Goal: Transaction & Acquisition: Book appointment/travel/reservation

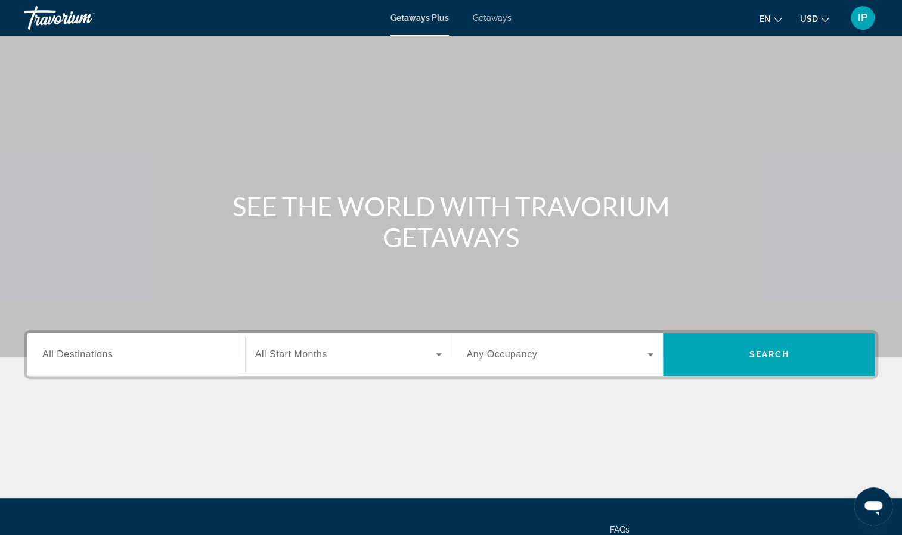
click at [81, 356] on span "All Destinations" at bounding box center [77, 354] width 70 height 10
click at [81, 356] on input "Destination All Destinations" at bounding box center [135, 355] width 187 height 14
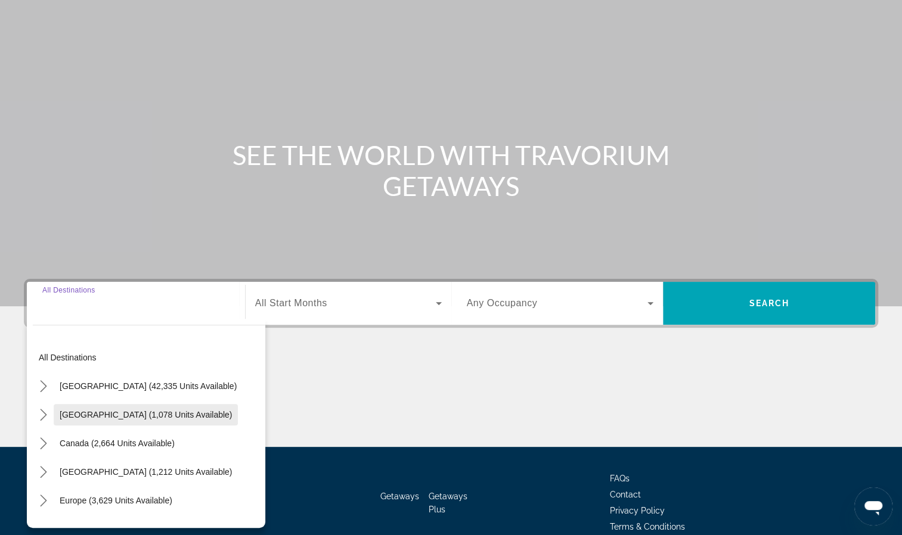
scroll to position [108, 0]
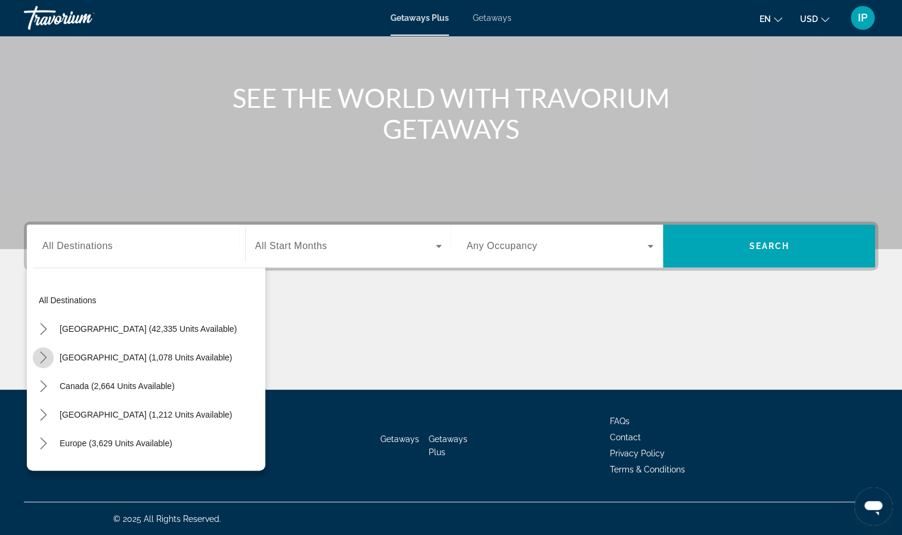
click at [46, 353] on icon "Toggle Mexico (1,078 units available) submenu" at bounding box center [44, 358] width 12 height 12
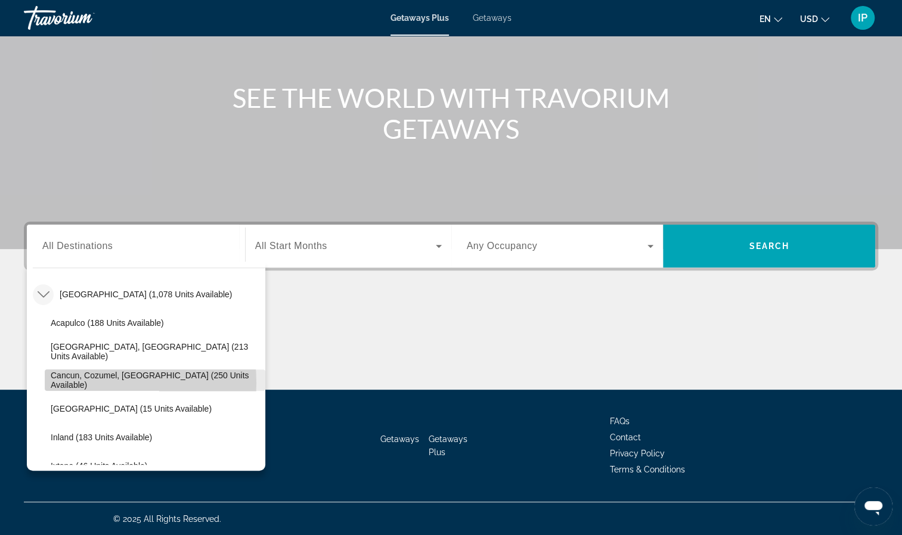
click at [56, 383] on span "Cancun, Cozumel, Riviera Maya (250 units available)" at bounding box center [155, 380] width 209 height 19
type input "**********"
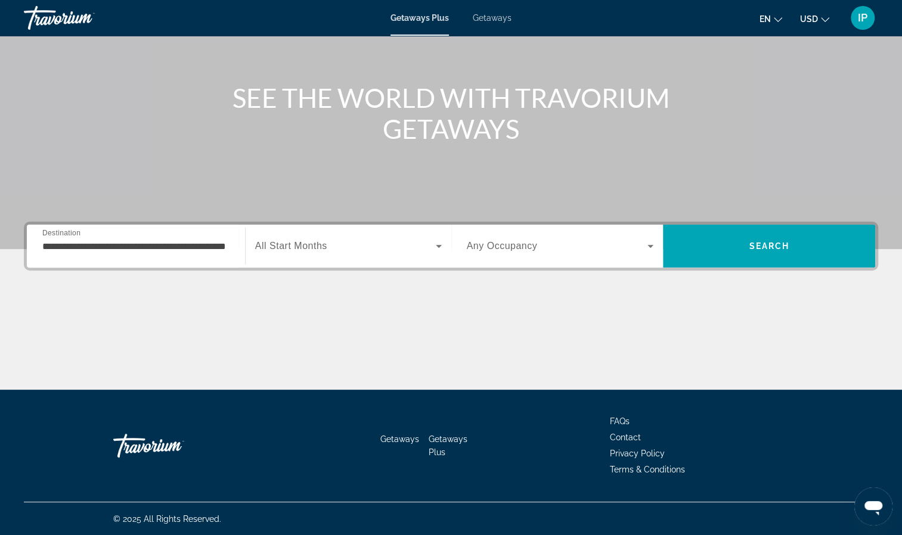
click at [317, 242] on span "All Start Months" at bounding box center [291, 246] width 72 height 10
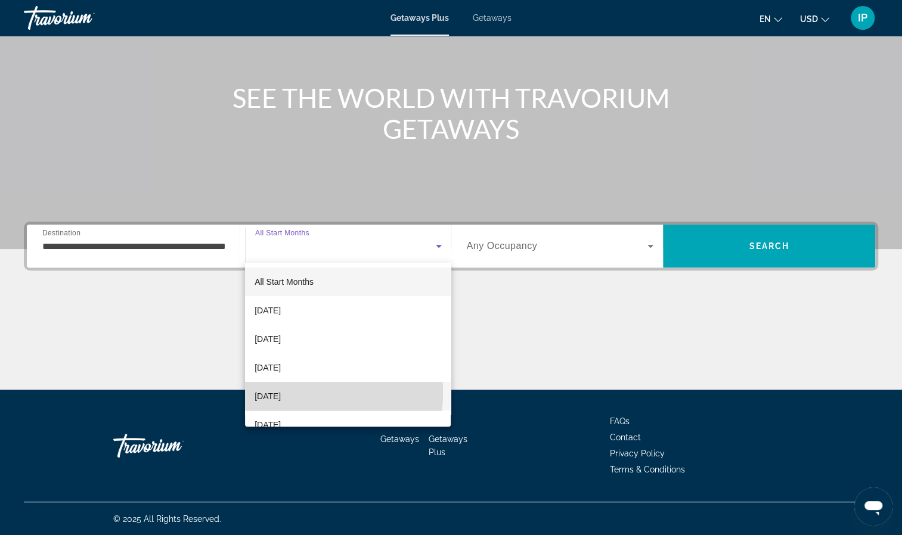
click at [281, 393] on span "[DATE]" at bounding box center [267, 396] width 26 height 14
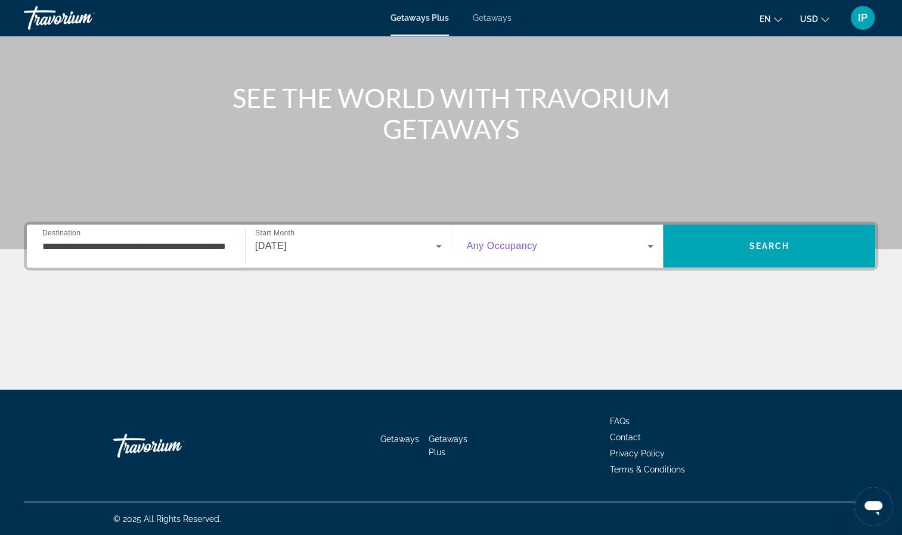
click at [648, 247] on icon "Search widget" at bounding box center [650, 246] width 14 height 14
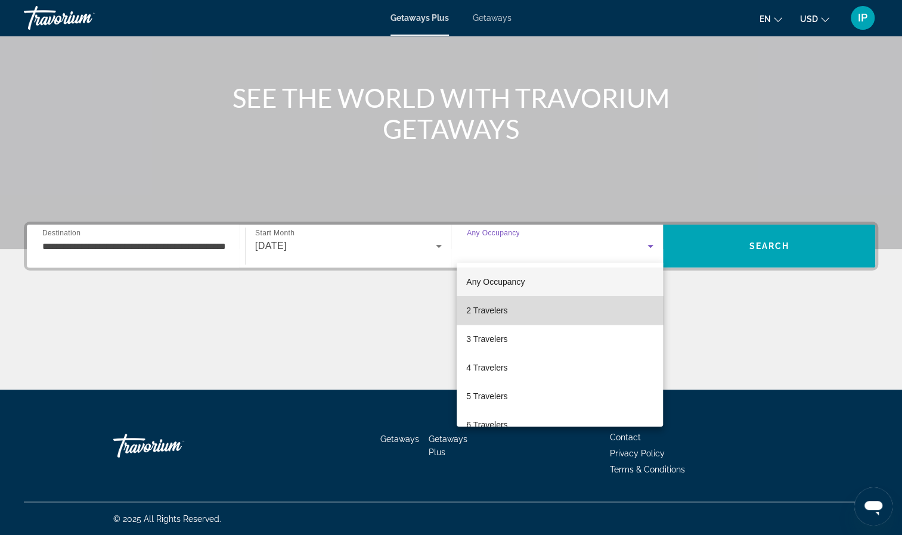
click at [639, 313] on mat-option "2 Travelers" at bounding box center [560, 310] width 206 height 29
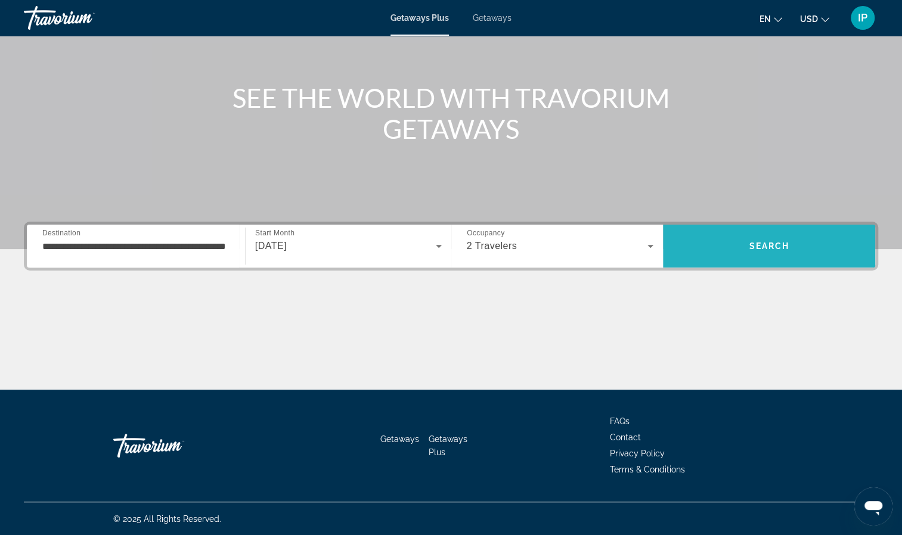
click at [745, 247] on span "Search" at bounding box center [769, 246] width 212 height 29
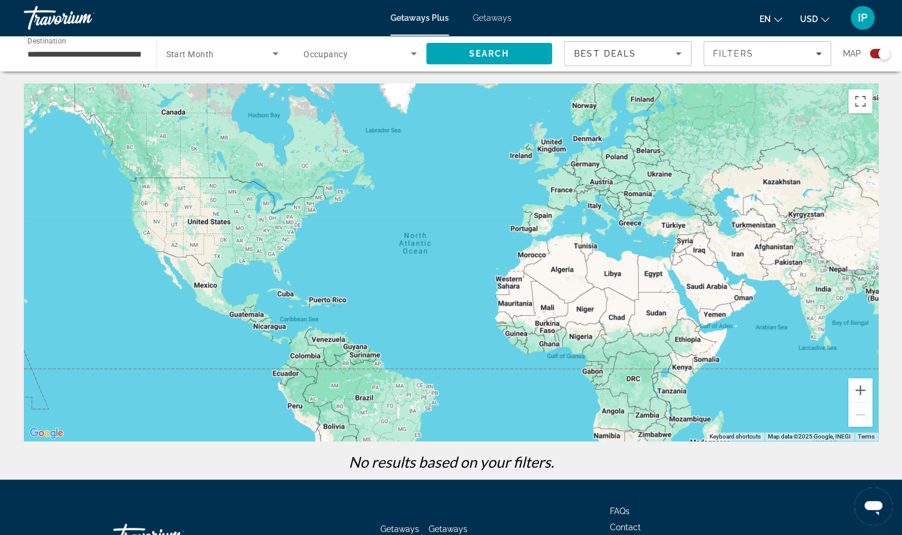
click at [492, 20] on span "Getaways" at bounding box center [492, 18] width 39 height 10
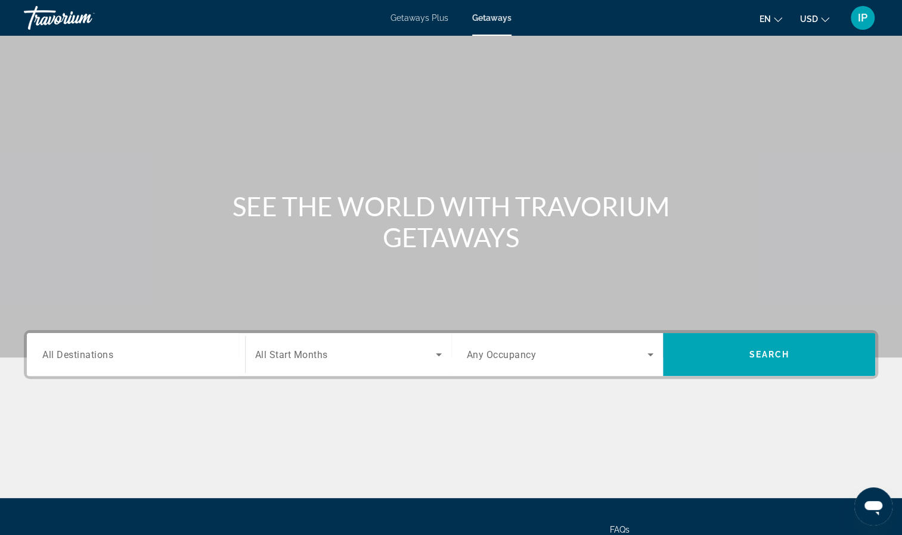
click at [81, 357] on span "All Destinations" at bounding box center [77, 354] width 71 height 11
click at [81, 357] on input "Destination All Destinations" at bounding box center [135, 355] width 187 height 14
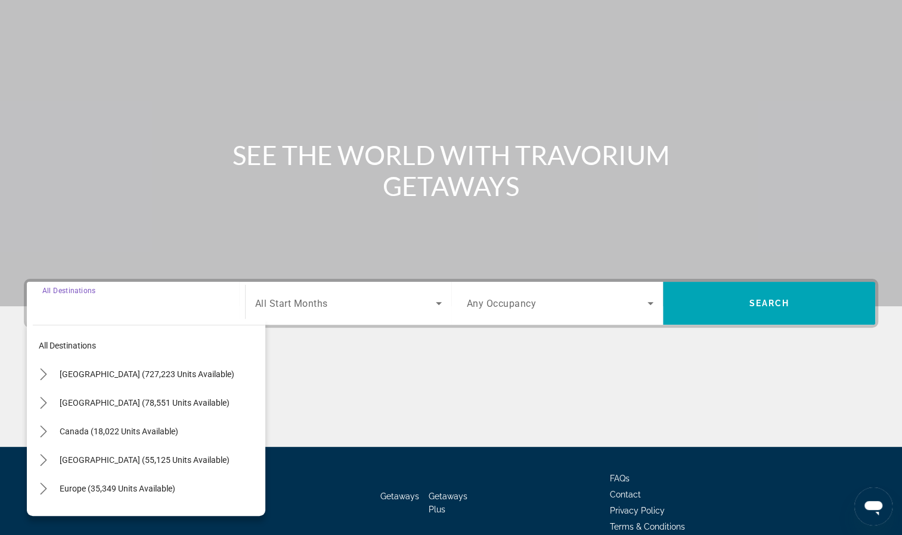
scroll to position [108, 0]
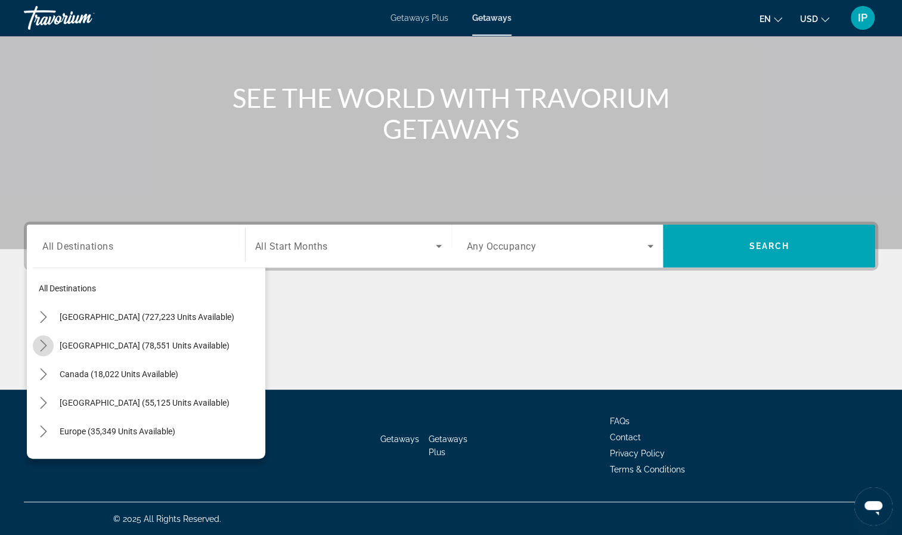
click at [42, 344] on icon "Toggle Mexico (78,551 units available) submenu" at bounding box center [44, 346] width 12 height 12
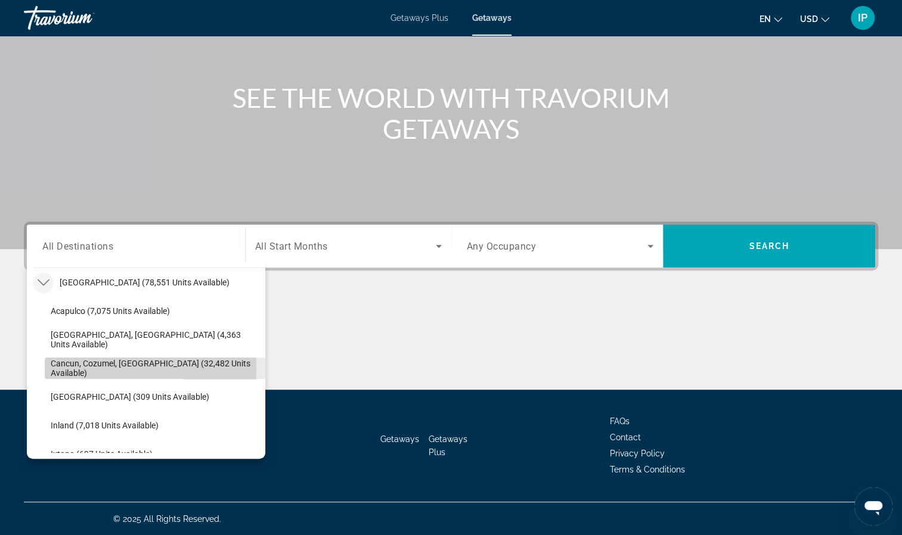
click at [68, 368] on span "Cancun, Cozumel, Riviera Maya (32,482 units available)" at bounding box center [155, 368] width 209 height 19
type input "**********"
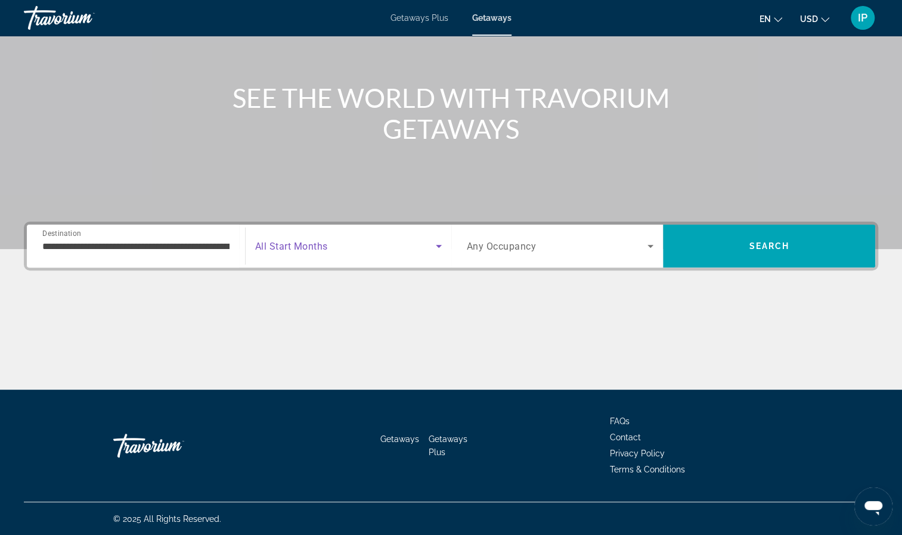
click at [433, 248] on icon "Search widget" at bounding box center [438, 246] width 14 height 14
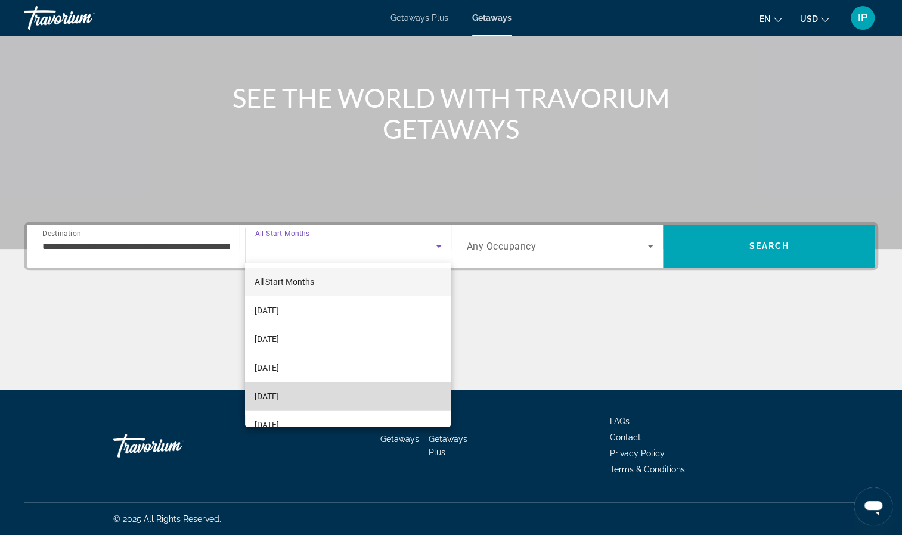
click at [361, 393] on mat-option "[DATE]" at bounding box center [348, 396] width 206 height 29
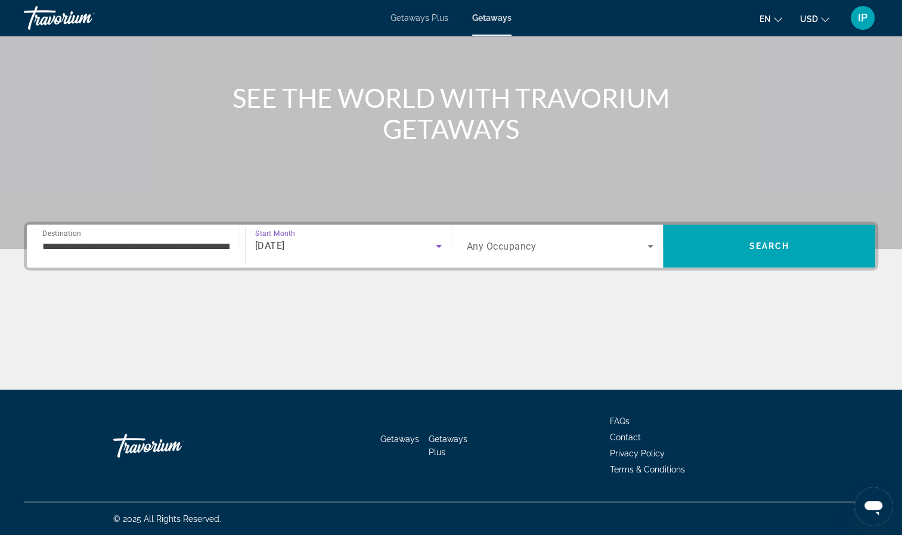
click at [651, 249] on icon "Search widget" at bounding box center [650, 246] width 14 height 14
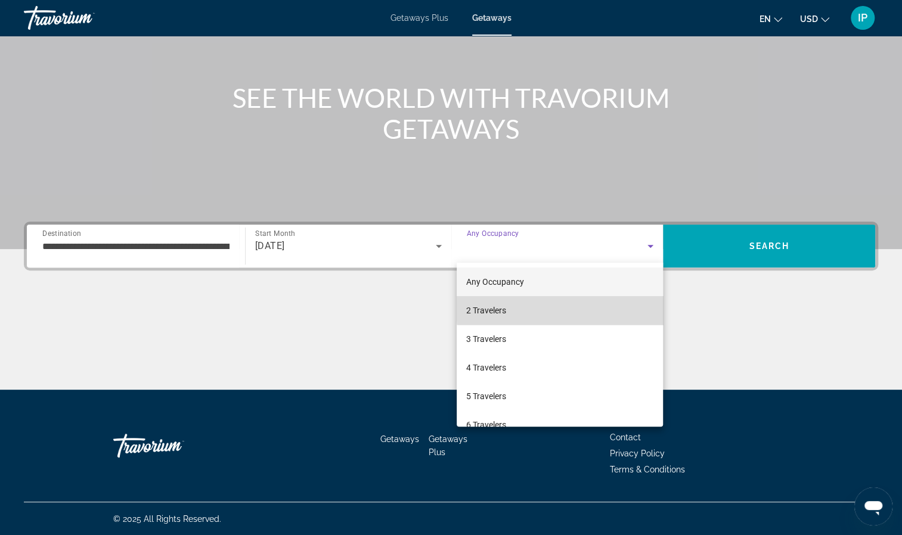
click at [632, 307] on mat-option "2 Travelers" at bounding box center [560, 310] width 206 height 29
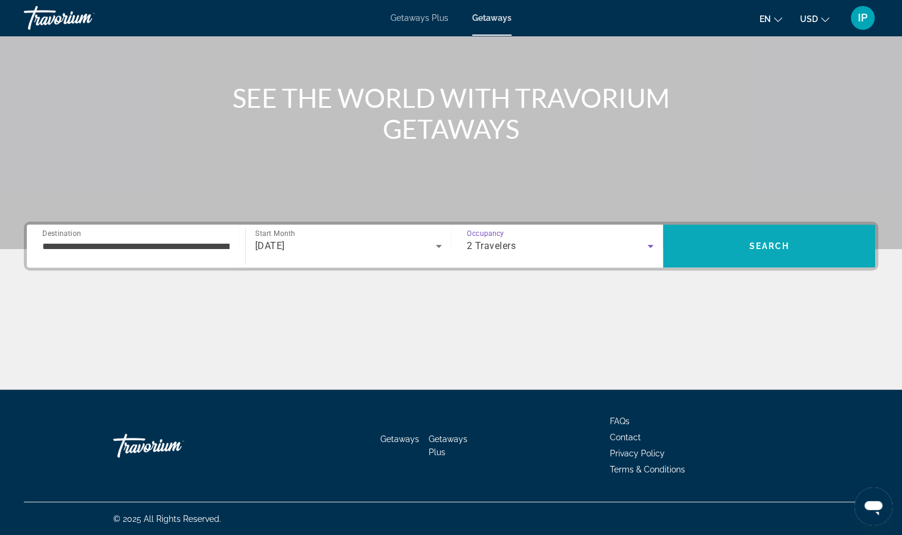
click at [728, 248] on span "Search" at bounding box center [769, 246] width 212 height 29
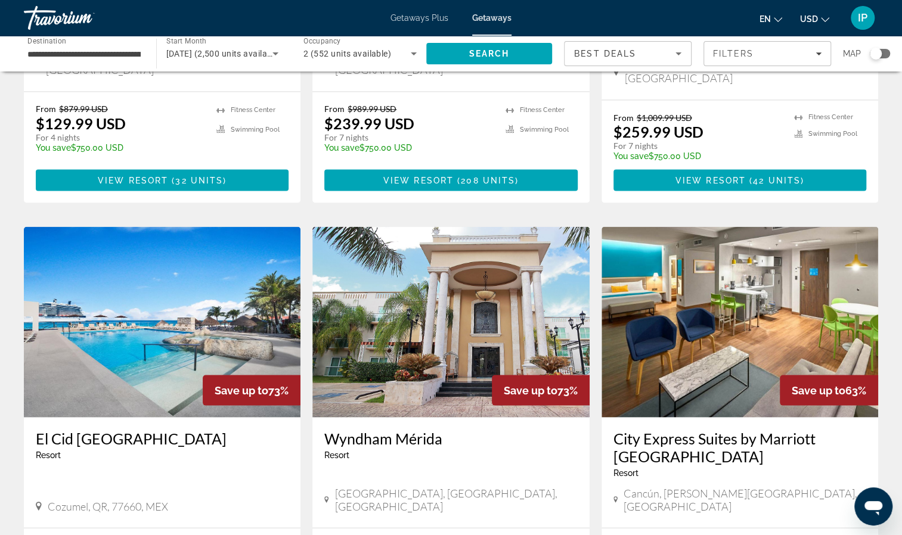
scroll to position [1234, 0]
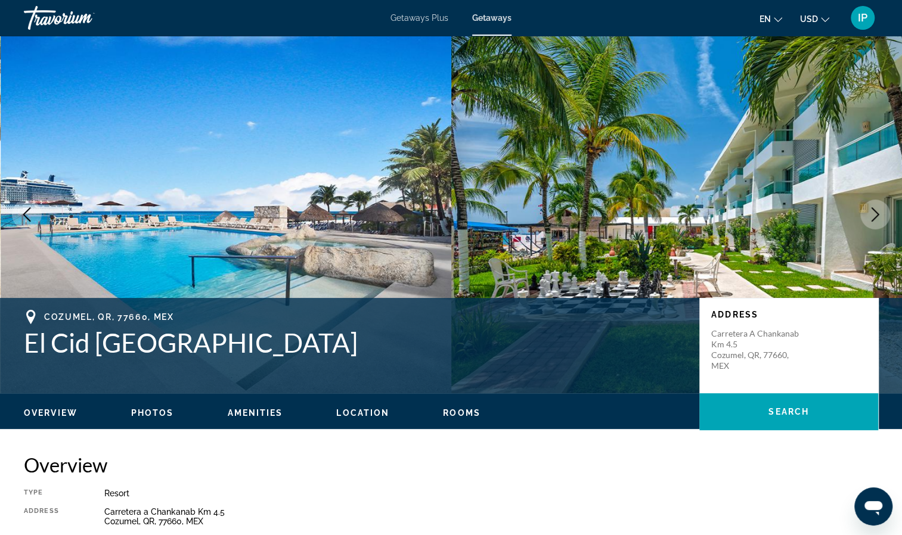
click at [877, 211] on icon "Next image" at bounding box center [875, 214] width 14 height 14
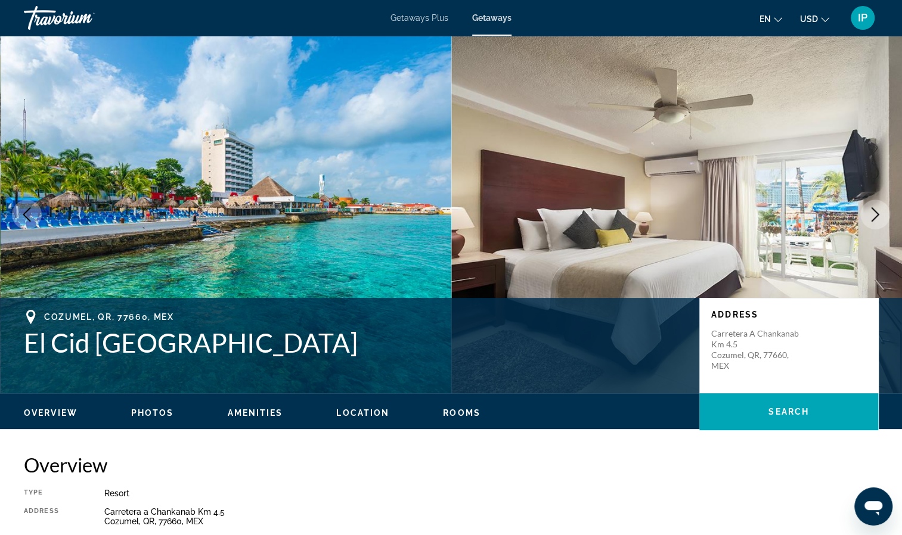
click at [877, 209] on icon "Next image" at bounding box center [875, 214] width 14 height 14
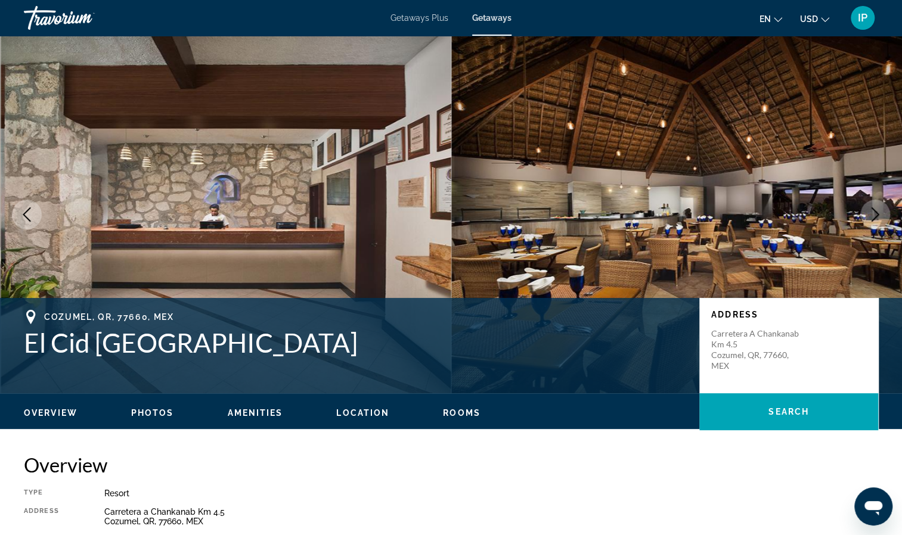
click at [877, 209] on icon "Next image" at bounding box center [875, 214] width 14 height 14
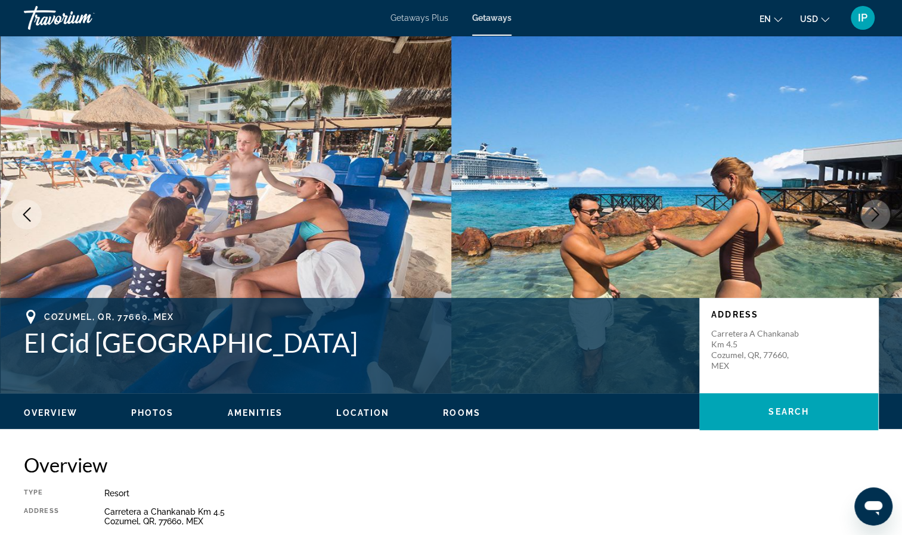
click at [877, 209] on icon "Next image" at bounding box center [875, 214] width 14 height 14
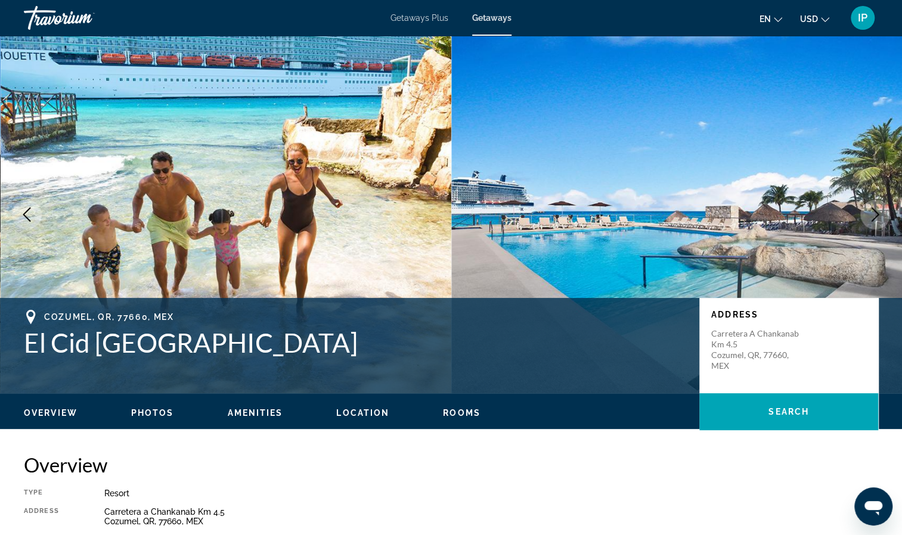
click at [877, 209] on icon "Next image" at bounding box center [875, 214] width 14 height 14
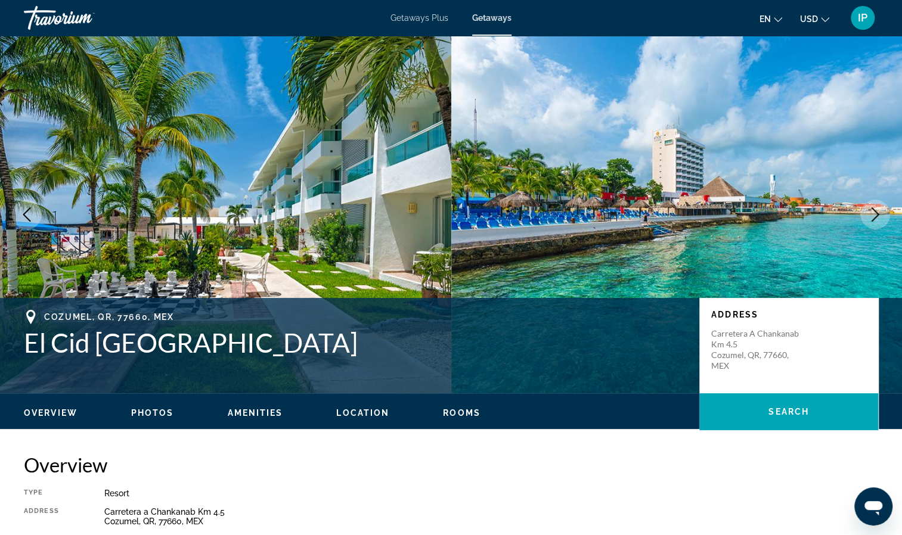
click at [877, 209] on icon "Next image" at bounding box center [875, 214] width 14 height 14
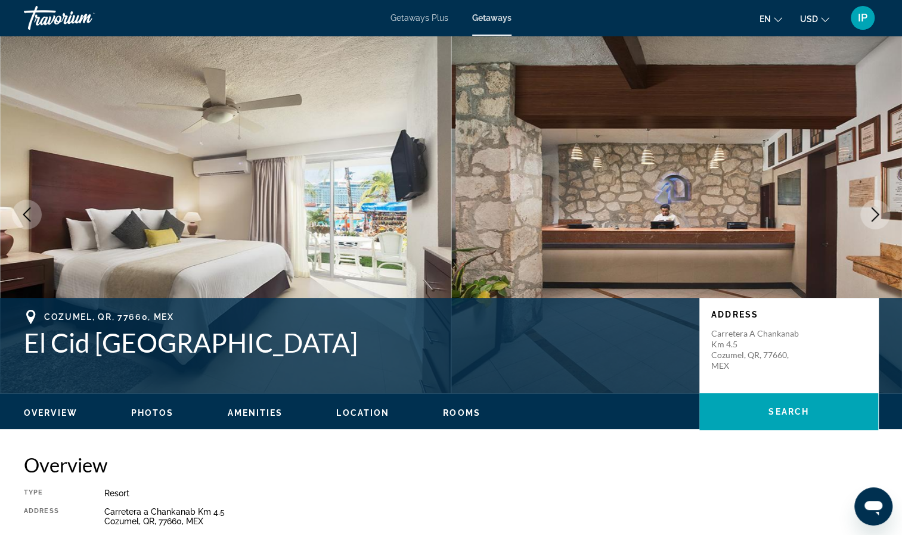
click at [877, 209] on icon "Next image" at bounding box center [875, 214] width 14 height 14
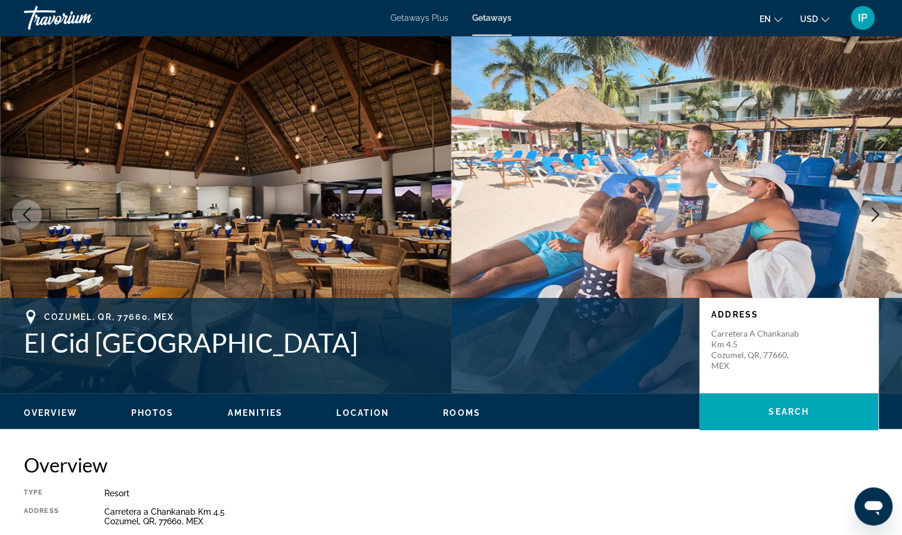
click at [877, 209] on icon "Next image" at bounding box center [875, 214] width 14 height 14
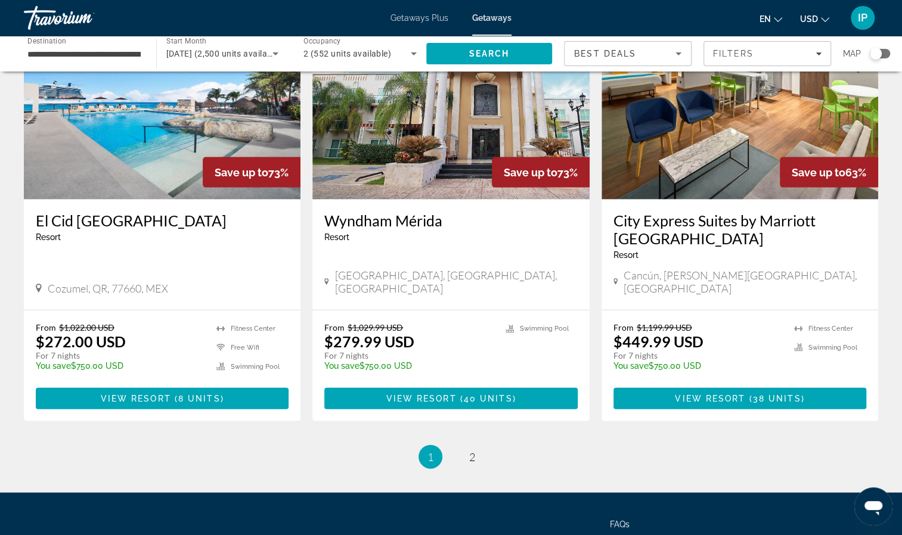
scroll to position [1463, 0]
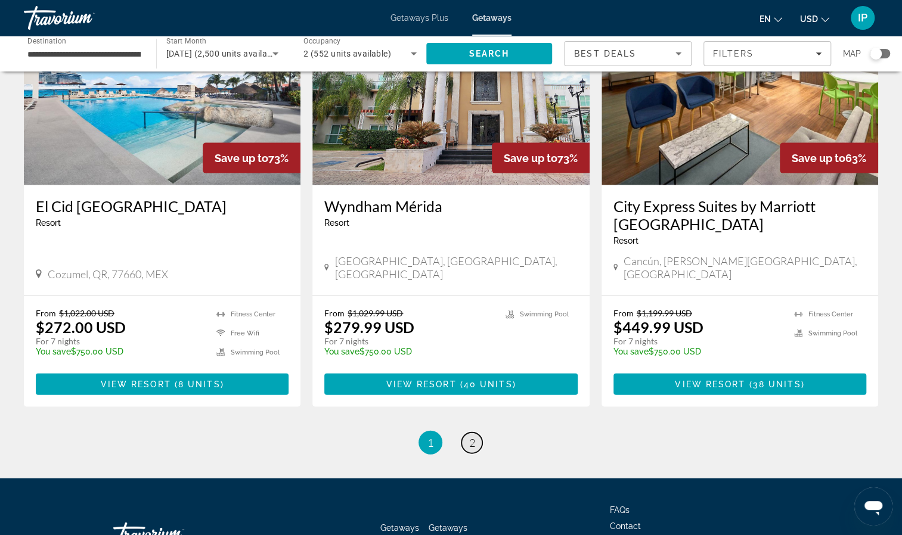
click at [476, 433] on link "page 2" at bounding box center [471, 443] width 21 height 21
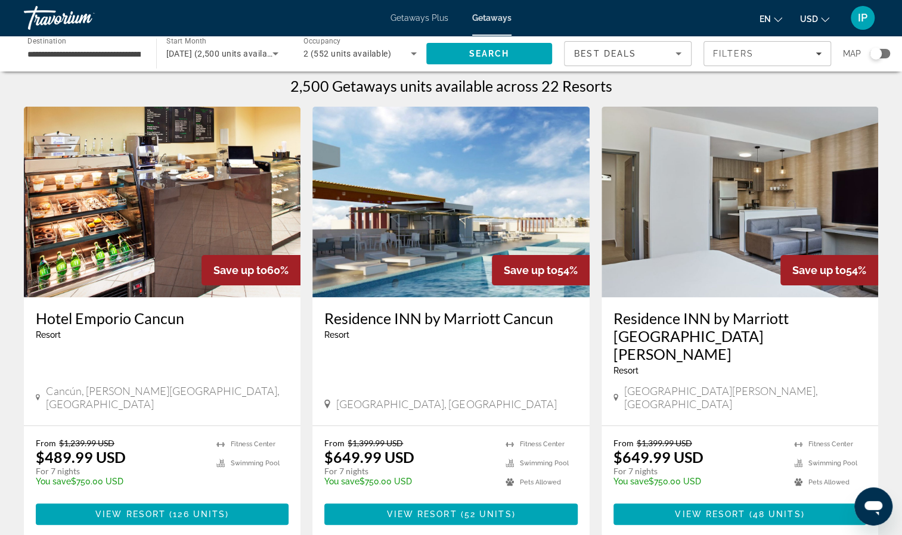
scroll to position [2, 0]
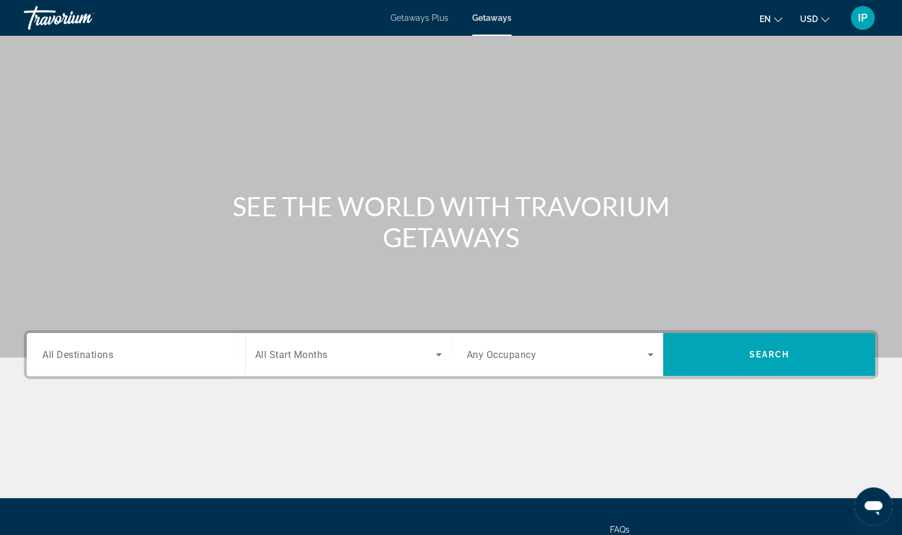
click at [92, 359] on span "All Destinations" at bounding box center [77, 354] width 71 height 11
click at [92, 359] on input "Destination All Destinations" at bounding box center [135, 355] width 187 height 14
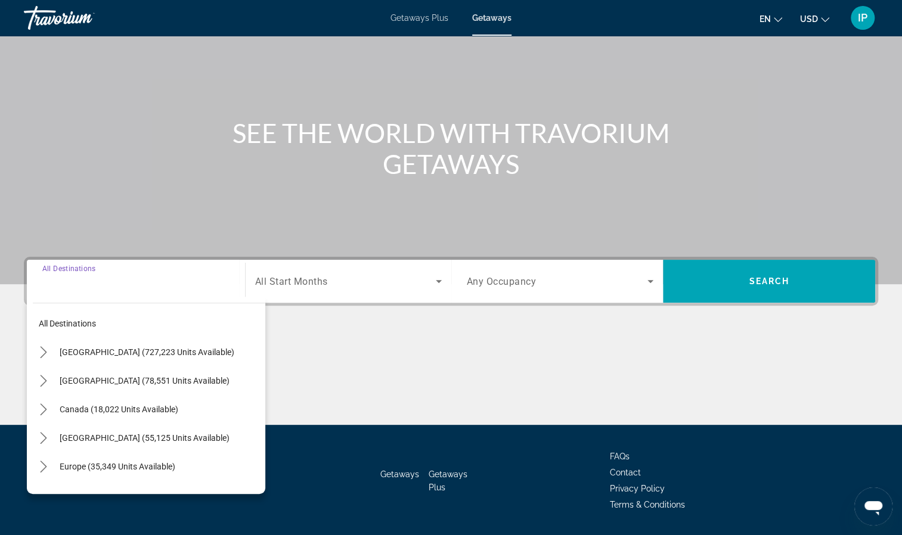
scroll to position [108, 0]
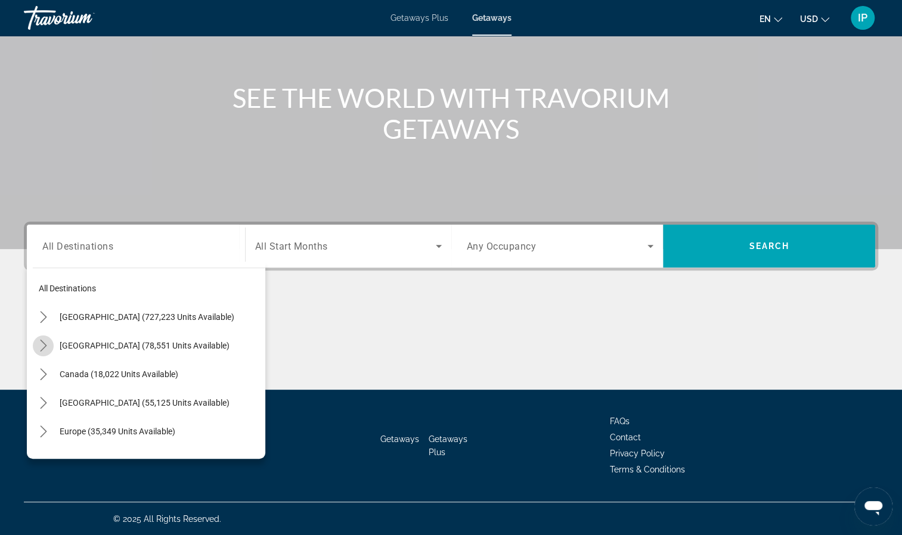
click at [46, 346] on icon "Toggle Mexico (78,551 units available) submenu" at bounding box center [44, 346] width 12 height 12
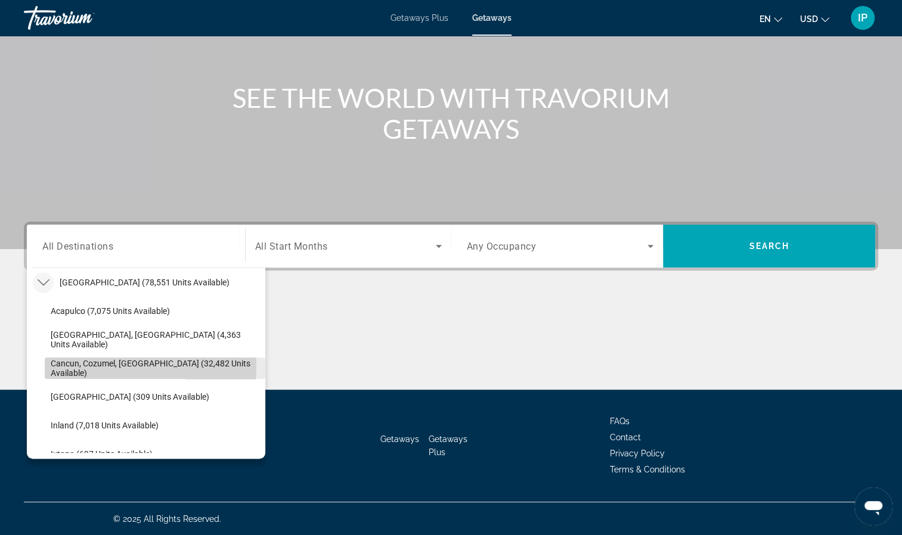
click at [69, 365] on span "Cancun, Cozumel, Riviera Maya (32,482 units available)" at bounding box center [155, 368] width 209 height 19
type input "**********"
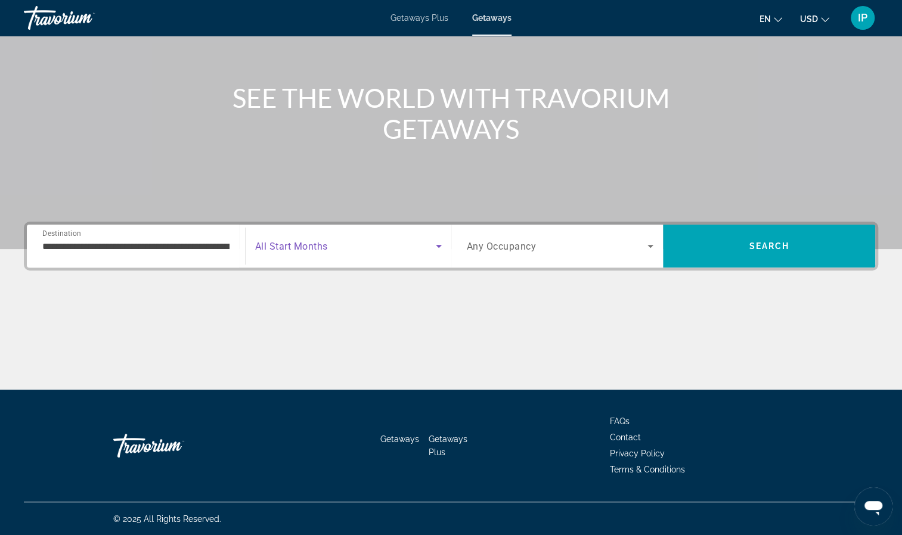
click at [440, 245] on icon "Search widget" at bounding box center [439, 246] width 6 height 3
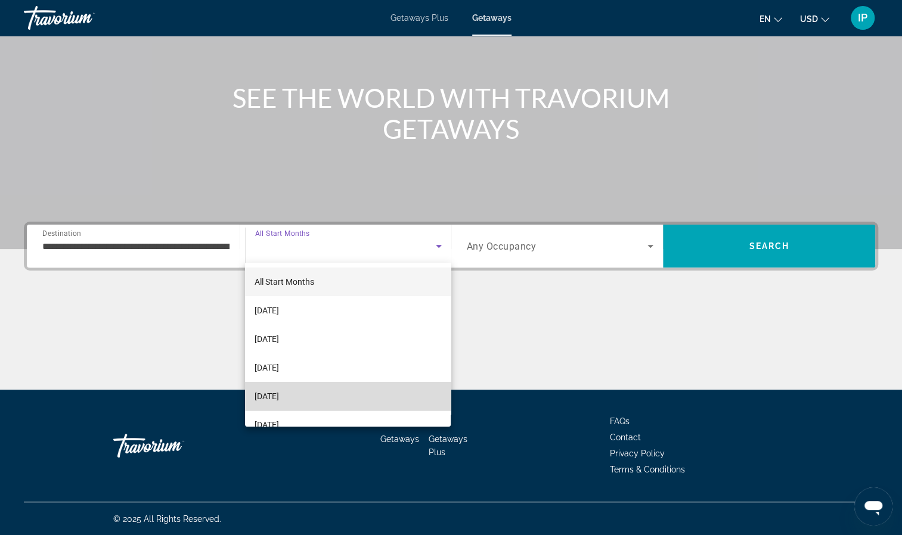
click at [374, 399] on mat-option "[DATE]" at bounding box center [348, 396] width 206 height 29
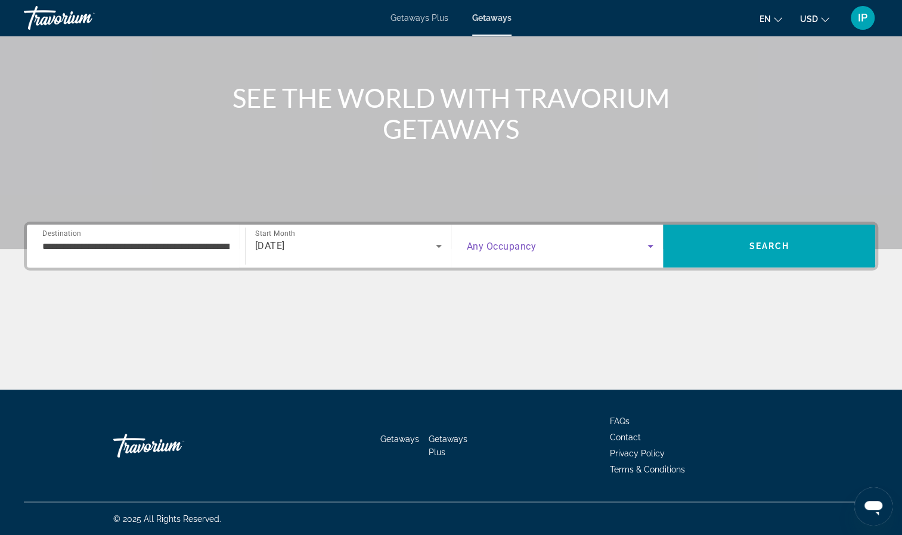
click at [651, 247] on icon "Search widget" at bounding box center [650, 246] width 6 height 3
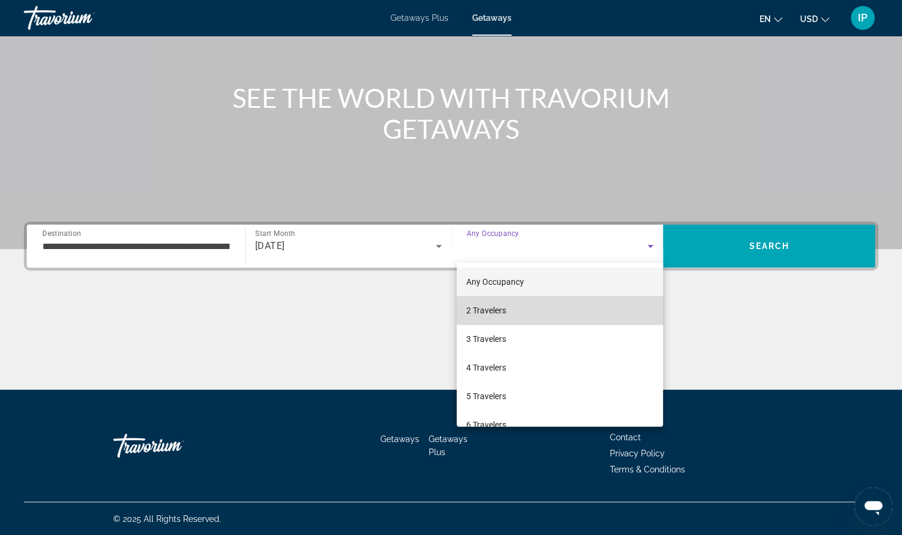
click at [613, 310] on mat-option "2 Travelers" at bounding box center [560, 310] width 206 height 29
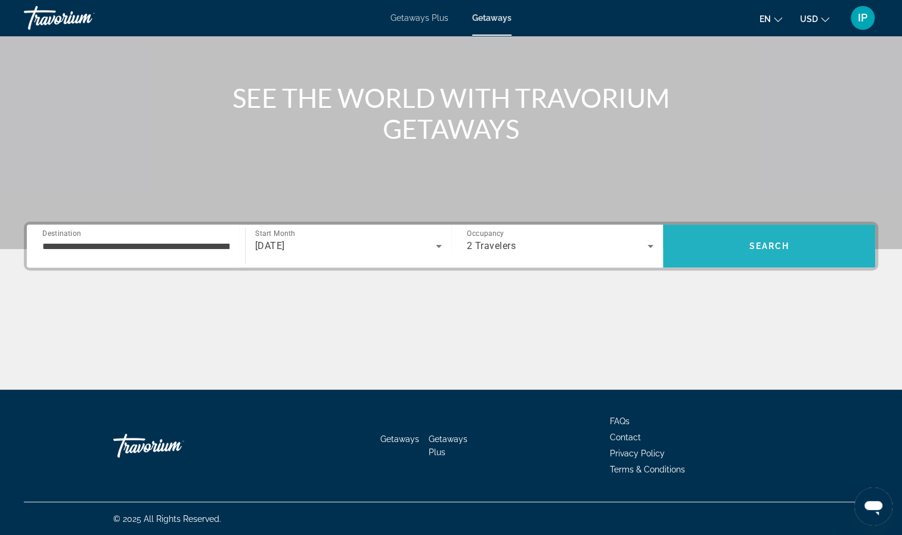
click at [789, 241] on span "Search" at bounding box center [769, 246] width 212 height 29
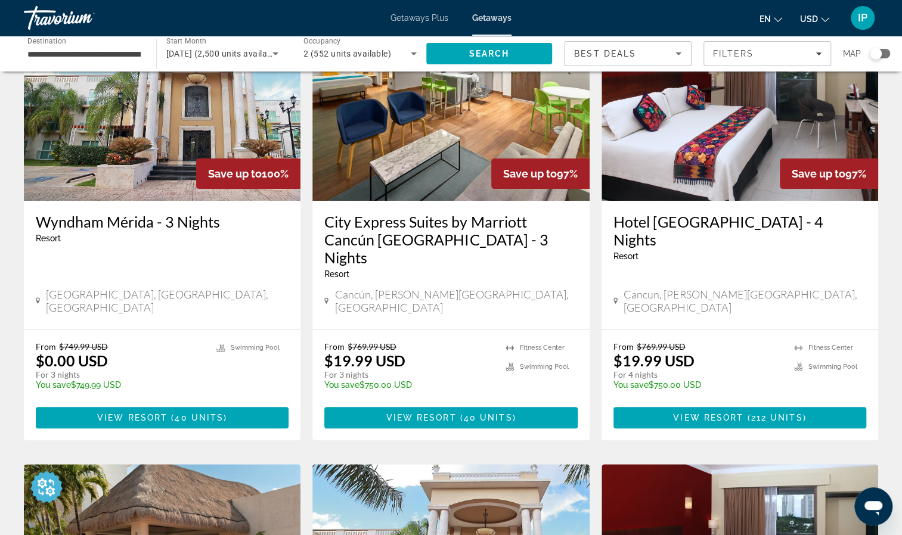
scroll to position [230, 0]
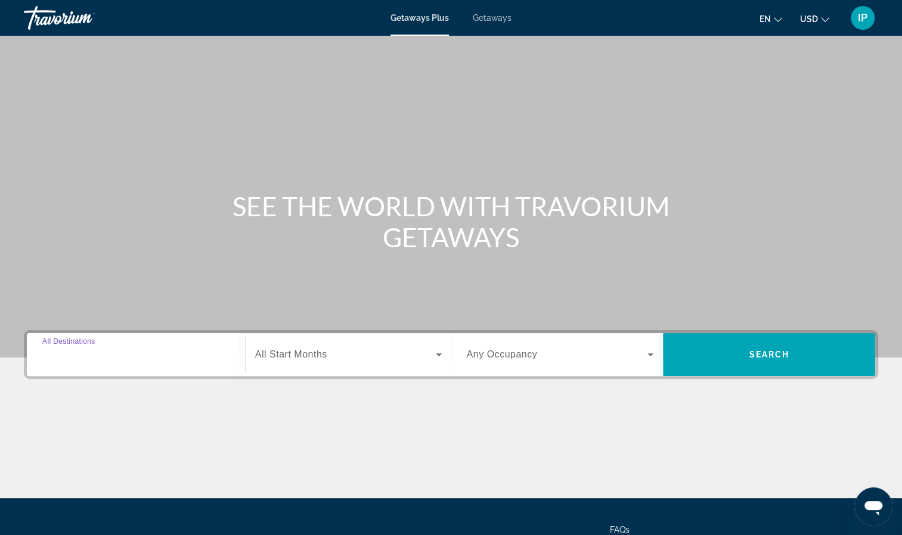
click at [113, 354] on input "Destination All Destinations" at bounding box center [135, 355] width 187 height 14
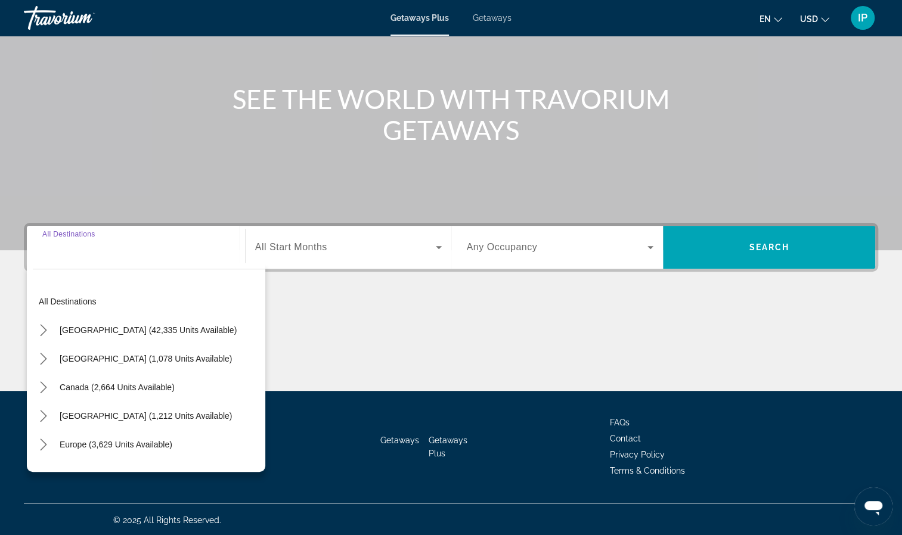
scroll to position [108, 0]
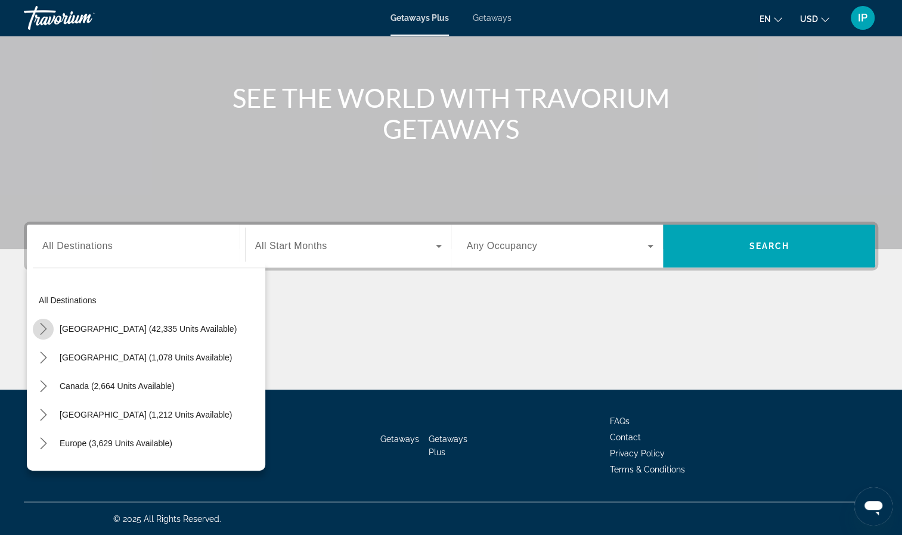
click at [42, 325] on icon "Toggle United States (42,335 units available) submenu" at bounding box center [44, 329] width 12 height 12
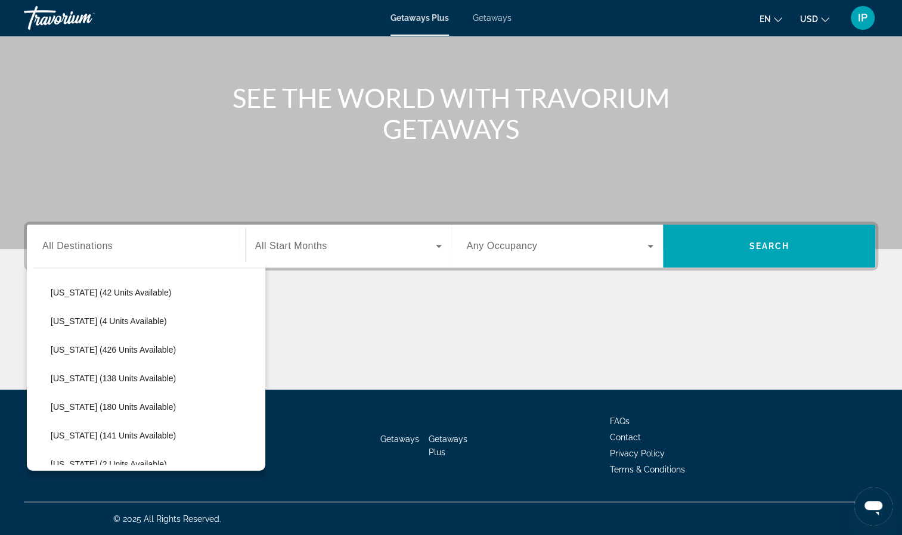
scroll to position [273, 0]
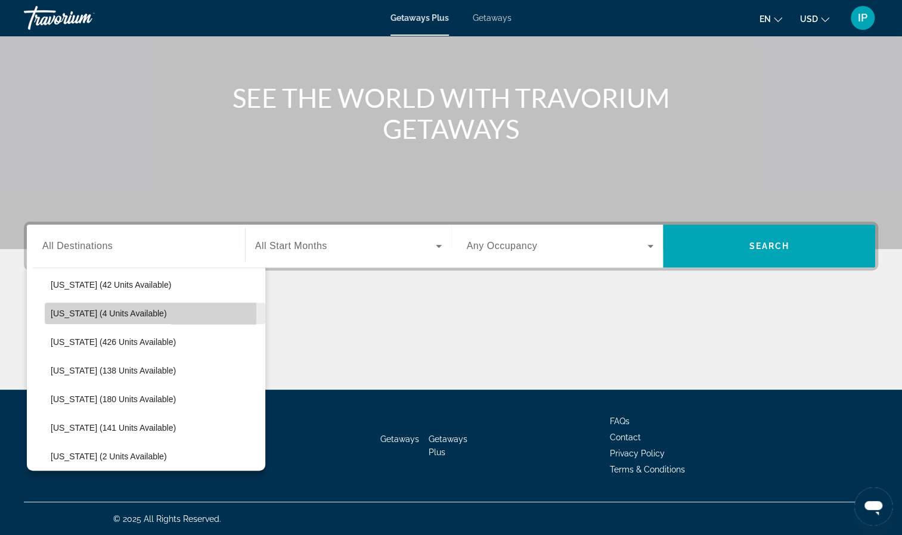
click at [62, 313] on span "[US_STATE] (4 units available)" at bounding box center [109, 314] width 116 height 10
type input "**********"
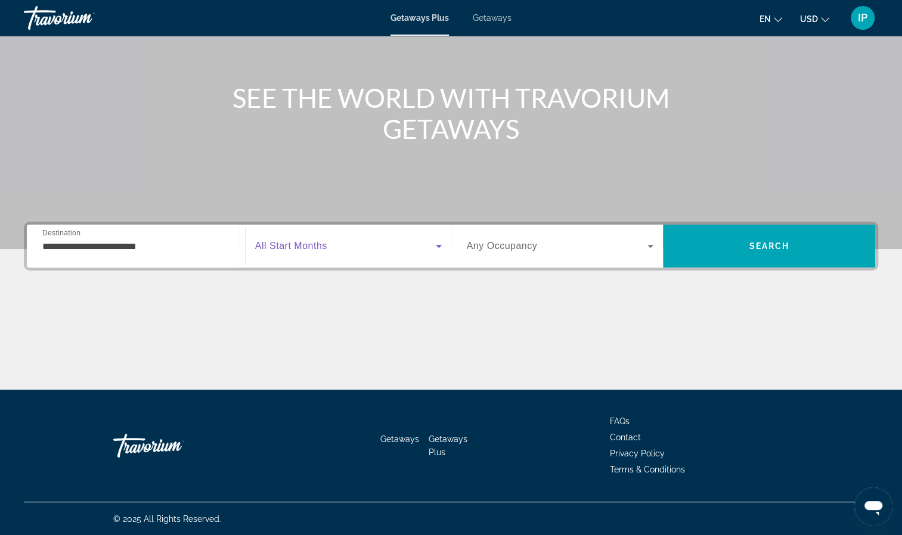
click at [435, 244] on icon "Search widget" at bounding box center [438, 246] width 14 height 14
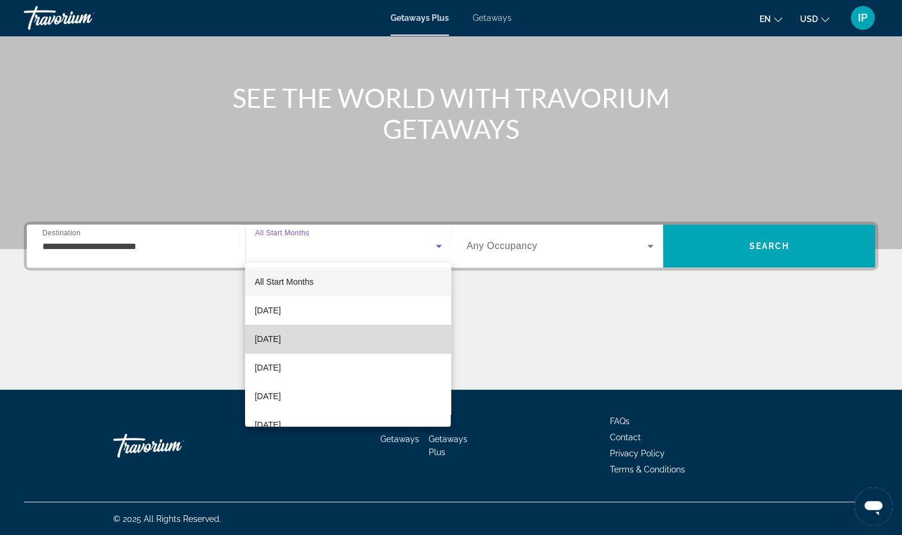
click at [389, 337] on mat-option "[DATE]" at bounding box center [348, 339] width 206 height 29
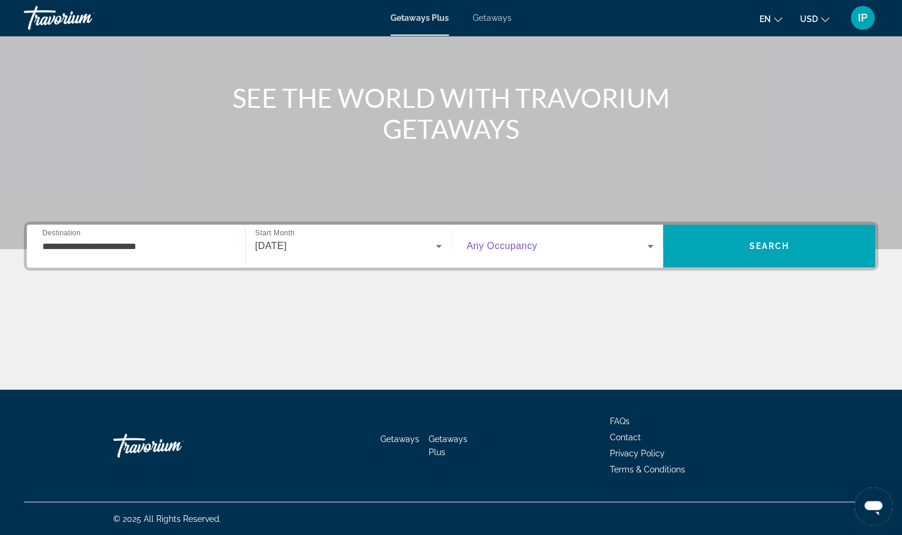
click at [648, 243] on icon "Search widget" at bounding box center [650, 246] width 14 height 14
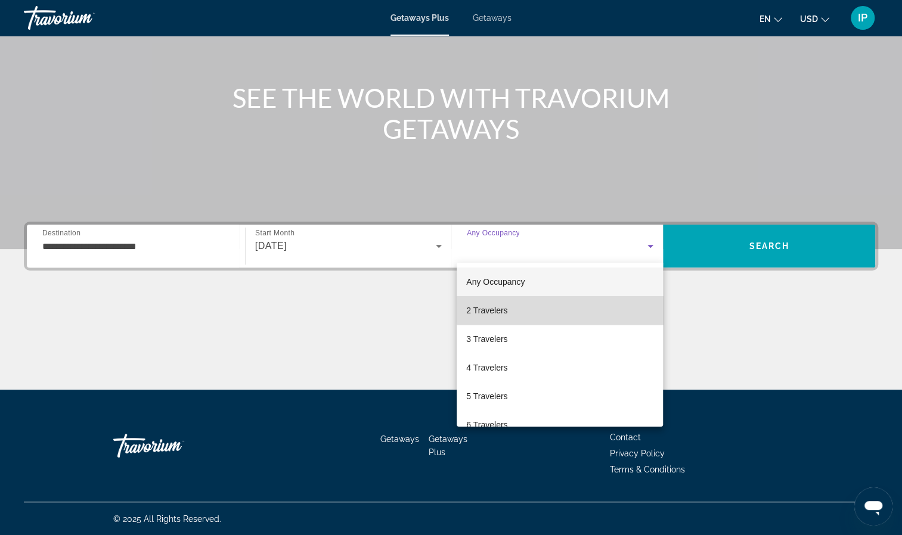
click at [628, 308] on mat-option "2 Travelers" at bounding box center [560, 310] width 206 height 29
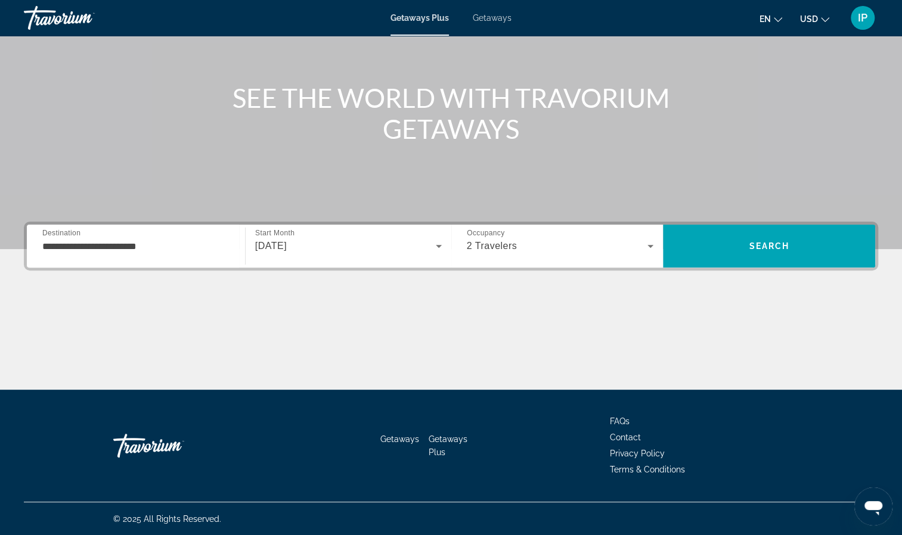
click at [504, 16] on span "Getaways" at bounding box center [492, 18] width 39 height 10
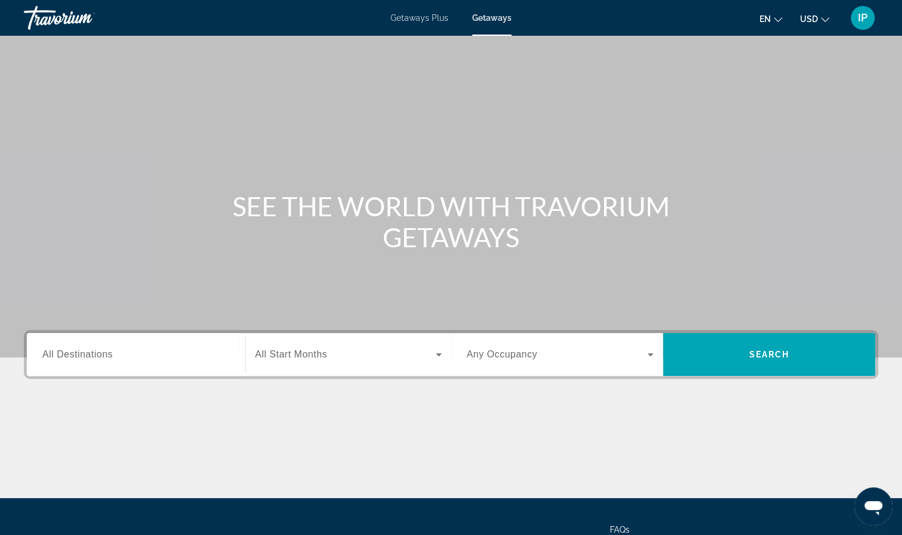
click at [106, 358] on span "All Destinations" at bounding box center [77, 354] width 70 height 10
click at [106, 358] on input "Destination All Destinations" at bounding box center [135, 355] width 187 height 14
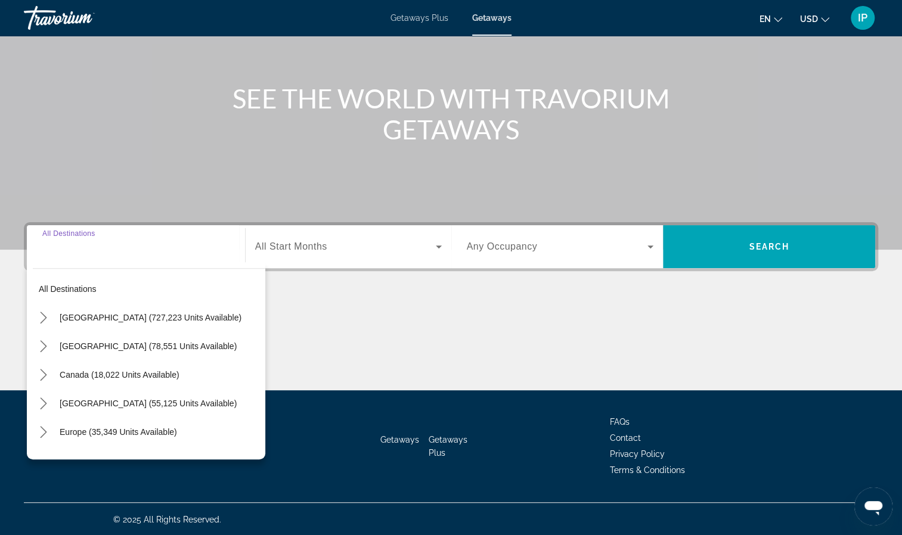
scroll to position [108, 0]
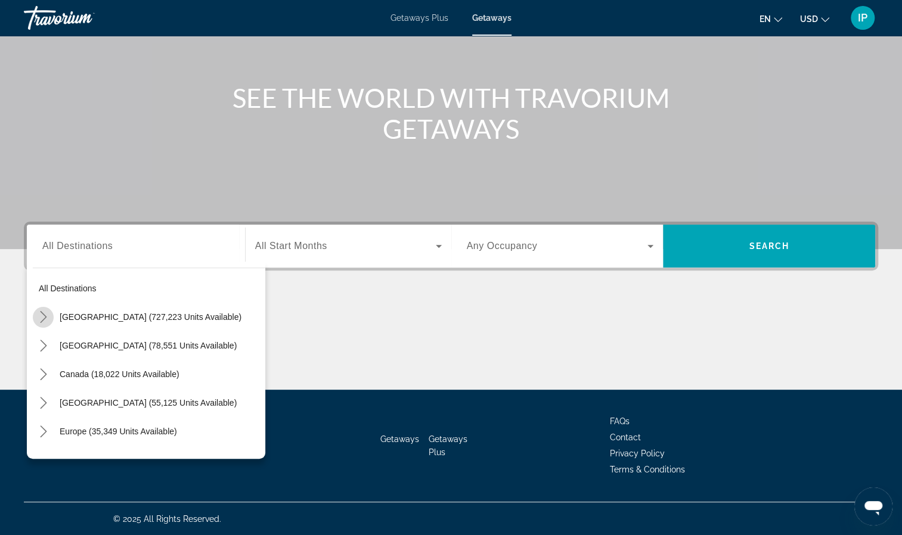
click at [42, 313] on icon "Toggle United States (727,223 units available) submenu" at bounding box center [43, 317] width 7 height 12
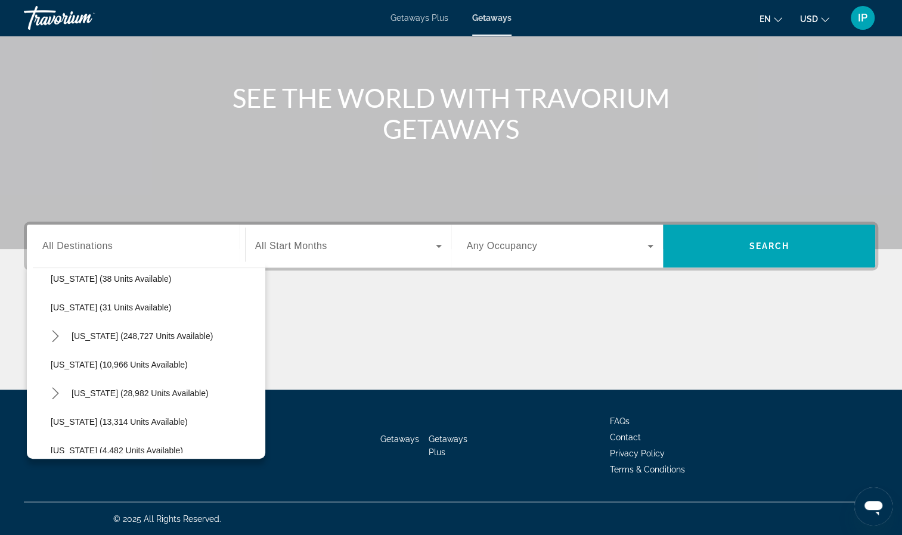
scroll to position [205, 0]
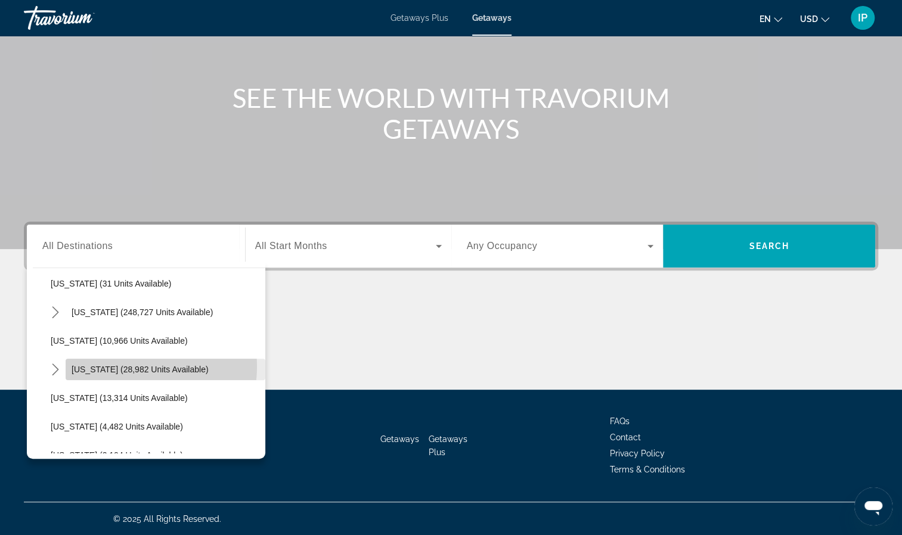
click at [119, 366] on span "[US_STATE] (28,982 units available)" at bounding box center [140, 370] width 137 height 10
type input "**********"
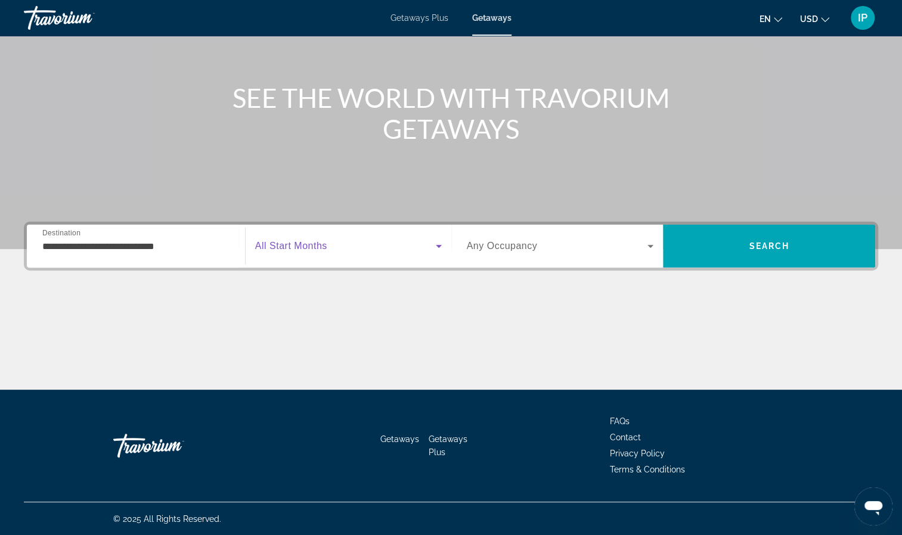
click at [436, 241] on icon "Search widget" at bounding box center [438, 246] width 14 height 14
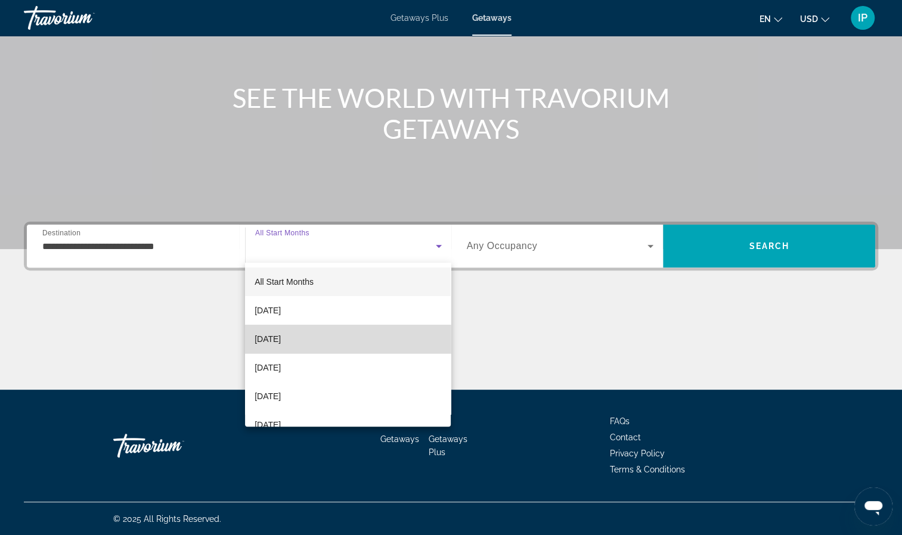
click at [379, 346] on mat-option "[DATE]" at bounding box center [348, 339] width 206 height 29
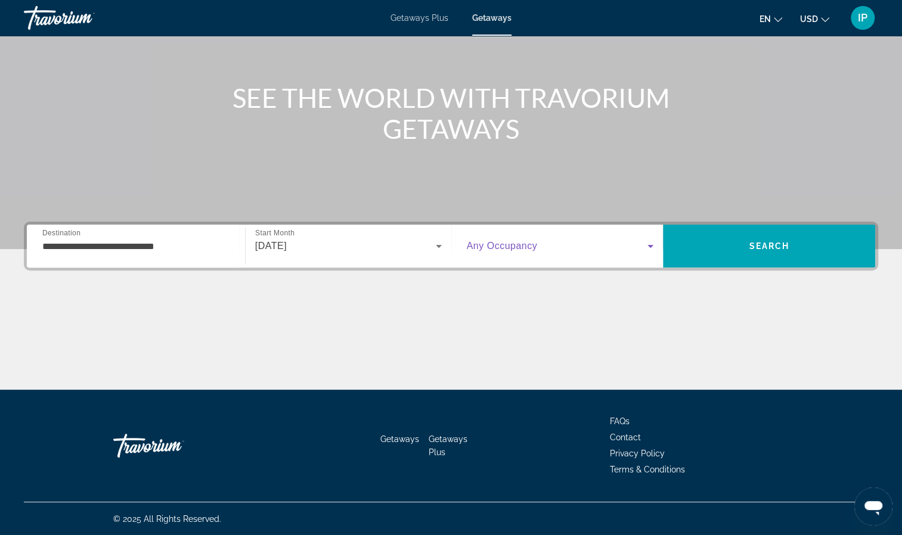
click at [648, 245] on icon "Search widget" at bounding box center [650, 246] width 6 height 3
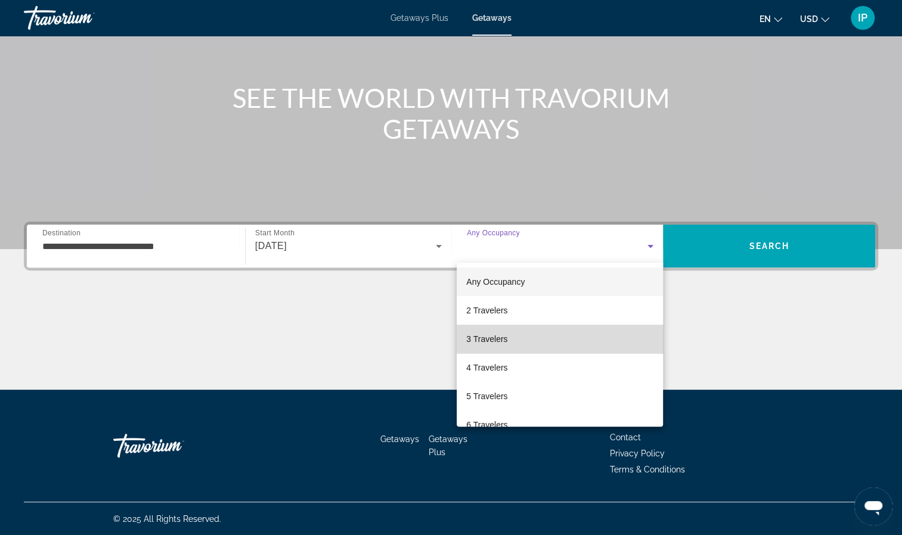
click at [605, 334] on mat-option "3 Travelers" at bounding box center [560, 339] width 206 height 29
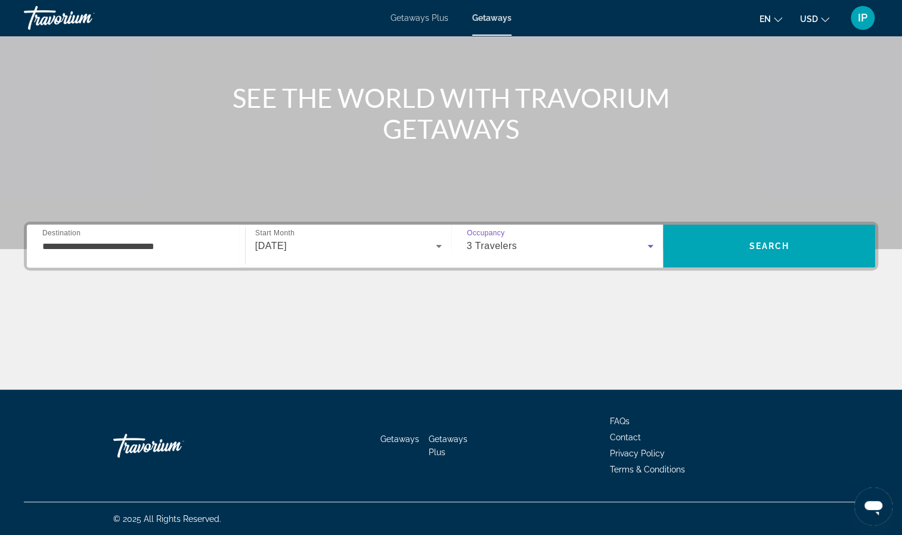
click at [651, 244] on icon "Search widget" at bounding box center [650, 246] width 14 height 14
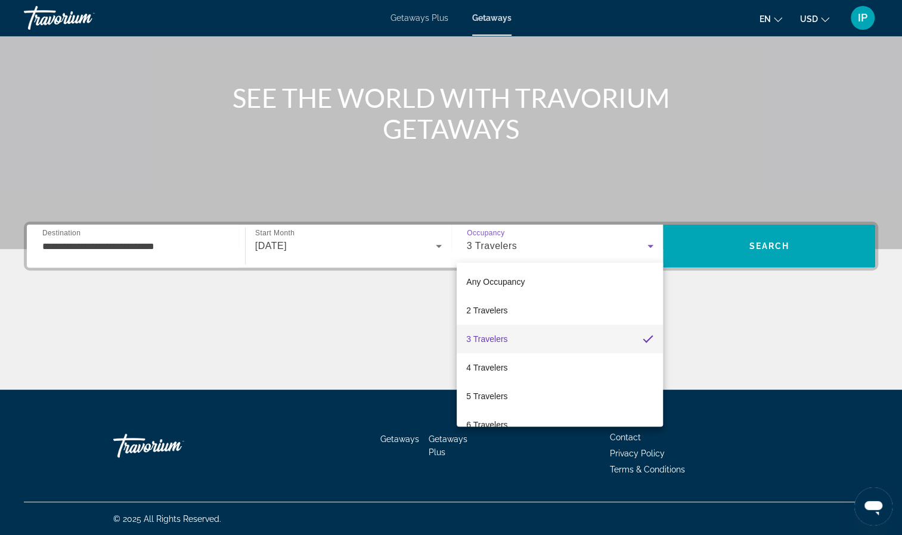
click at [722, 333] on div at bounding box center [451, 267] width 902 height 535
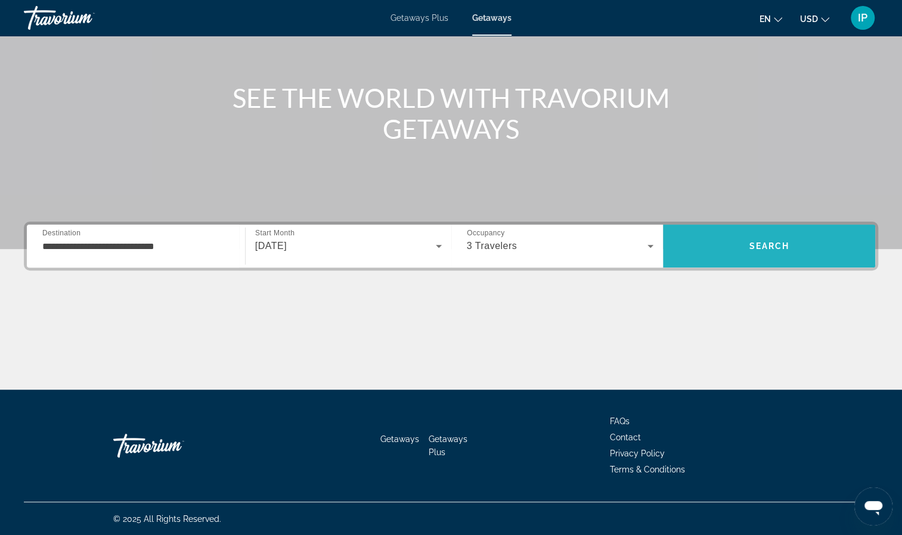
click at [732, 237] on span "Search" at bounding box center [769, 246] width 212 height 29
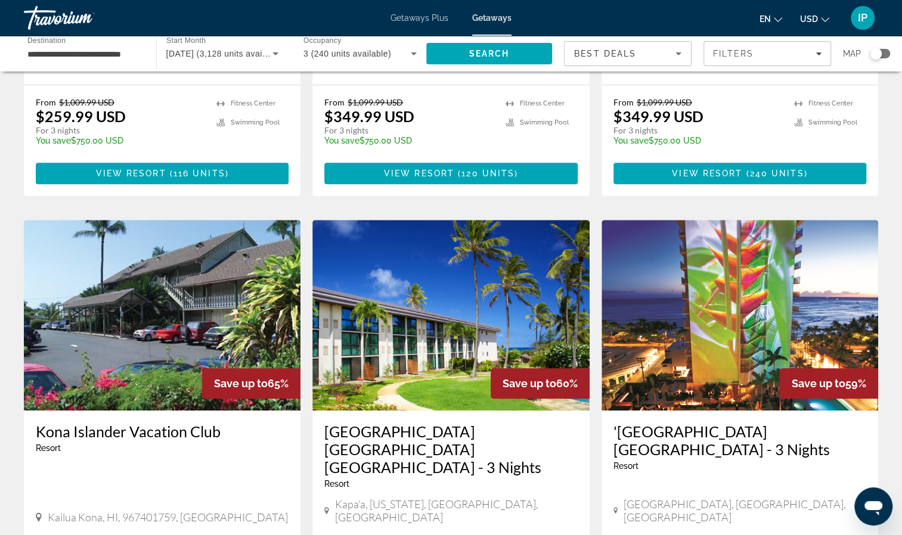
scroll to position [381, 0]
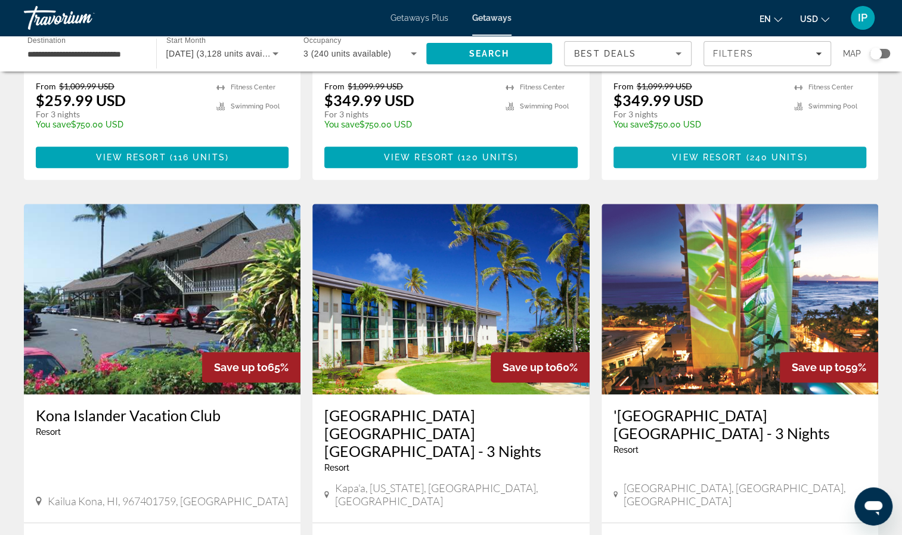
click at [809, 143] on span "Main content" at bounding box center [739, 157] width 253 height 29
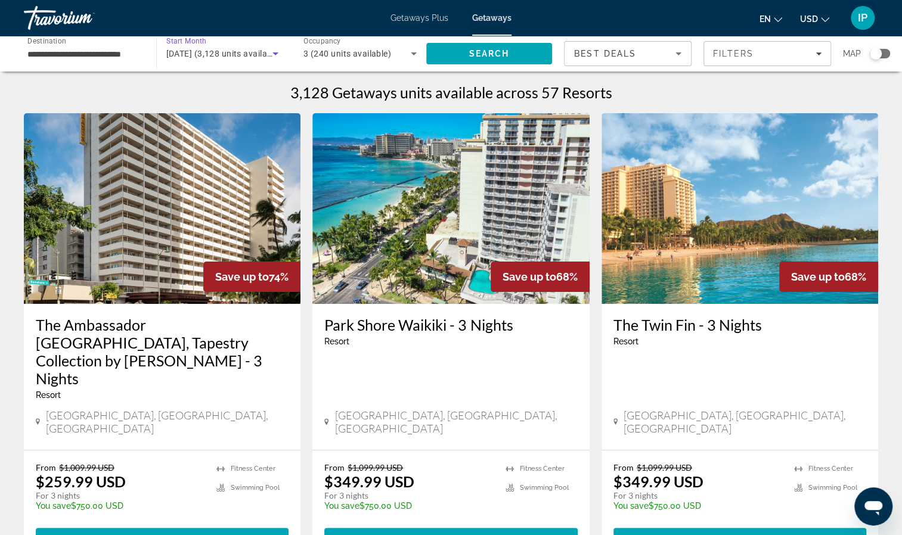
click at [272, 50] on icon "Search widget" at bounding box center [275, 53] width 14 height 14
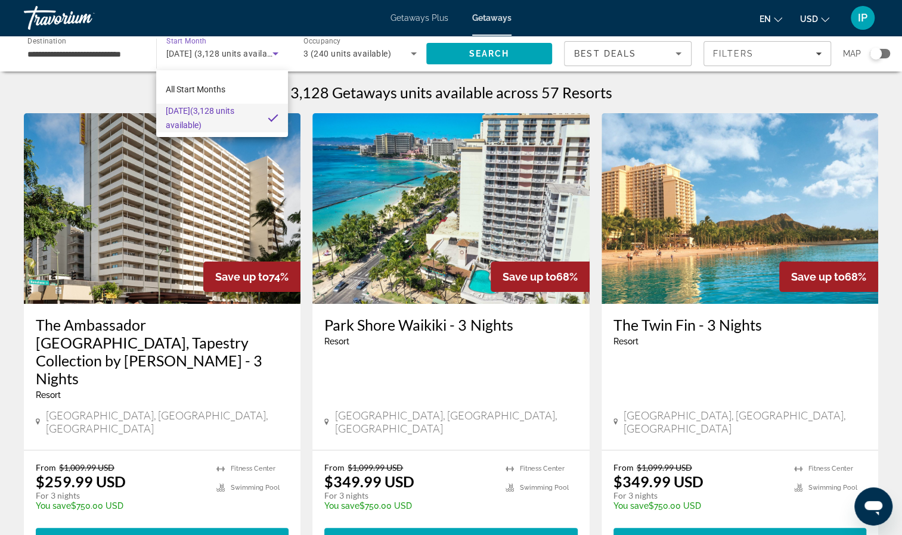
click at [273, 172] on div at bounding box center [451, 267] width 902 height 535
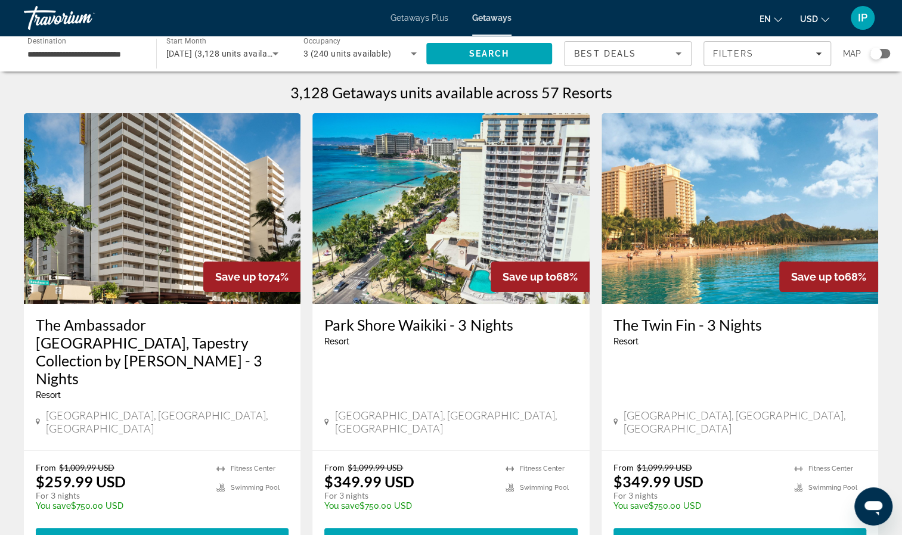
click at [679, 51] on icon "Sort by" at bounding box center [678, 53] width 14 height 14
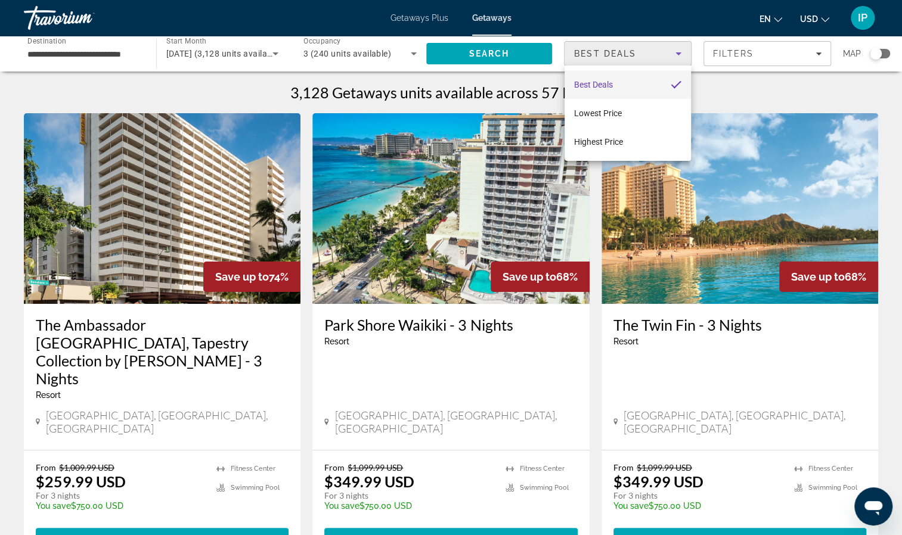
click at [774, 199] on div at bounding box center [451, 267] width 902 height 535
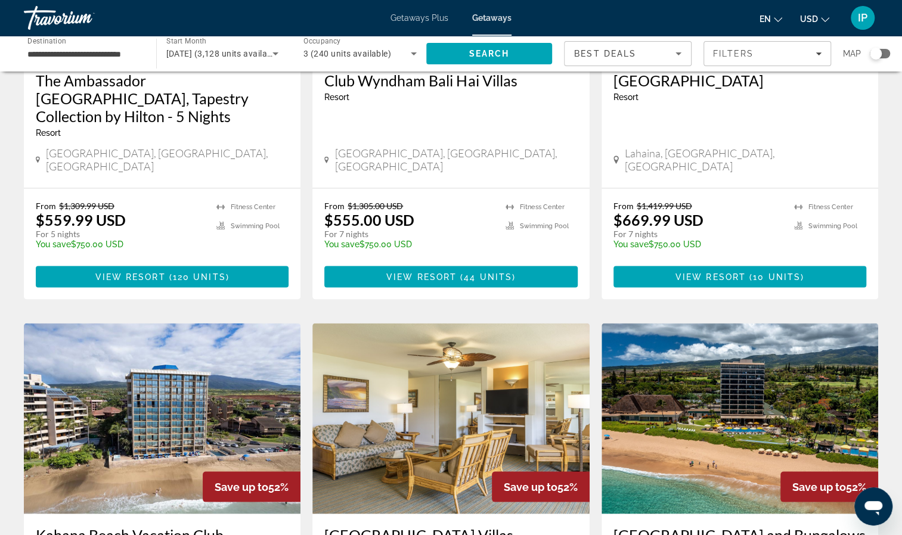
scroll to position [1165, 0]
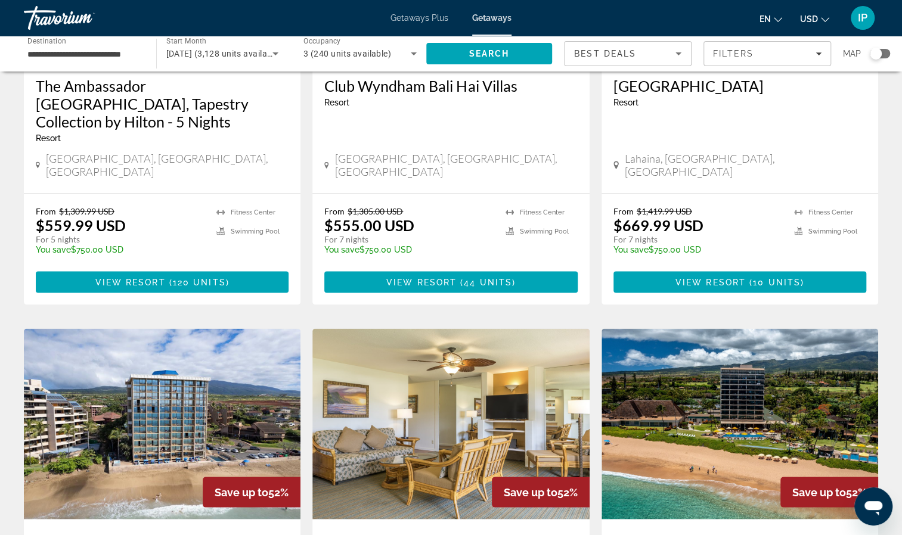
click at [554, 486] on span "Save up to" at bounding box center [531, 492] width 54 height 13
click at [535, 477] on div "Save up to 52%" at bounding box center [541, 492] width 98 height 30
click at [408, 531] on h3 "Kauai Beach Villas" at bounding box center [450, 540] width 253 height 18
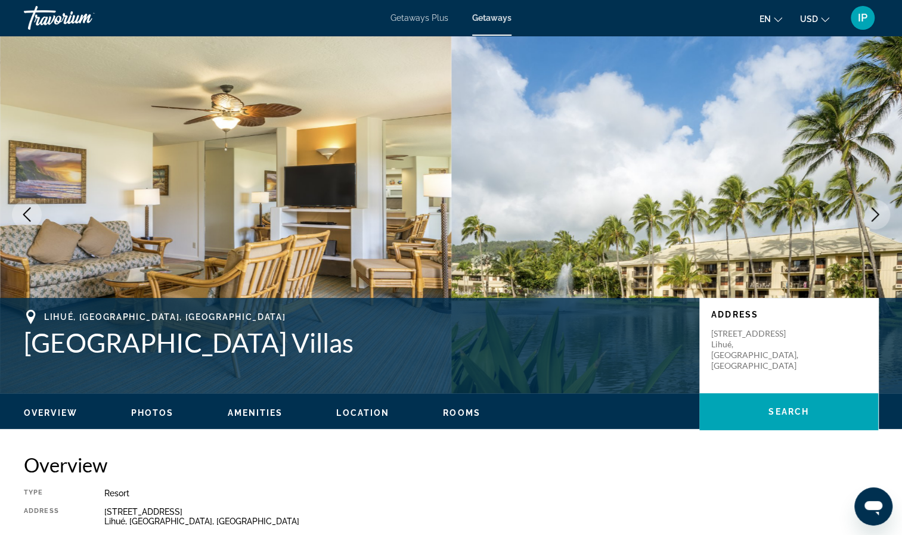
click at [874, 213] on icon "Next image" at bounding box center [875, 214] width 14 height 14
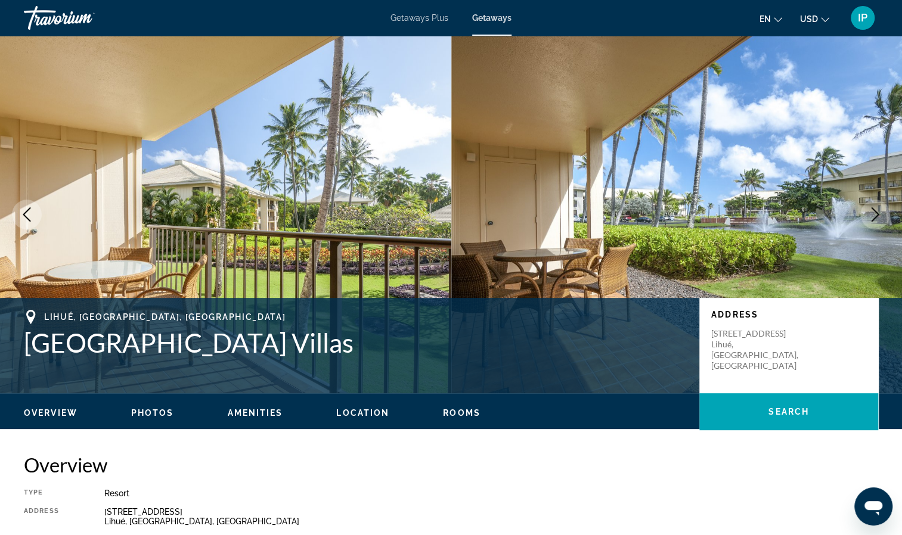
click at [874, 213] on icon "Next image" at bounding box center [875, 214] width 14 height 14
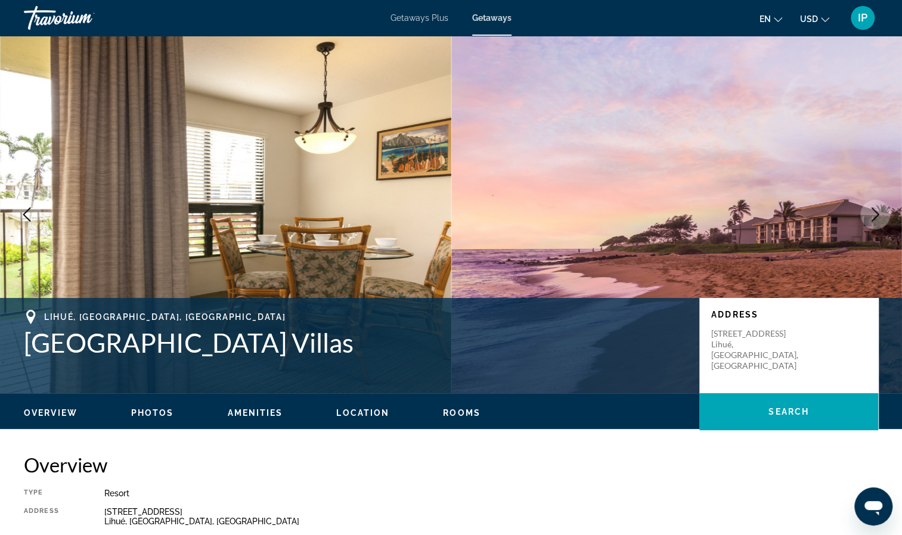
click at [875, 210] on icon "Next image" at bounding box center [875, 214] width 14 height 14
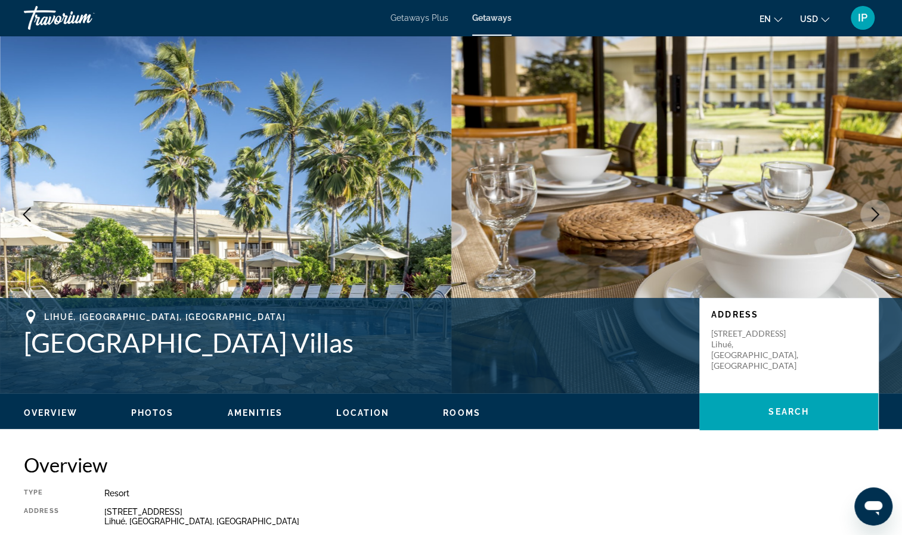
click at [876, 212] on icon "Next image" at bounding box center [875, 214] width 8 height 14
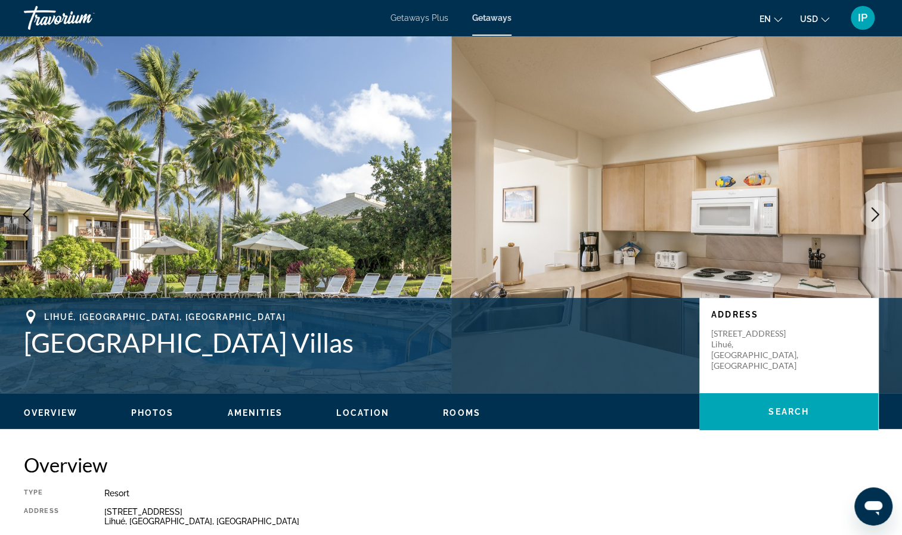
click at [878, 215] on icon "Next image" at bounding box center [875, 214] width 8 height 14
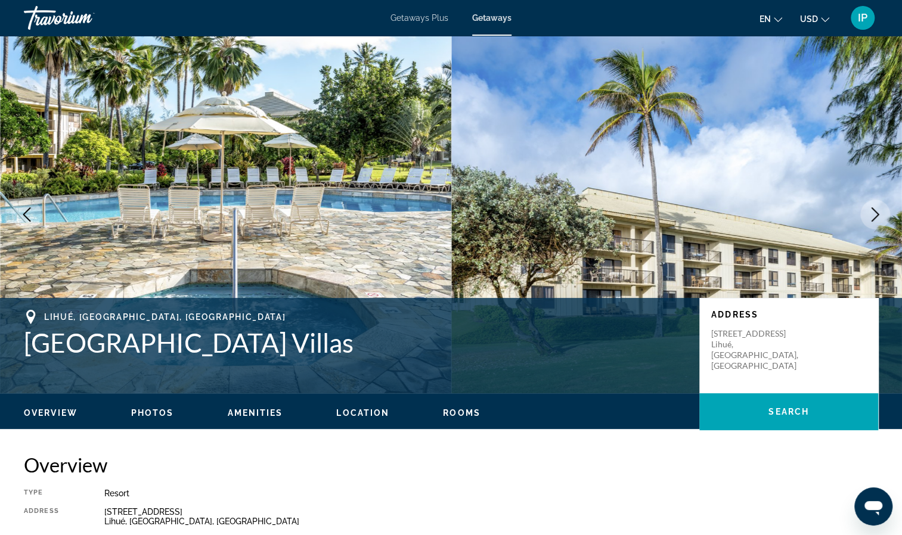
click at [880, 216] on icon "Next image" at bounding box center [875, 214] width 14 height 14
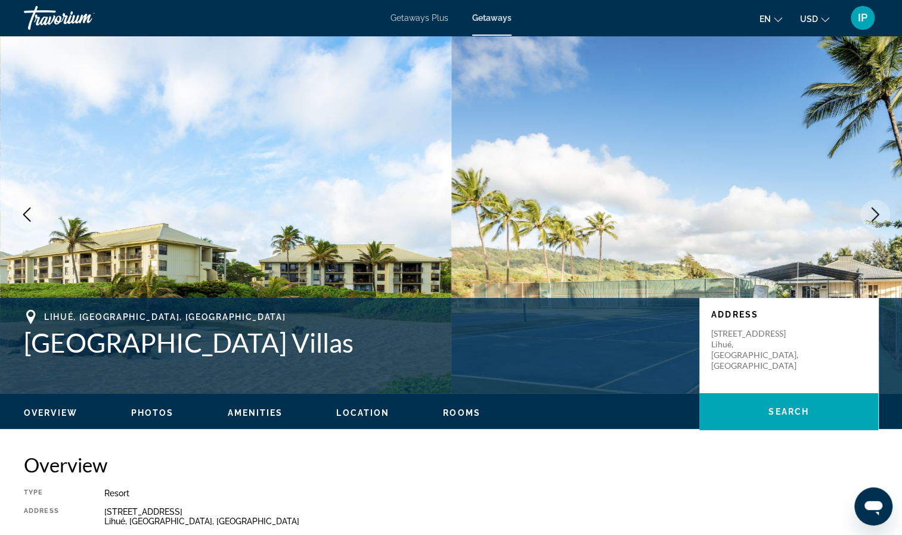
click at [881, 219] on icon "Next image" at bounding box center [875, 214] width 14 height 14
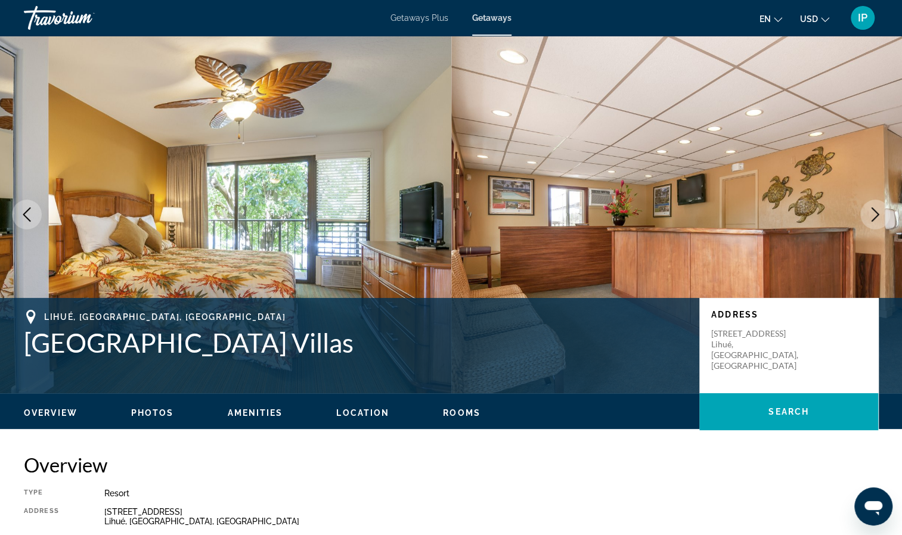
click at [880, 222] on button "Next image" at bounding box center [875, 215] width 30 height 30
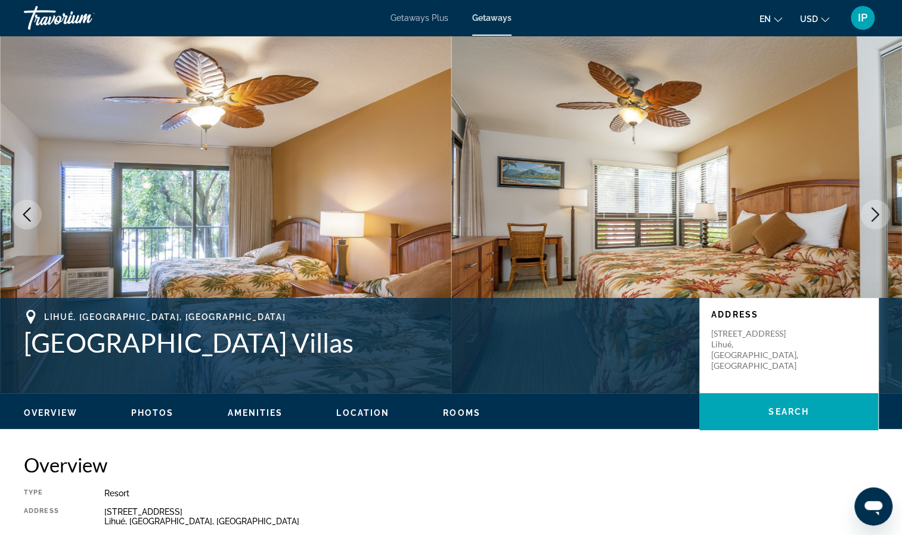
click at [882, 223] on button "Next image" at bounding box center [875, 215] width 30 height 30
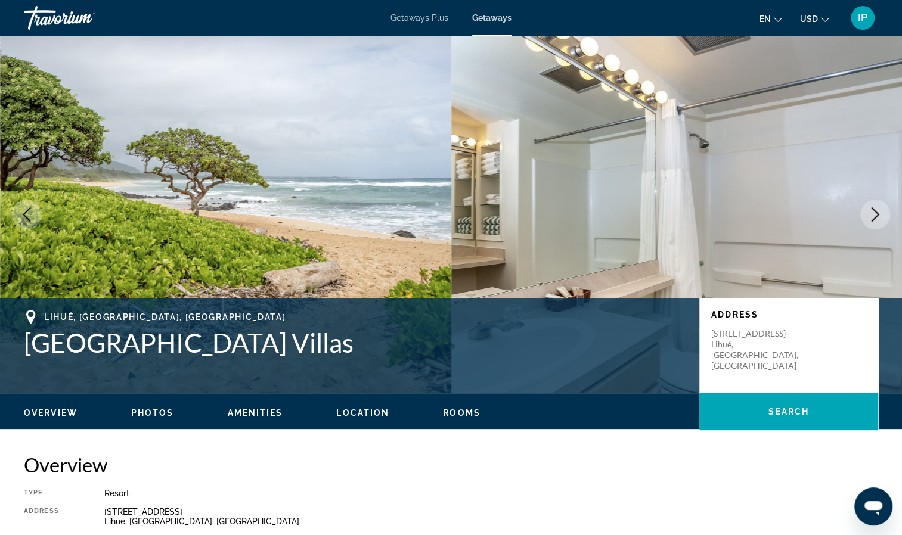
click at [883, 226] on button "Next image" at bounding box center [875, 215] width 30 height 30
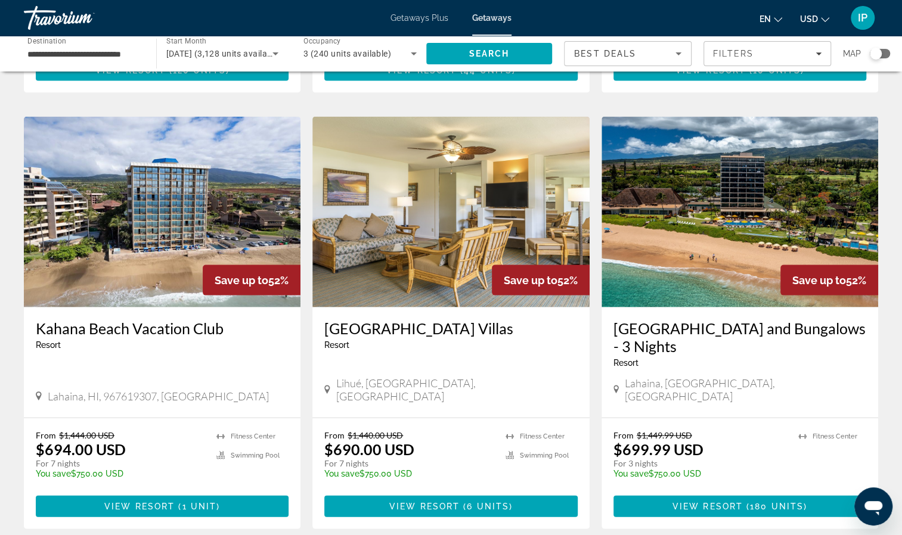
scroll to position [1389, 0]
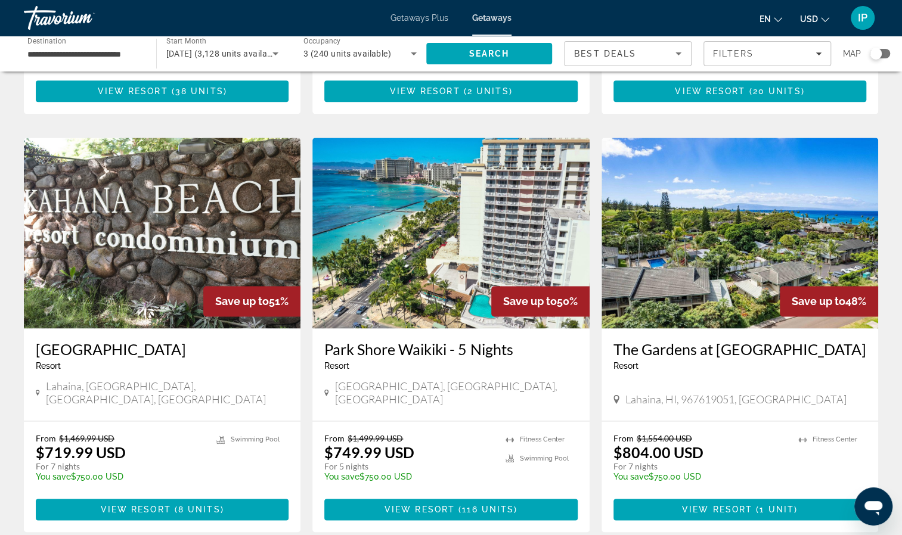
scroll to position [834, 0]
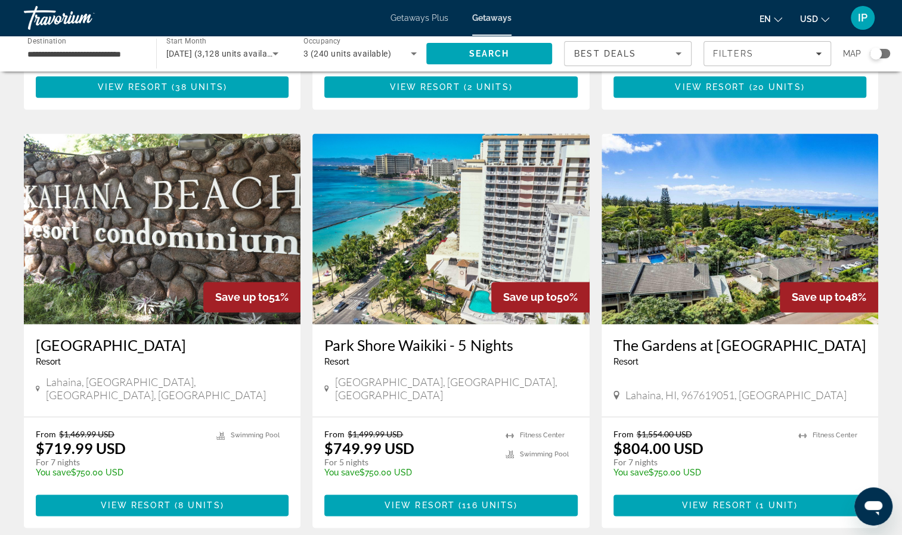
click at [552, 291] on span "Save up to" at bounding box center [530, 297] width 54 height 13
click at [449, 501] on span "View Resort" at bounding box center [419, 506] width 70 height 10
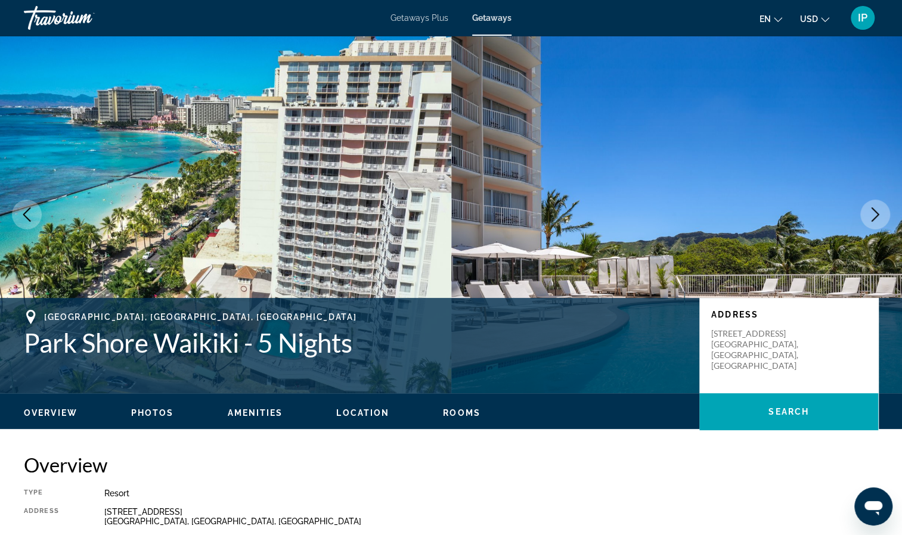
click at [874, 215] on icon "Next image" at bounding box center [875, 214] width 14 height 14
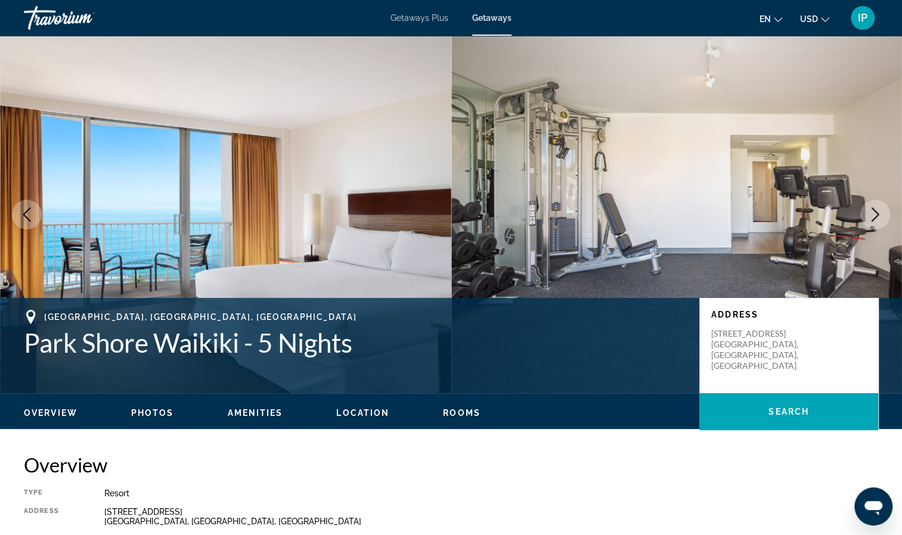
click at [874, 215] on icon "Next image" at bounding box center [875, 214] width 14 height 14
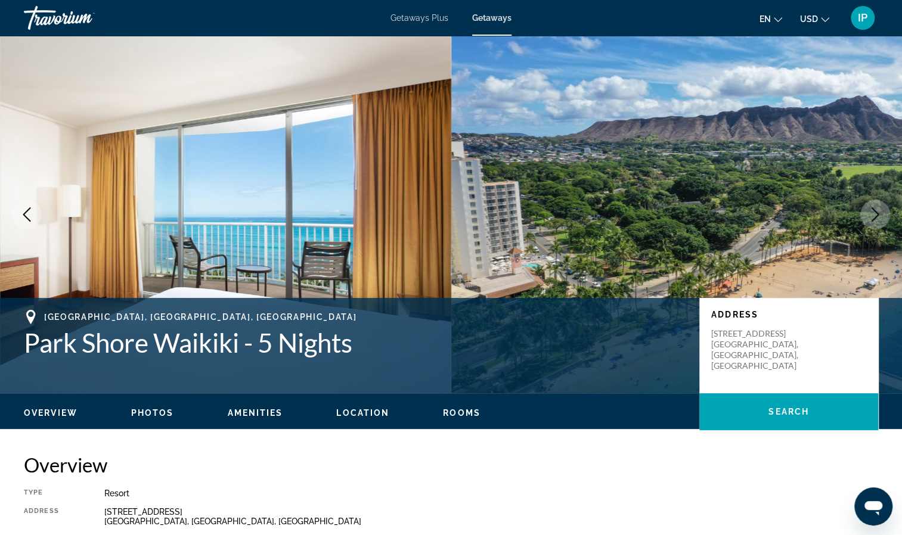
click at [874, 215] on icon "Next image" at bounding box center [875, 214] width 14 height 14
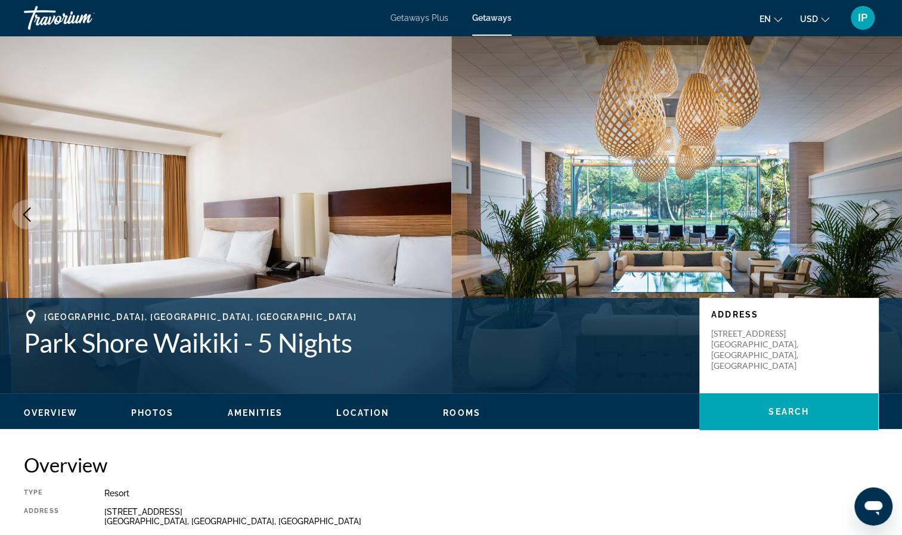
click at [874, 215] on icon "Next image" at bounding box center [875, 214] width 14 height 14
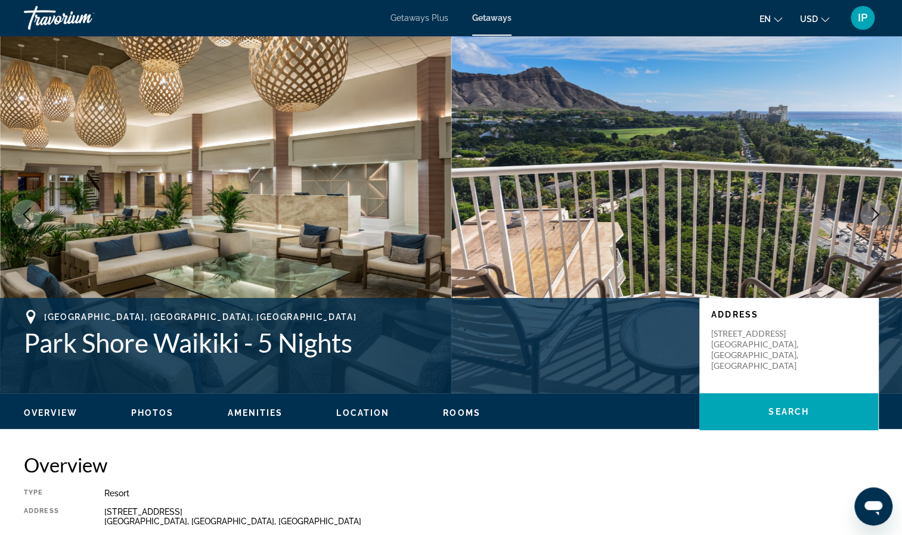
click at [874, 215] on icon "Next image" at bounding box center [875, 214] width 14 height 14
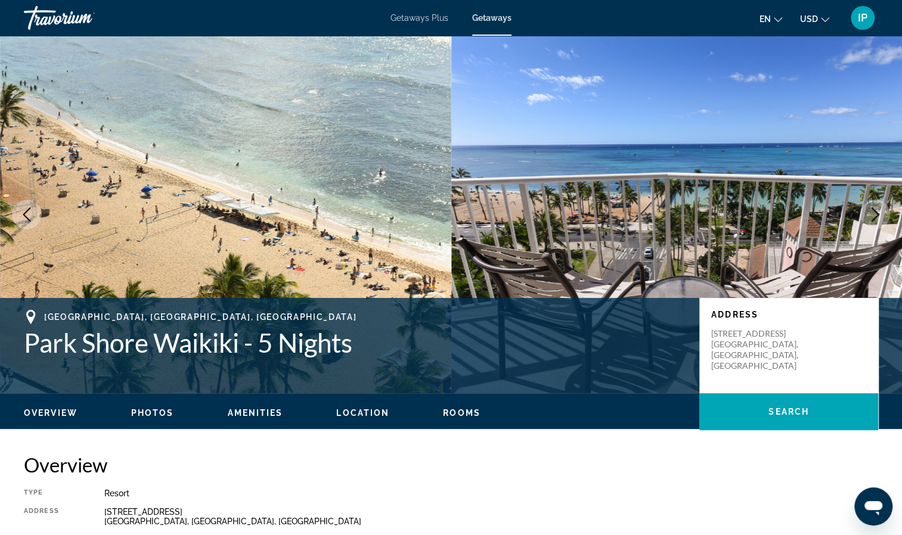
click at [874, 215] on icon "Next image" at bounding box center [875, 214] width 14 height 14
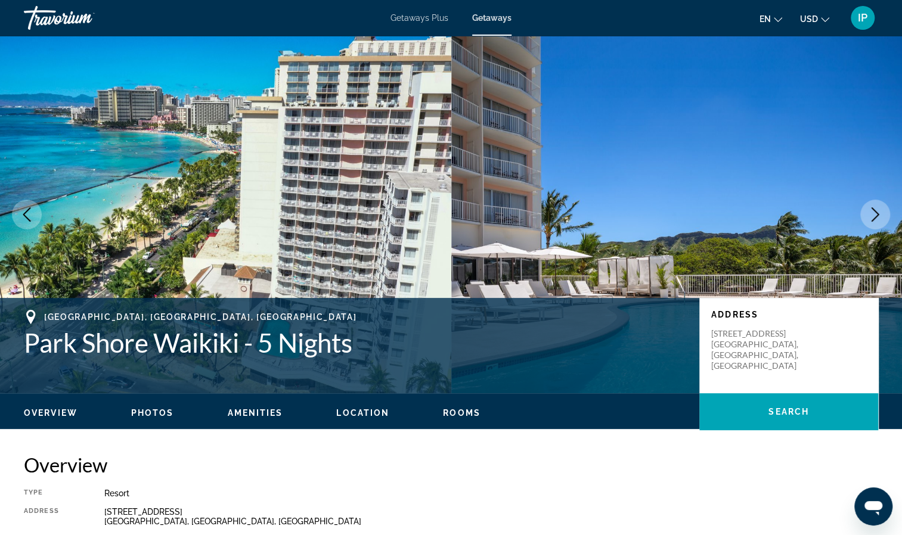
click at [874, 215] on icon "Next image" at bounding box center [875, 214] width 14 height 14
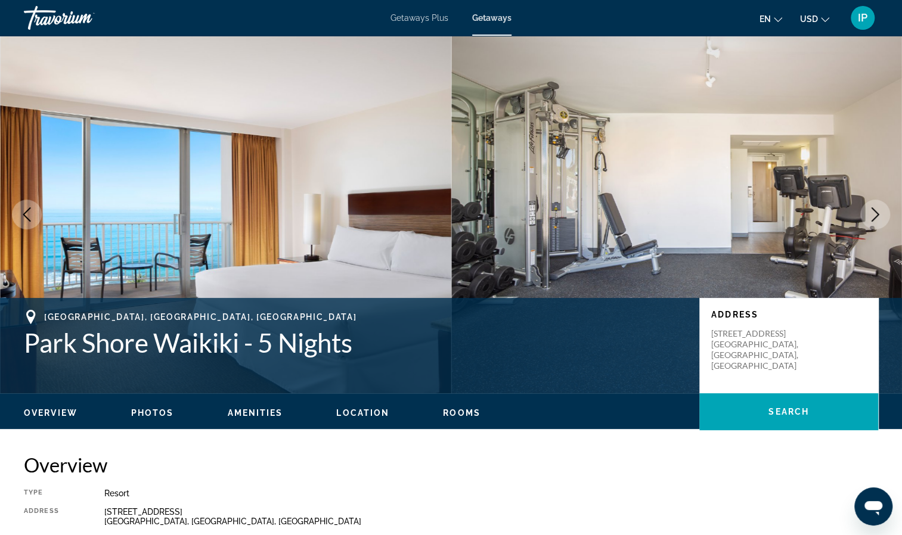
click at [874, 215] on icon "Next image" at bounding box center [875, 214] width 14 height 14
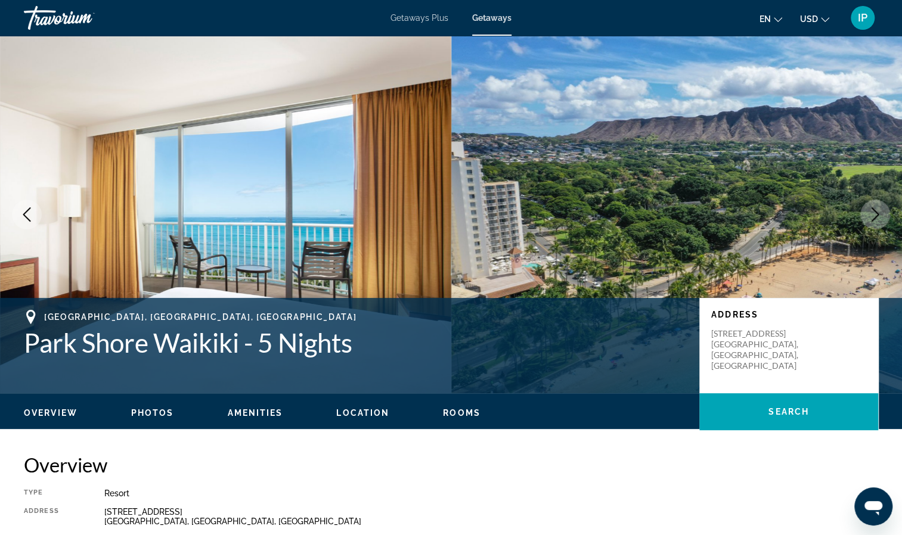
click at [874, 218] on icon "Next image" at bounding box center [875, 214] width 8 height 14
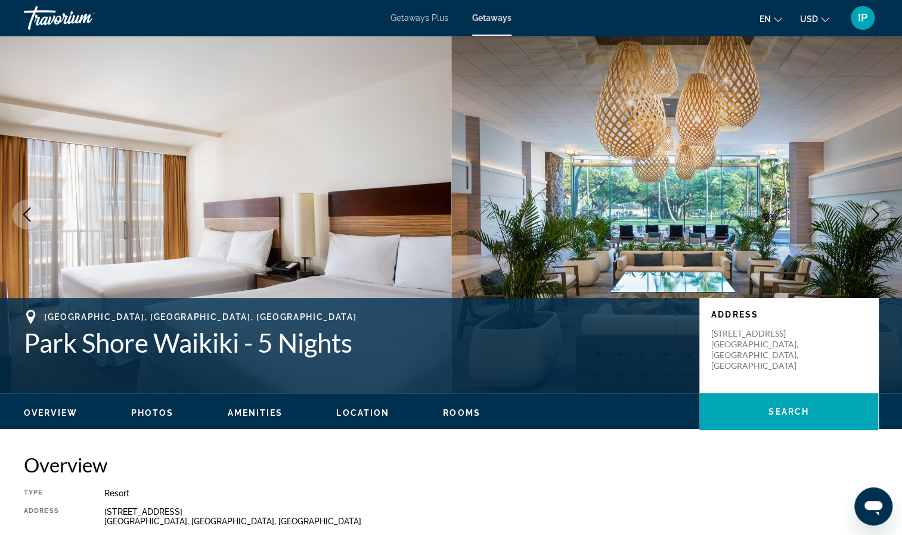
click at [874, 218] on icon "Next image" at bounding box center [875, 214] width 8 height 14
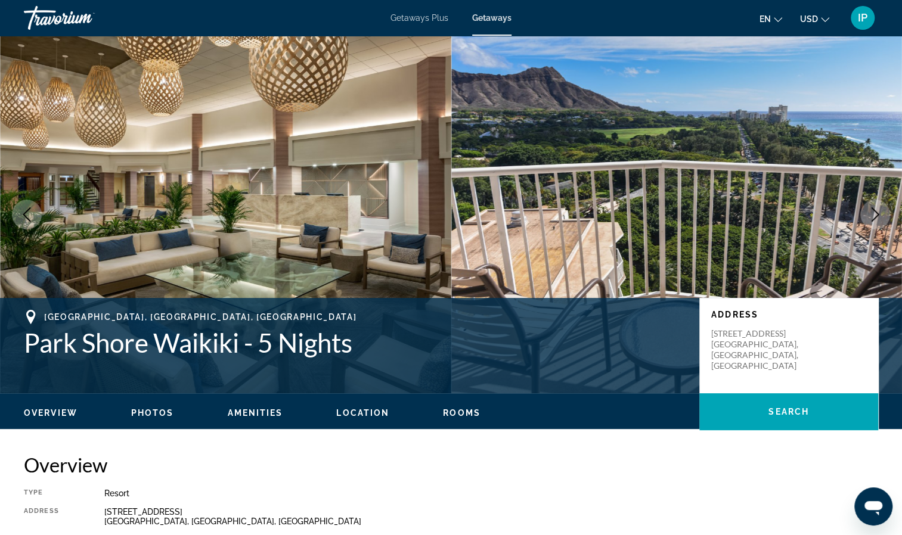
click at [874, 218] on icon "Next image" at bounding box center [875, 214] width 8 height 14
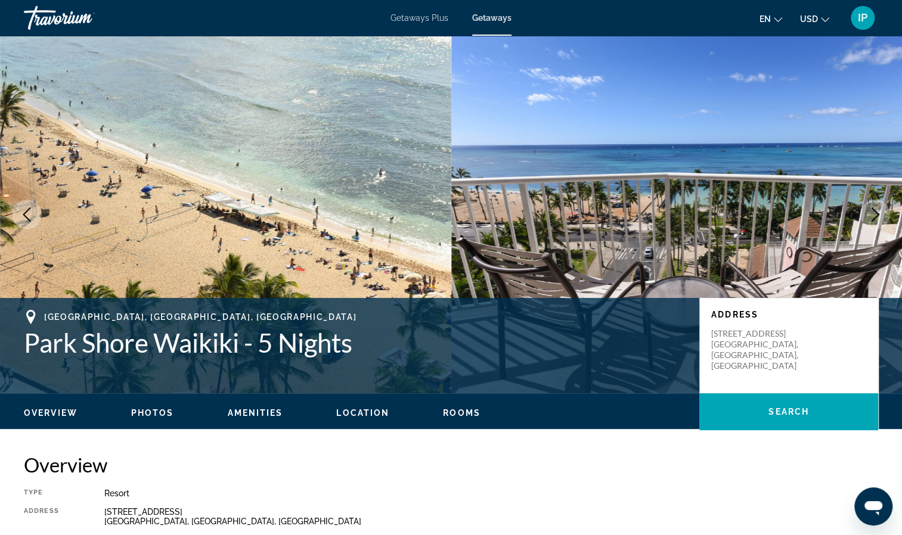
click at [875, 221] on icon "Next image" at bounding box center [875, 214] width 14 height 14
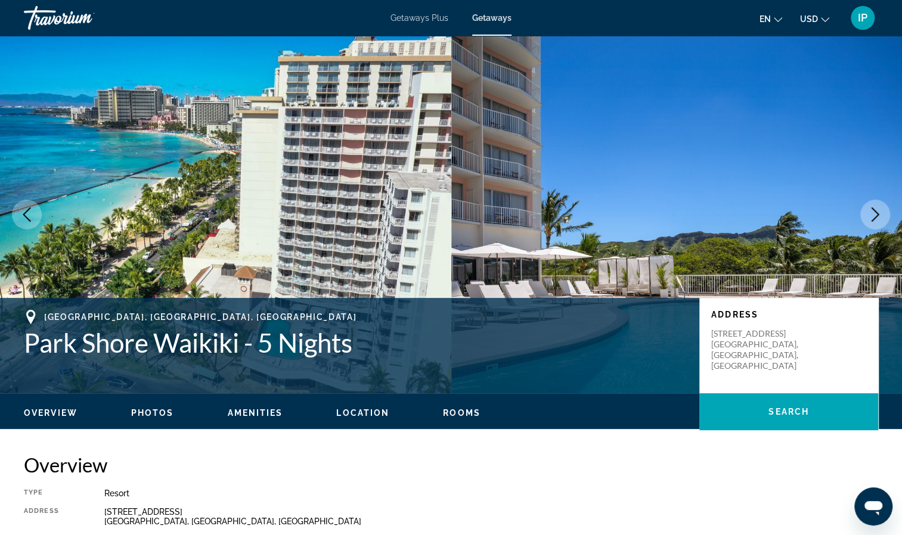
click at [875, 221] on icon "Next image" at bounding box center [875, 214] width 14 height 14
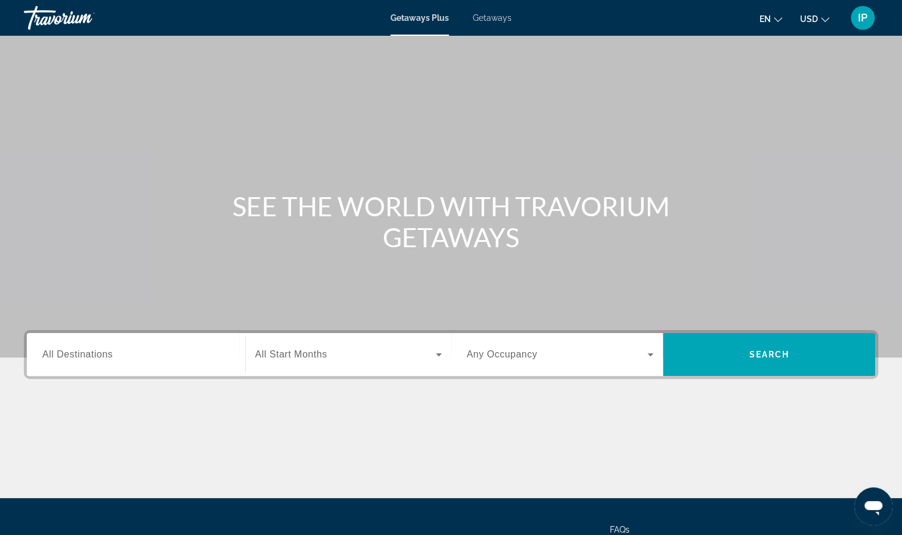
click at [67, 356] on span "All Destinations" at bounding box center [77, 354] width 70 height 10
click at [67, 356] on input "Destination All Destinations" at bounding box center [135, 355] width 187 height 14
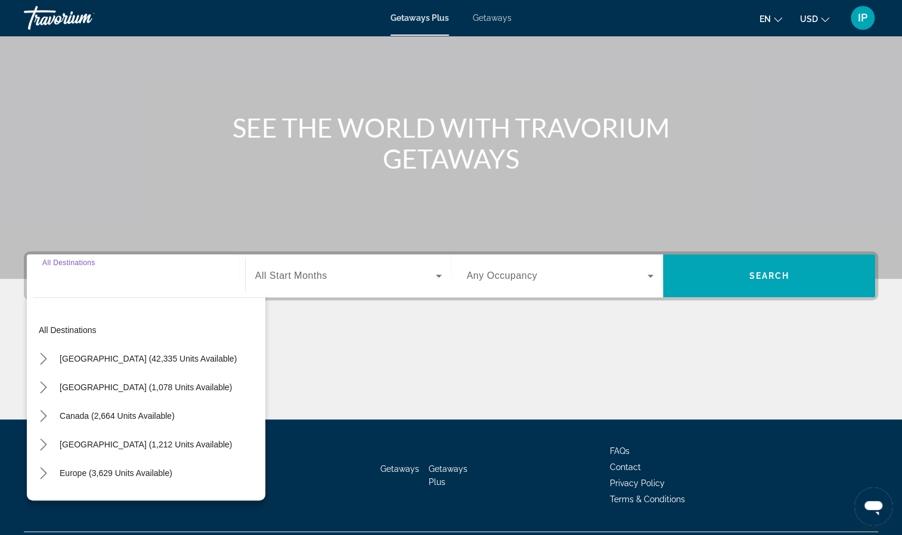
scroll to position [108, 0]
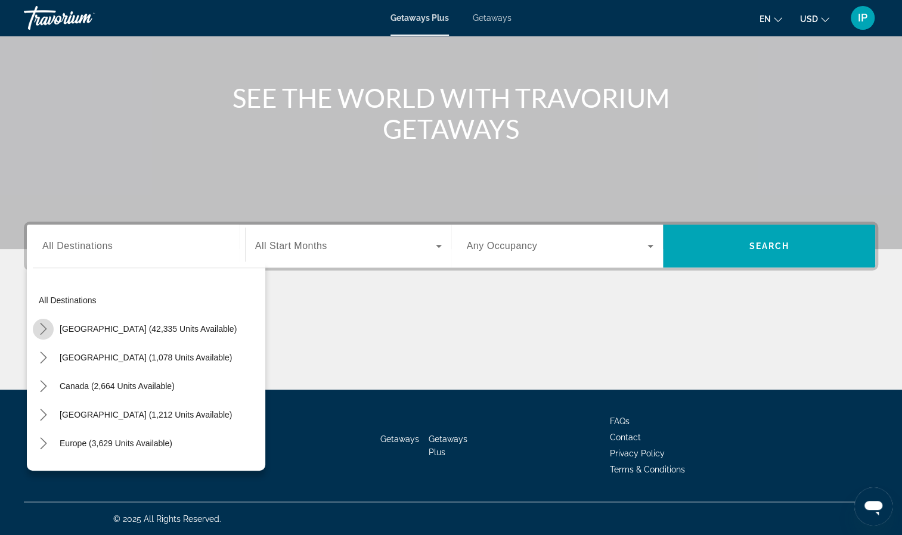
click at [44, 324] on icon "Toggle United States (42,335 units available) submenu" at bounding box center [44, 329] width 12 height 12
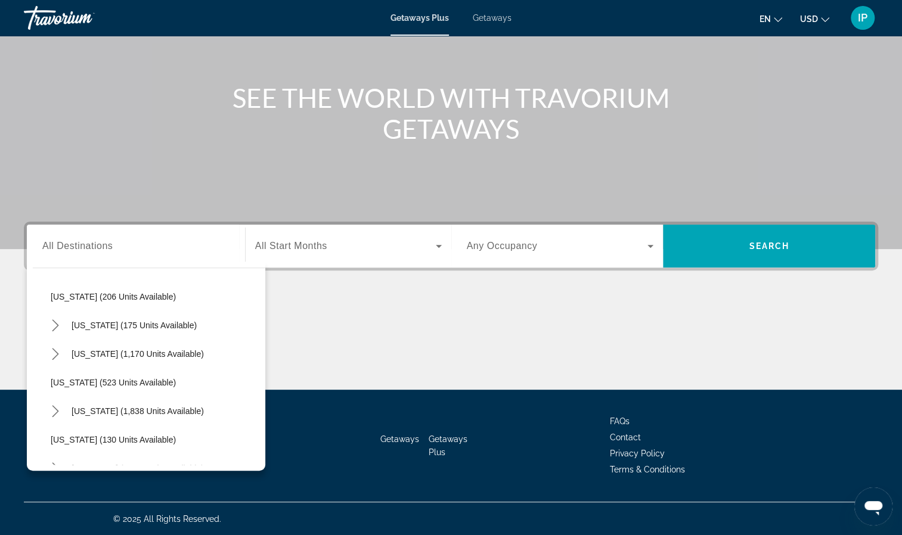
scroll to position [776, 0]
click at [61, 381] on span "[US_STATE] (523 units available)" at bounding box center [113, 383] width 125 height 10
type input "**********"
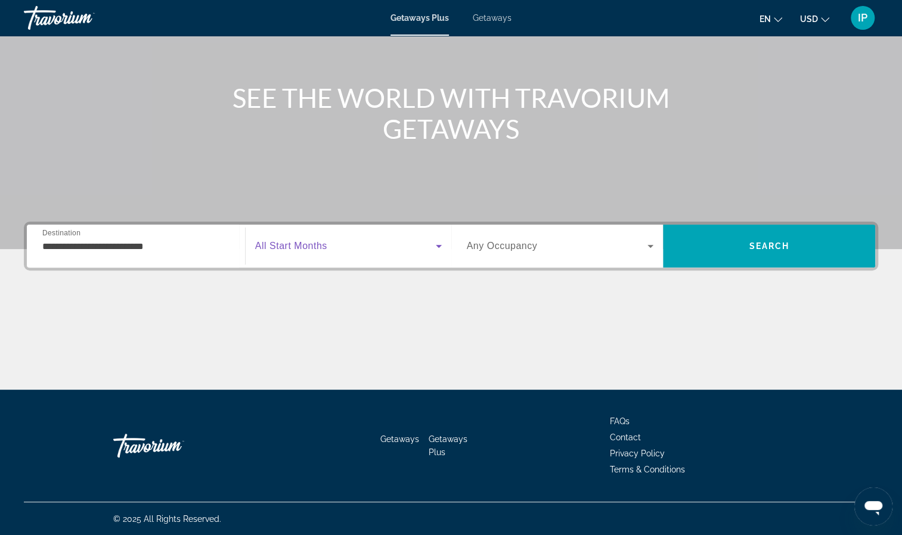
click at [437, 246] on icon "Search widget" at bounding box center [439, 246] width 6 height 3
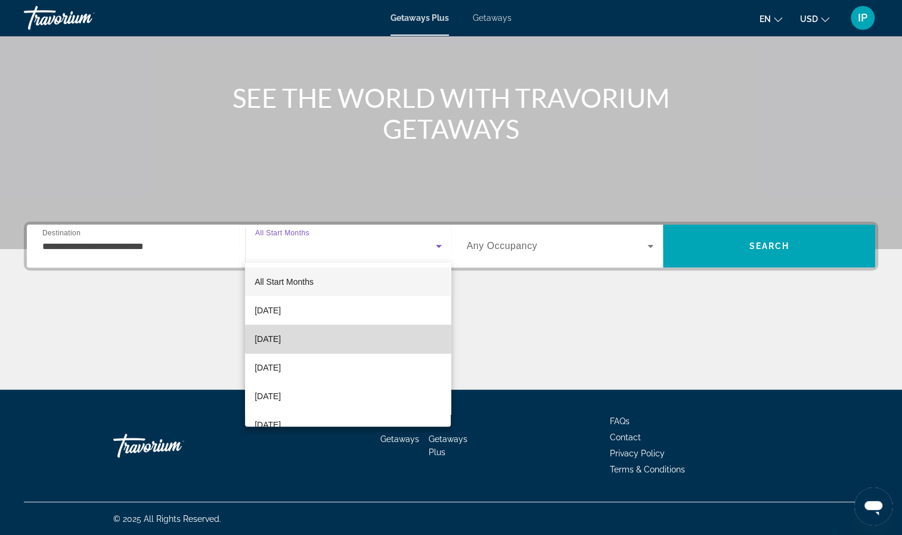
click at [381, 334] on mat-option "[DATE]" at bounding box center [348, 339] width 206 height 29
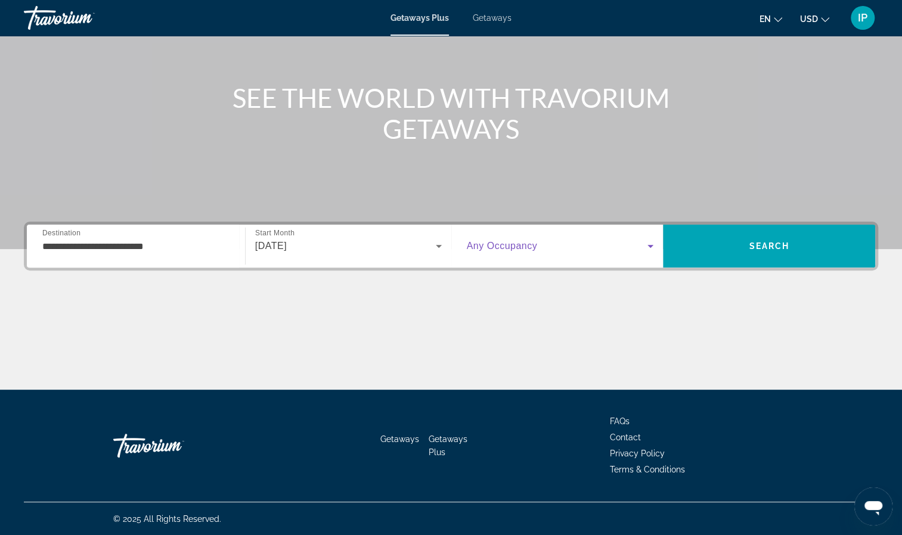
click at [653, 248] on icon "Search widget" at bounding box center [650, 246] width 14 height 14
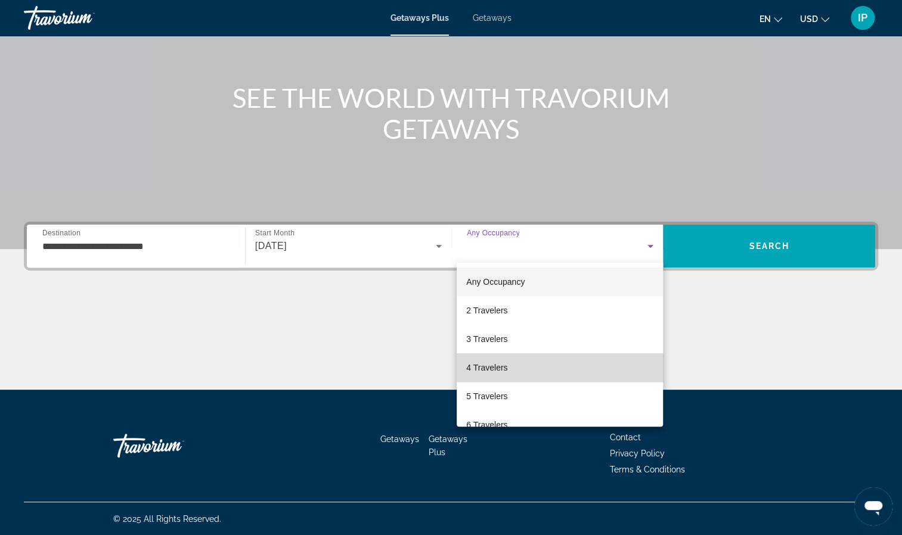
click at [616, 361] on mat-option "4 Travelers" at bounding box center [560, 367] width 206 height 29
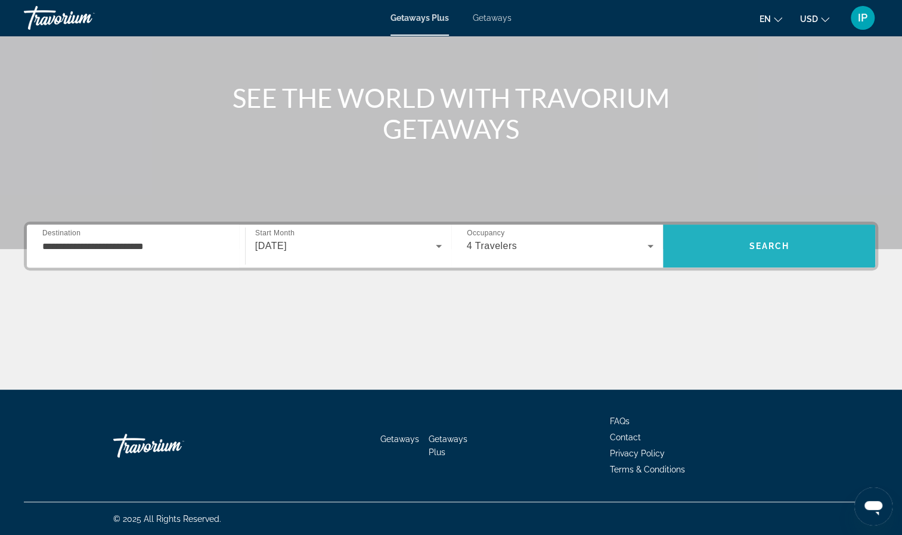
click at [787, 251] on span "Search" at bounding box center [769, 246] width 212 height 29
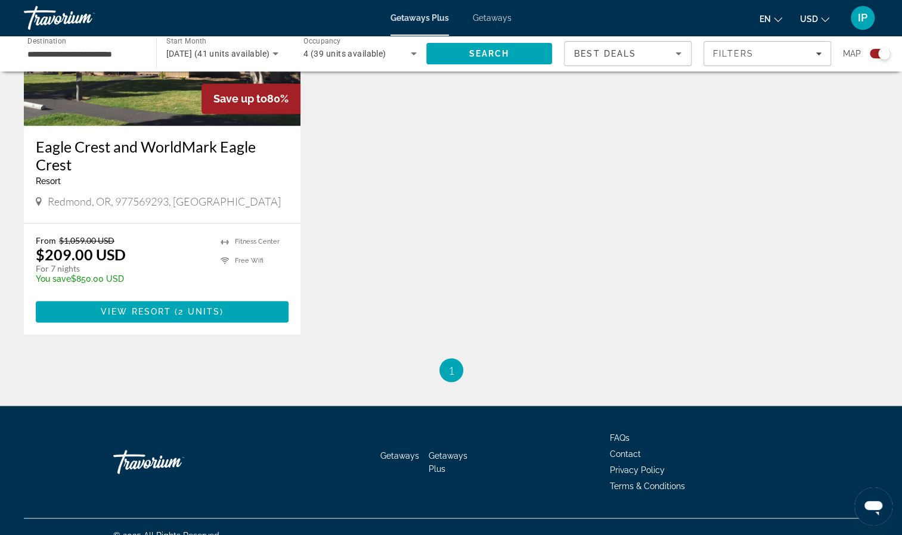
scroll to position [987, 0]
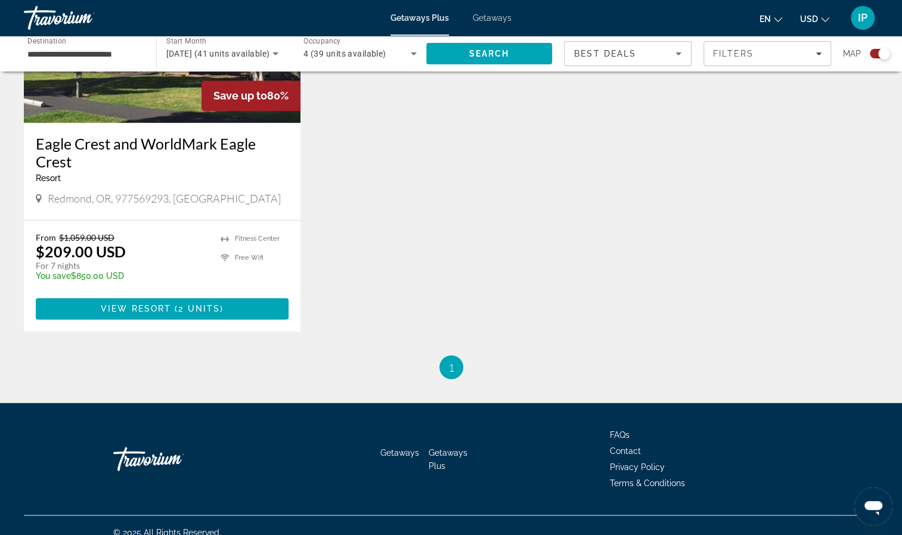
click at [496, 14] on span "Getaways" at bounding box center [492, 18] width 39 height 10
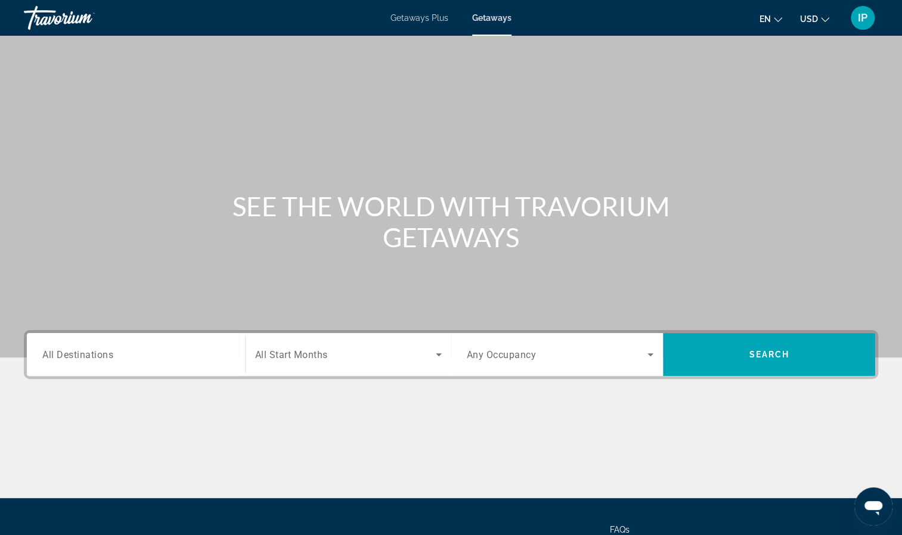
click at [106, 346] on div "Search widget" at bounding box center [135, 355] width 187 height 34
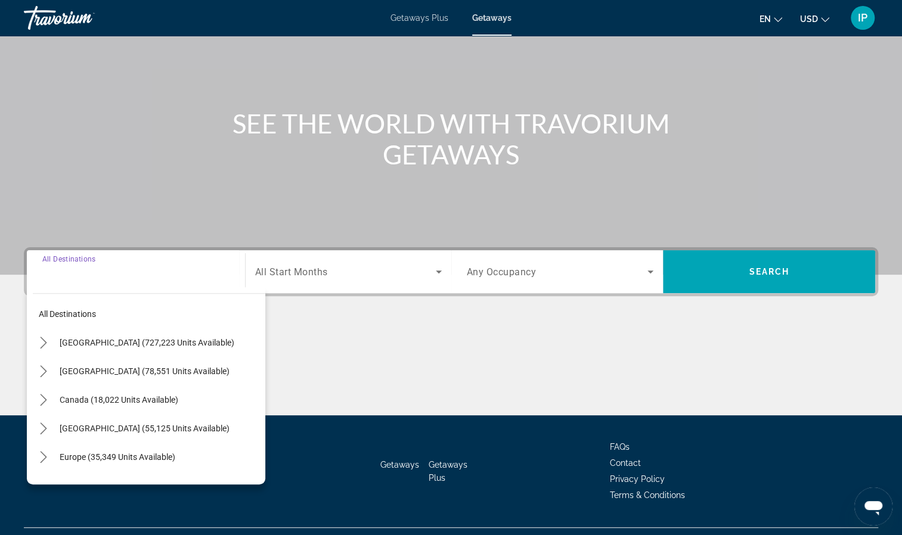
scroll to position [108, 0]
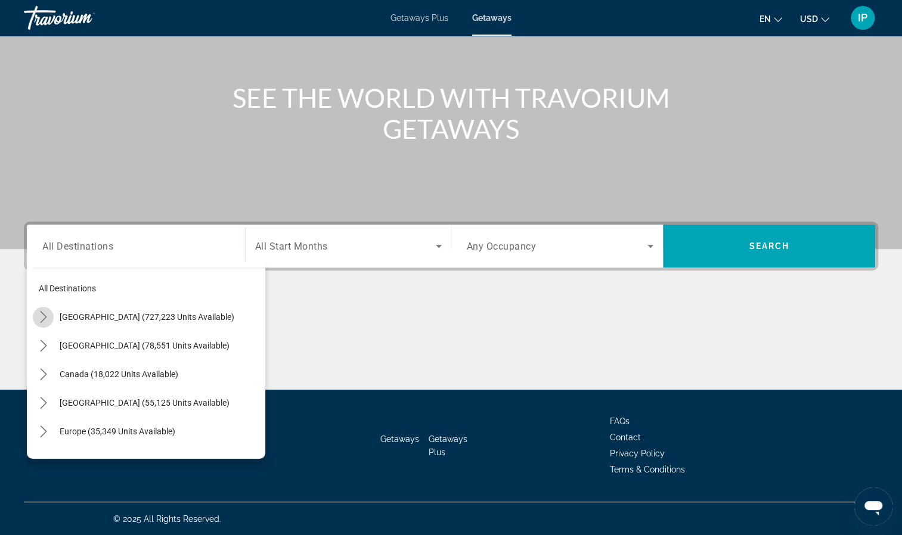
click at [44, 316] on icon "Toggle United States (727,223 units available) submenu" at bounding box center [44, 317] width 12 height 12
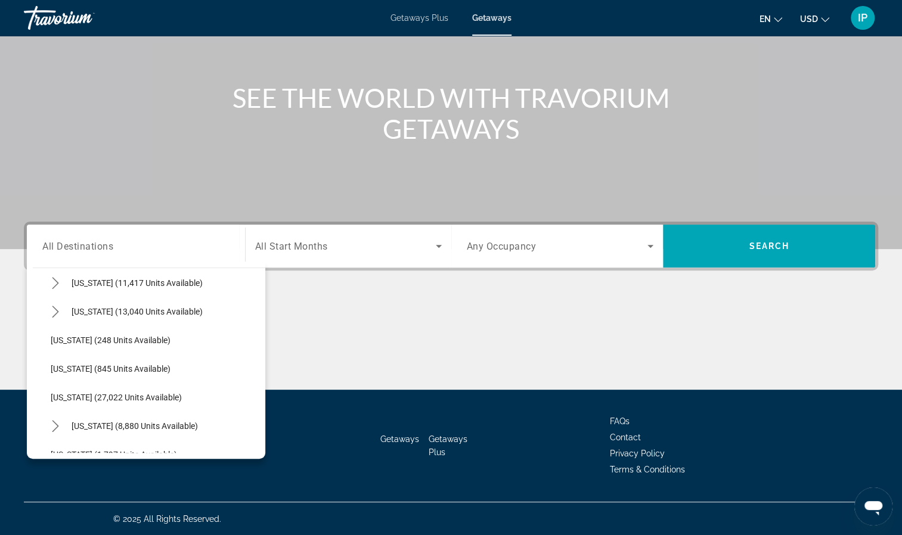
scroll to position [837, 0]
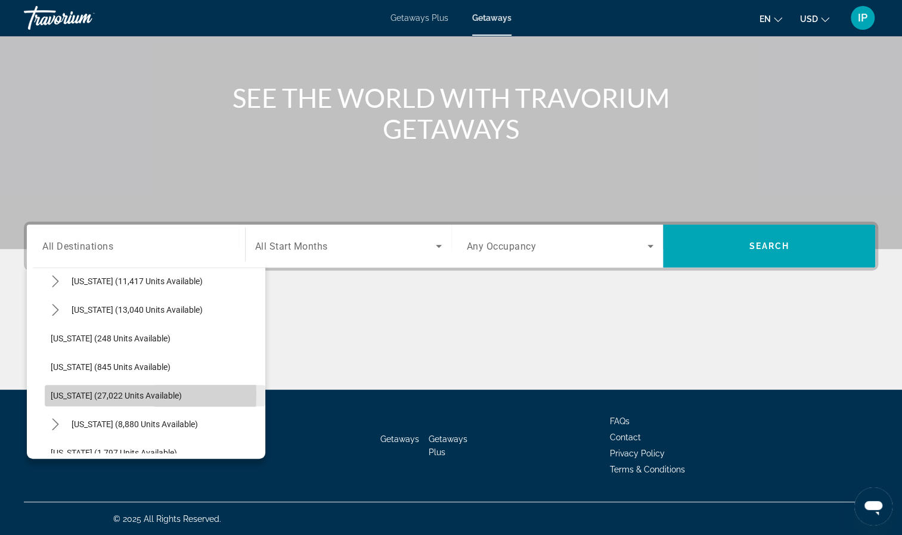
click at [54, 393] on span "[US_STATE] (27,022 units available)" at bounding box center [116, 396] width 131 height 10
type input "**********"
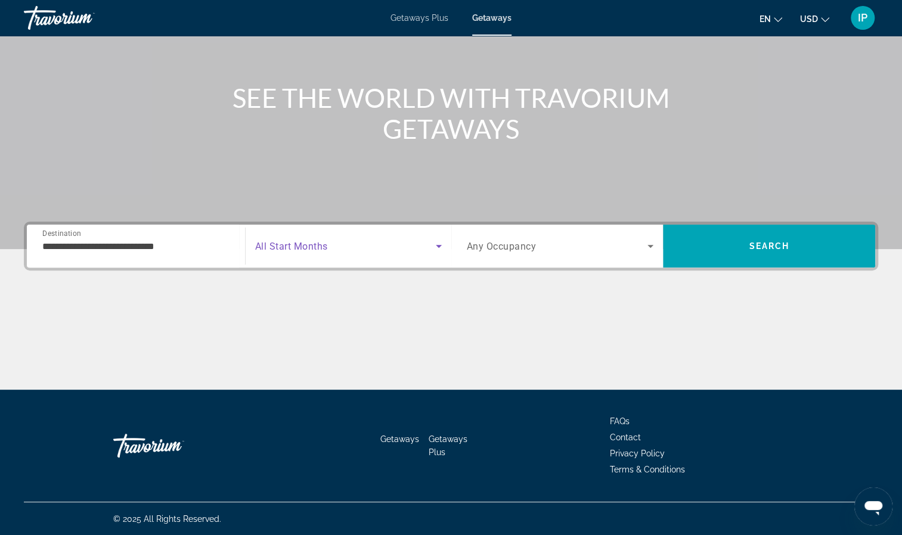
click at [380, 251] on span "Search widget" at bounding box center [345, 246] width 181 height 14
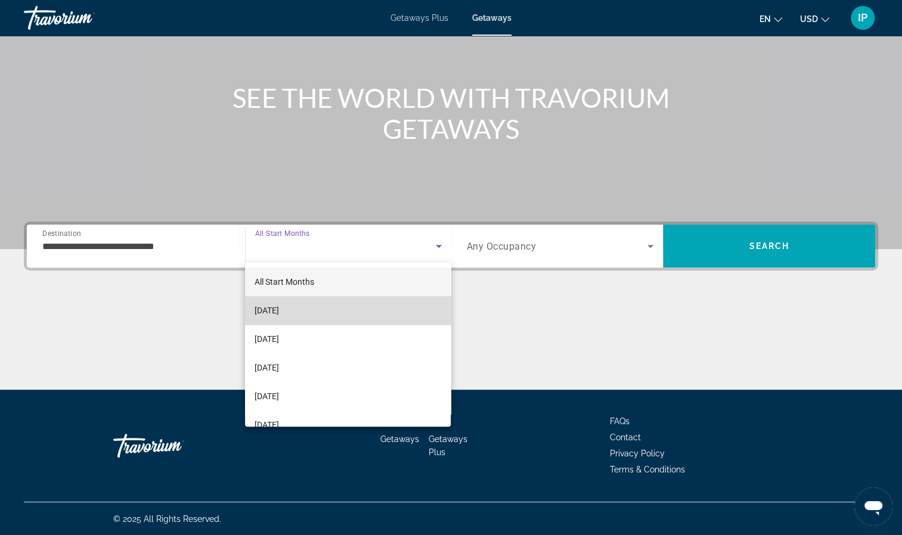
click at [361, 306] on mat-option "[DATE]" at bounding box center [348, 310] width 206 height 29
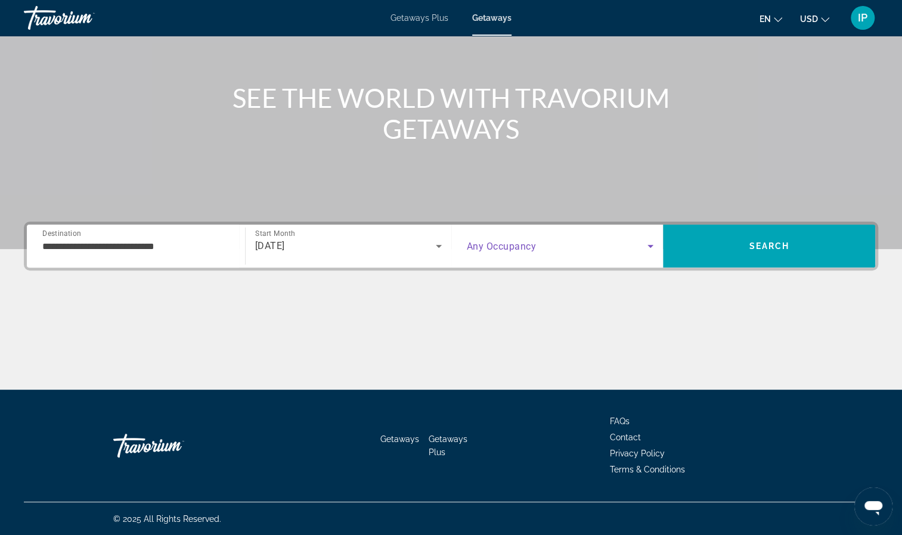
click at [650, 250] on icon "Search widget" at bounding box center [650, 246] width 14 height 14
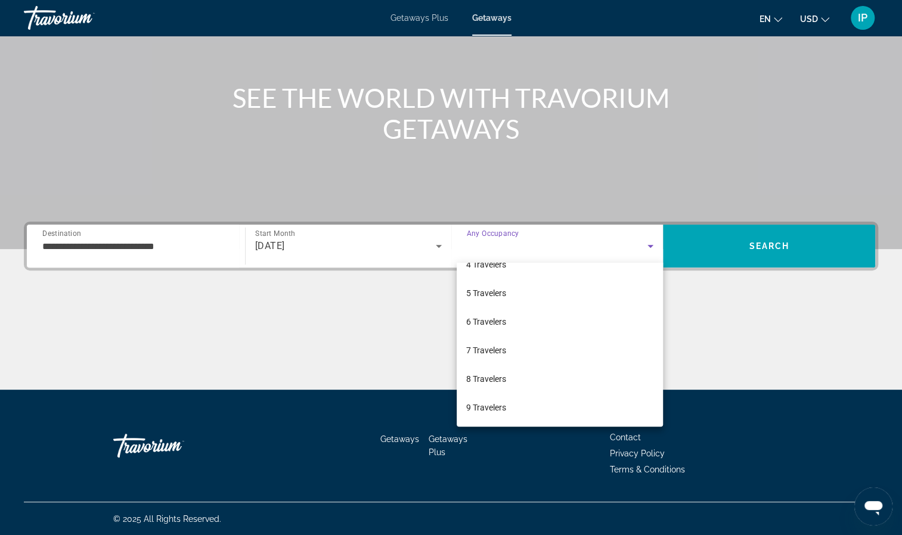
scroll to position [131, 0]
click at [479, 406] on span "10 Travelers" at bounding box center [488, 408] width 45 height 14
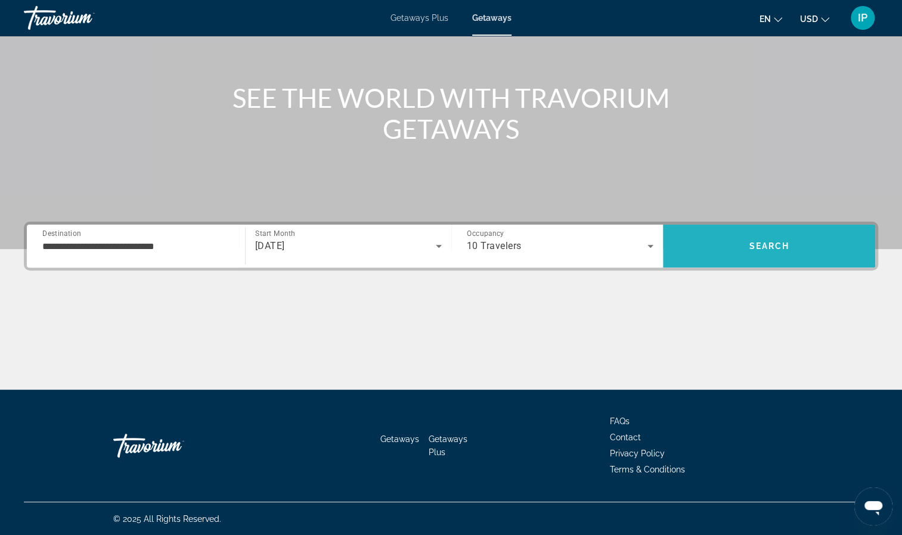
click at [781, 240] on span "Search" at bounding box center [769, 246] width 212 height 29
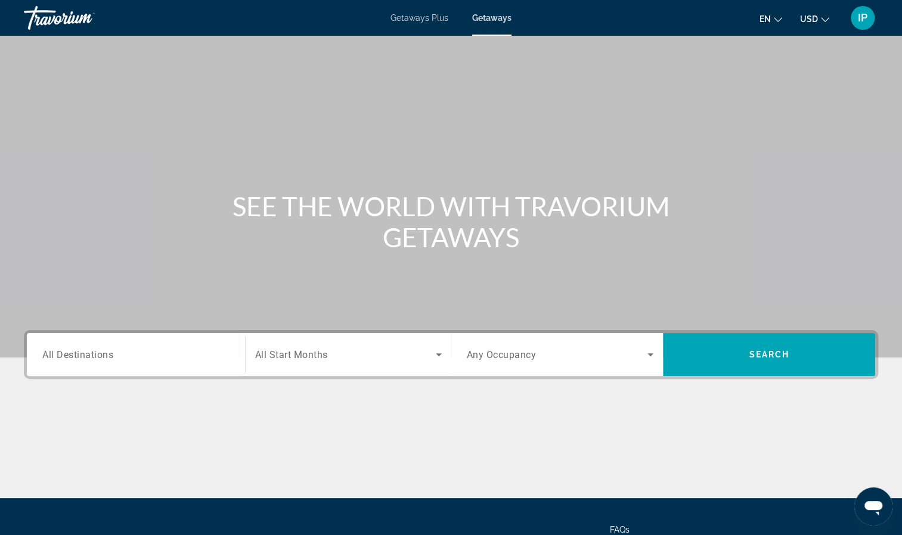
click at [94, 346] on div "Search widget" at bounding box center [135, 355] width 187 height 34
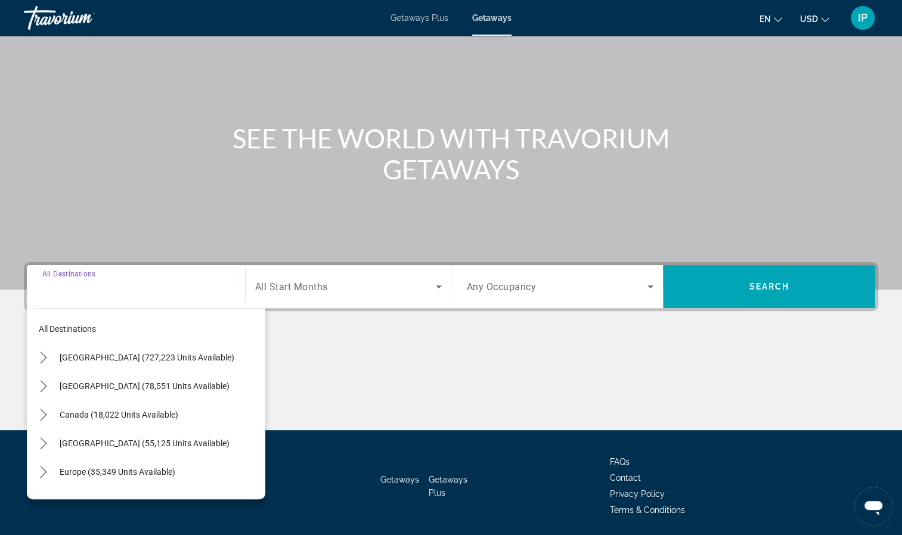
scroll to position [108, 0]
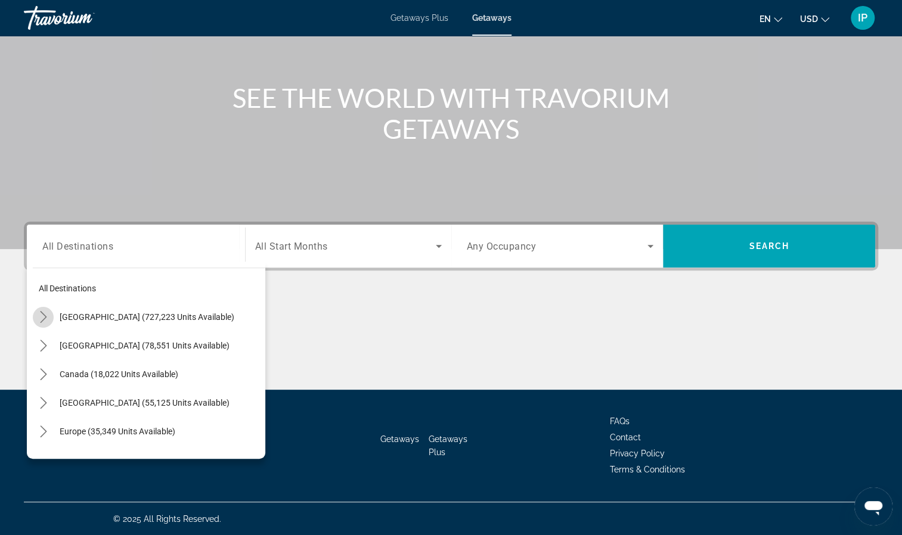
click at [42, 314] on icon "Toggle United States (727,223 units available) submenu" at bounding box center [44, 317] width 12 height 12
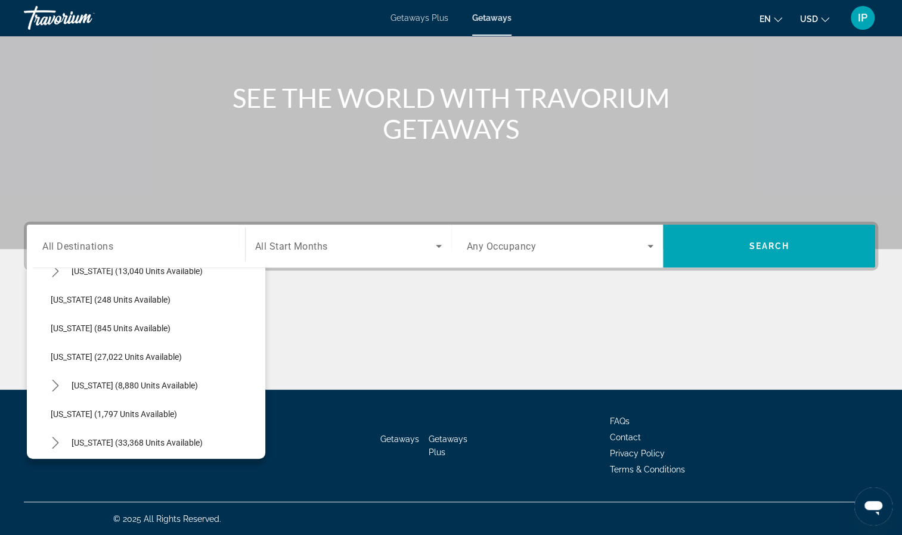
scroll to position [911, 0]
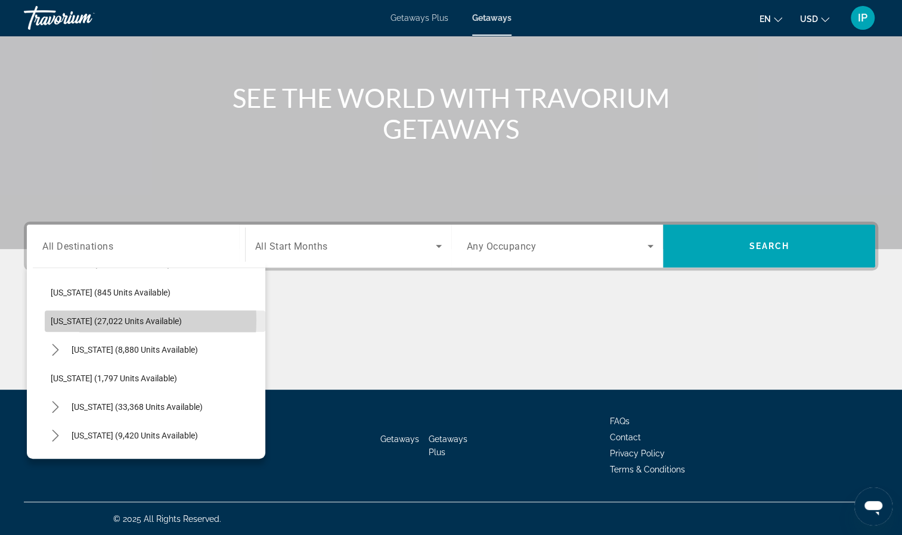
click at [92, 319] on span "[US_STATE] (27,022 units available)" at bounding box center [116, 321] width 131 height 10
type input "**********"
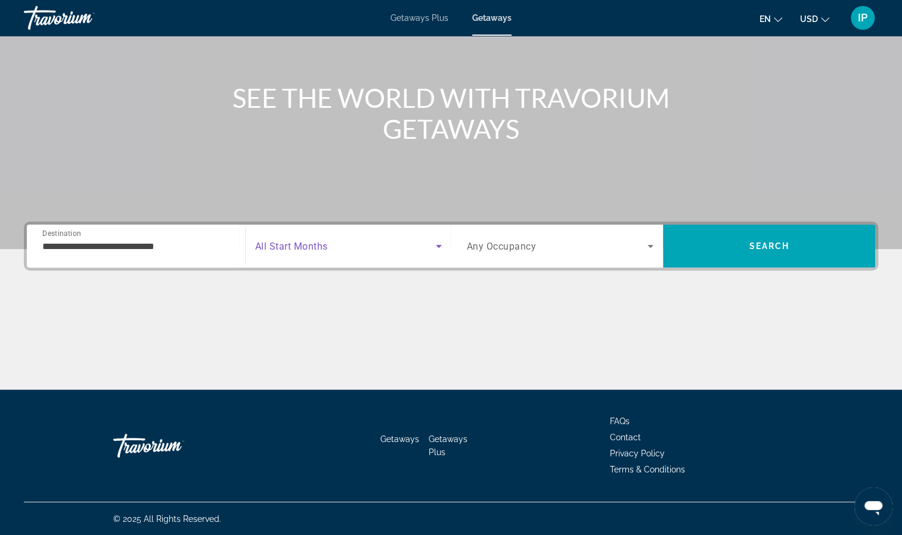
click at [434, 244] on icon "Search widget" at bounding box center [438, 246] width 14 height 14
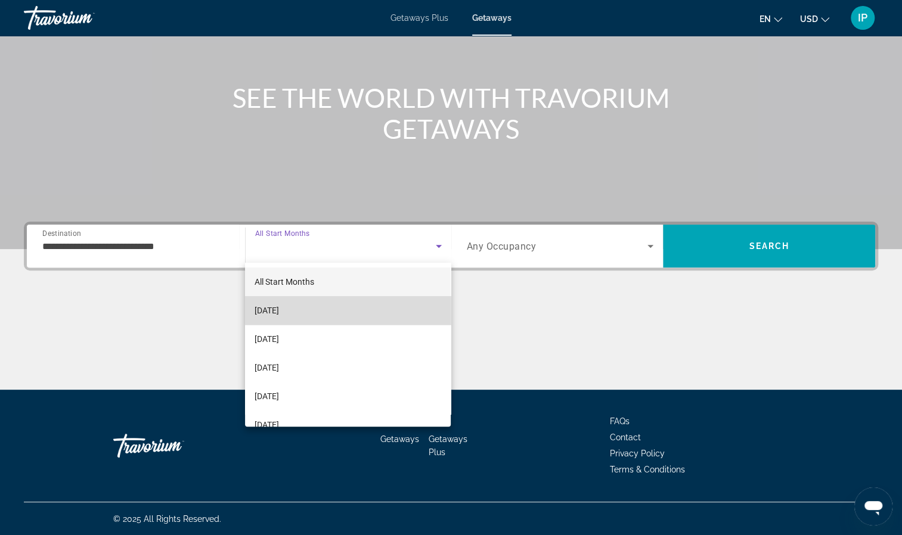
click at [358, 311] on mat-option "[DATE]" at bounding box center [348, 310] width 206 height 29
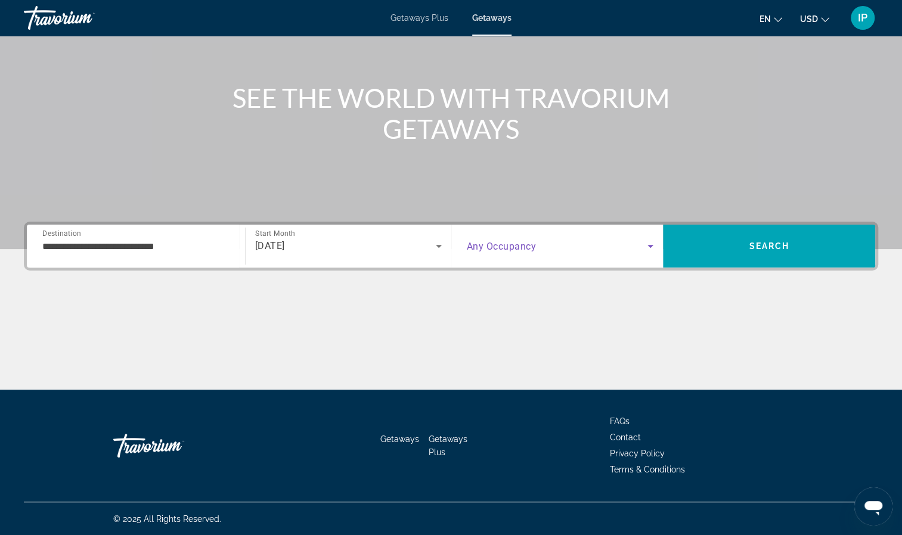
click at [643, 245] on icon "Search widget" at bounding box center [650, 246] width 14 height 14
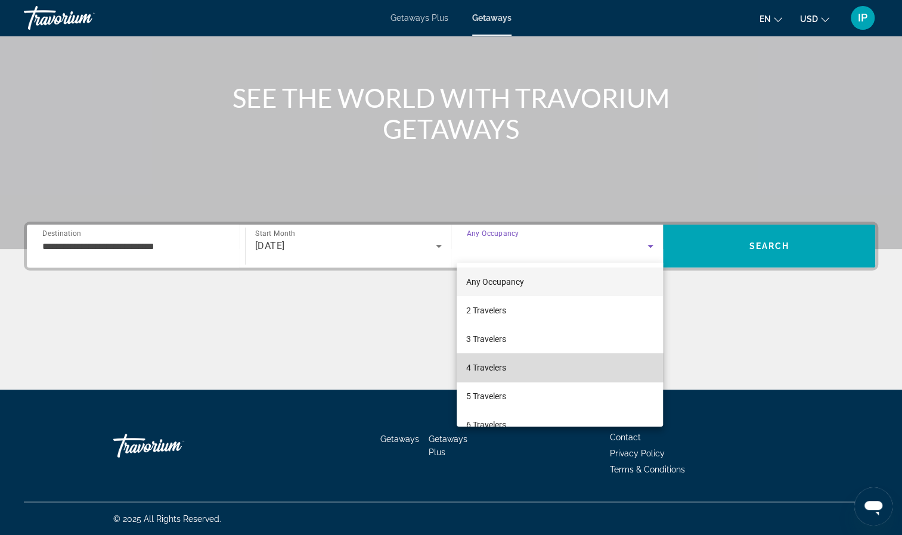
click at [598, 364] on mat-option "4 Travelers" at bounding box center [560, 367] width 206 height 29
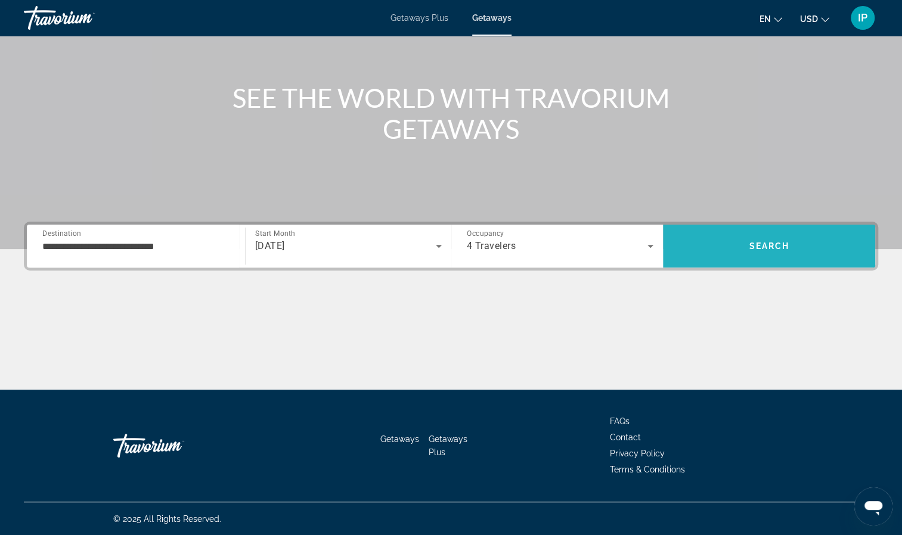
click at [771, 238] on span "Search" at bounding box center [769, 246] width 212 height 29
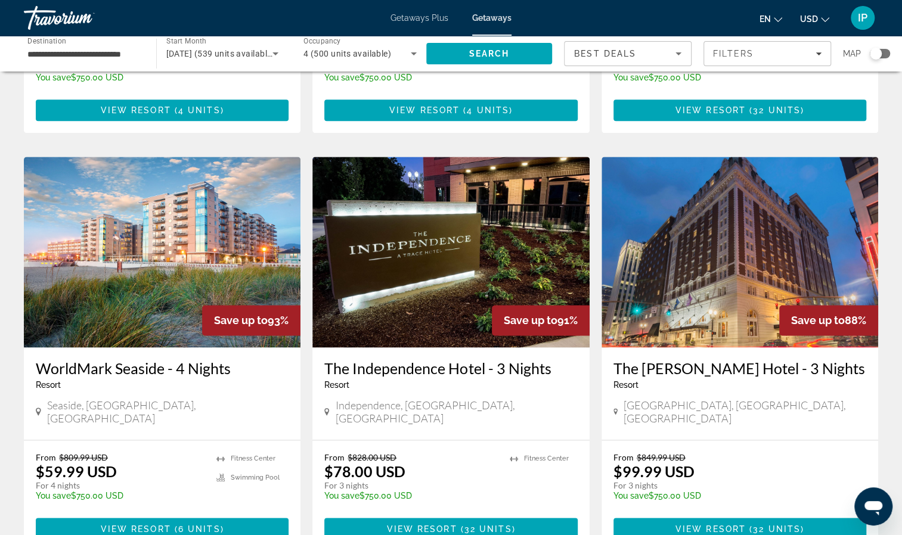
scroll to position [842, 0]
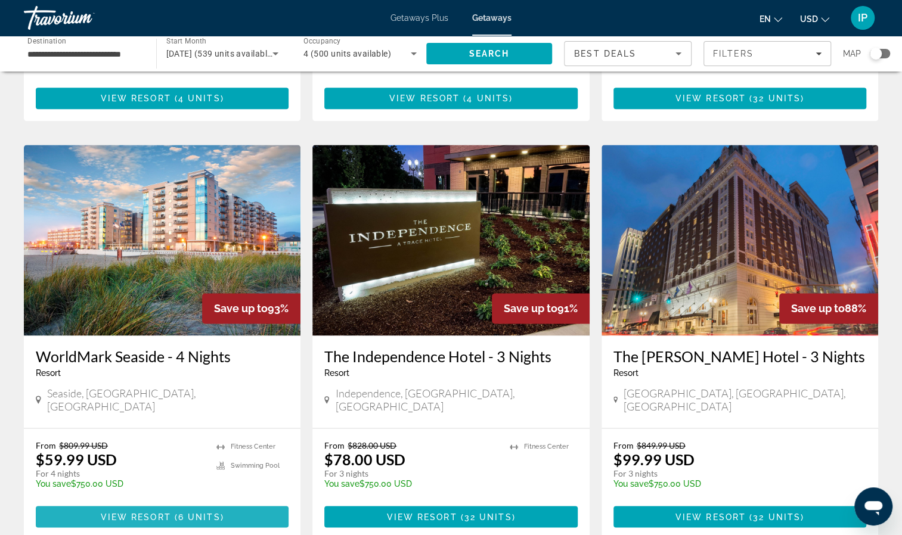
click at [181, 512] on span "6 units" at bounding box center [199, 517] width 42 height 10
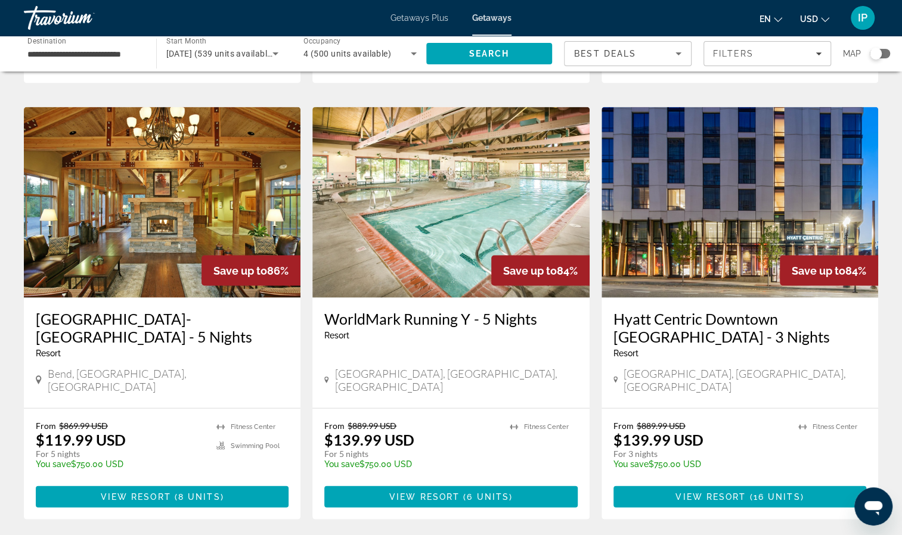
scroll to position [1311, 0]
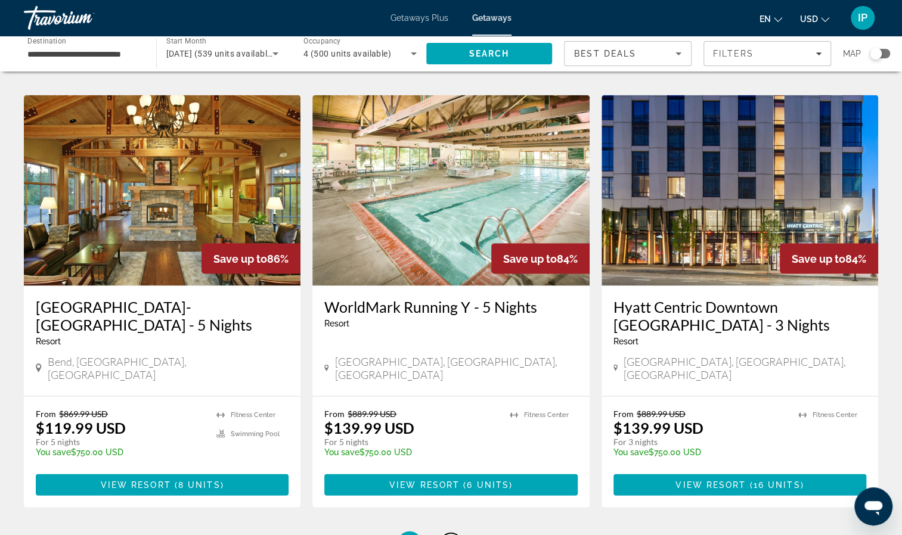
click at [451, 535] on span "2" at bounding box center [451, 542] width 6 height 13
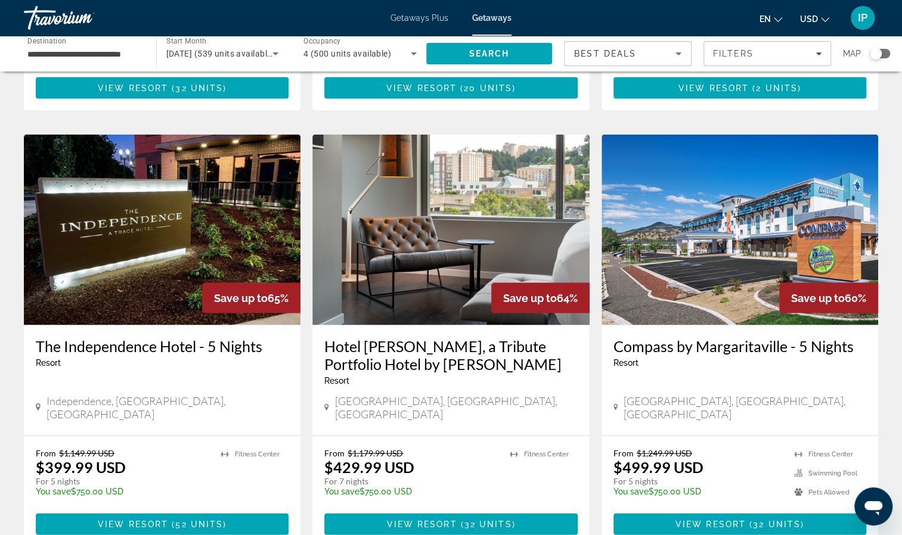
scroll to position [1322, 0]
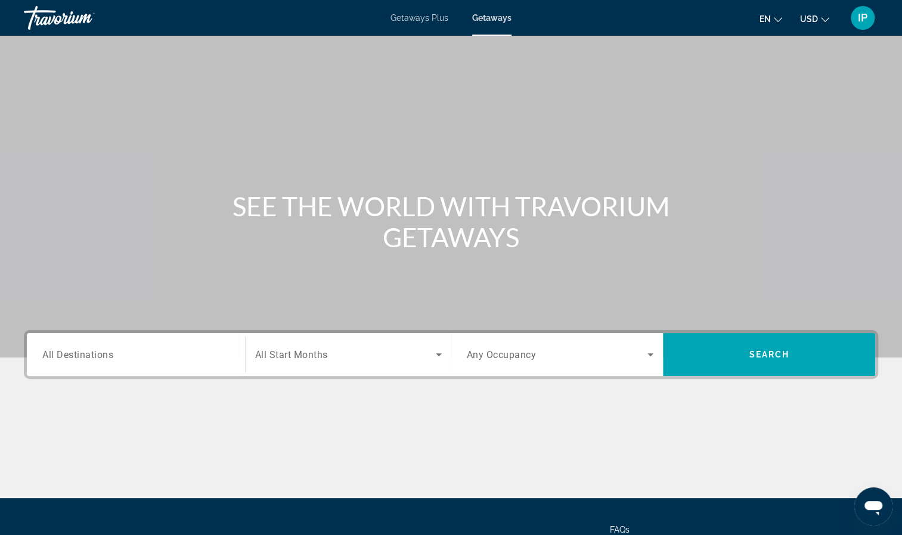
click at [101, 357] on span "All Destinations" at bounding box center [77, 354] width 71 height 11
click at [101, 357] on input "Destination All Destinations" at bounding box center [135, 355] width 187 height 14
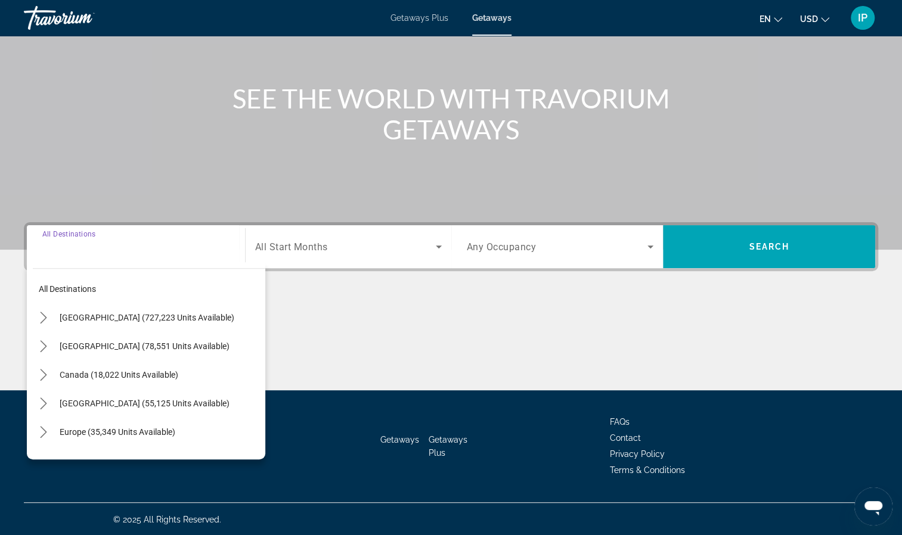
scroll to position [108, 0]
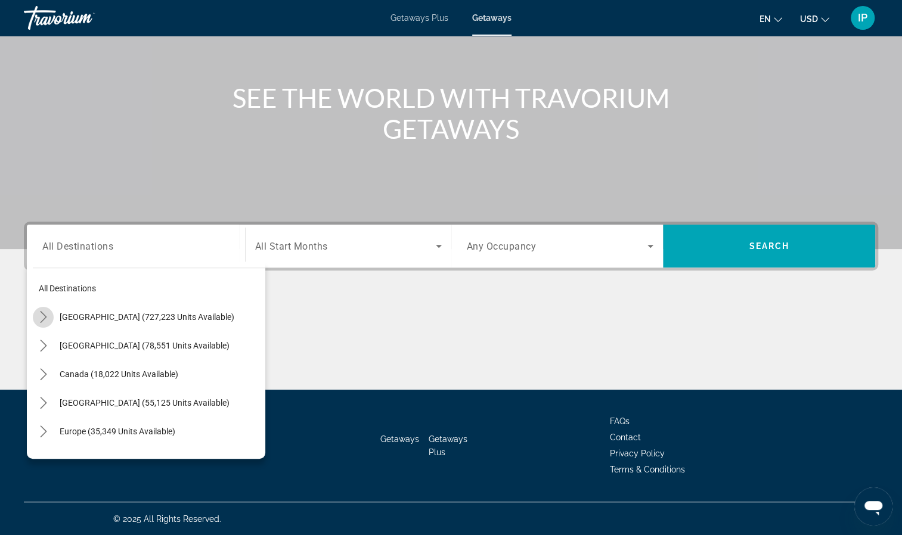
click at [44, 316] on icon "Toggle United States (727,223 units available) submenu" at bounding box center [44, 317] width 12 height 12
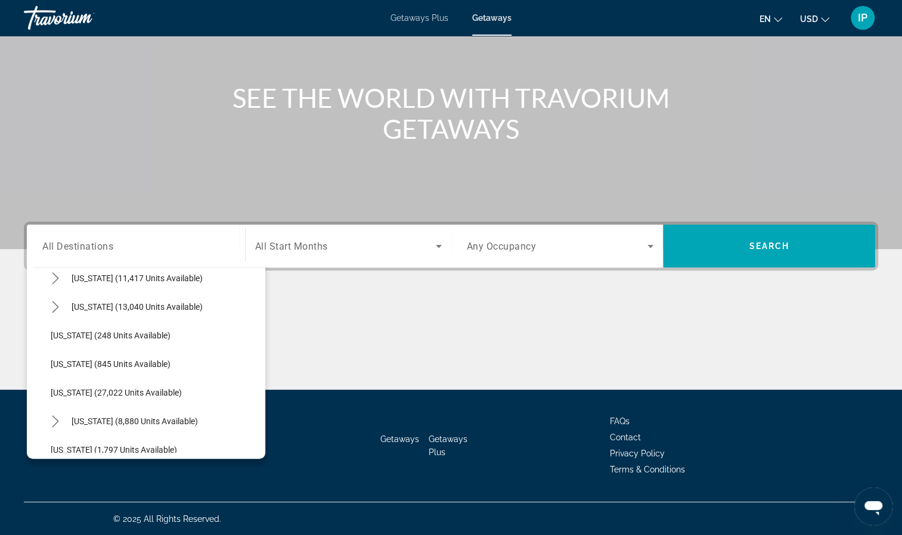
scroll to position [864, 0]
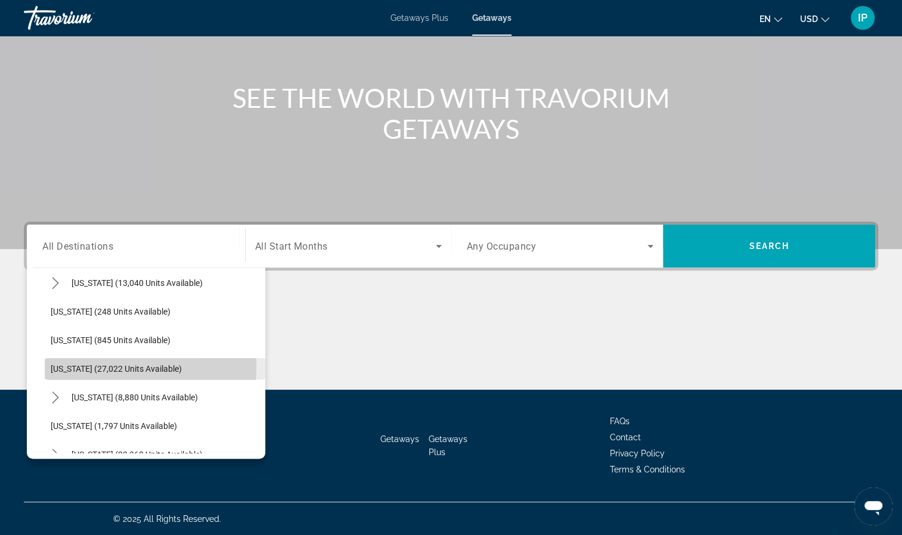
click at [76, 366] on span "[US_STATE] (27,022 units available)" at bounding box center [116, 369] width 131 height 10
type input "**********"
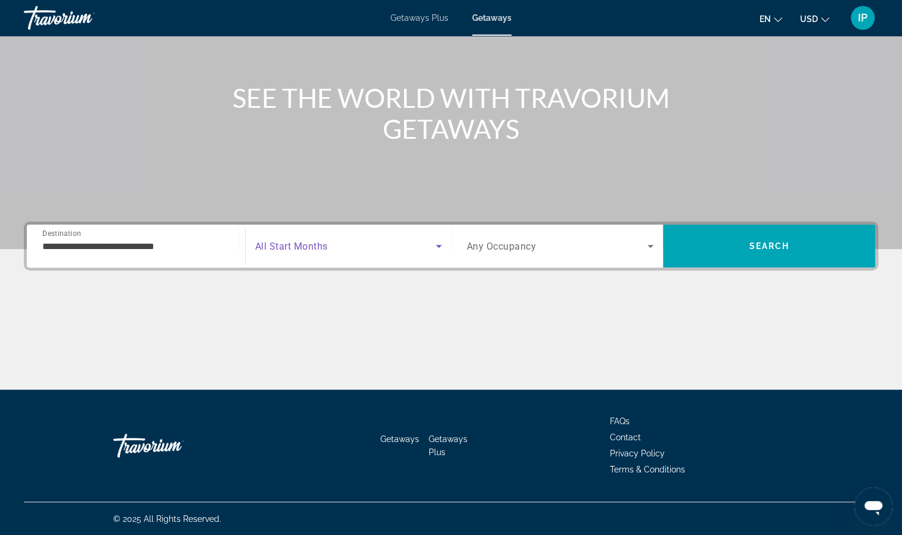
click at [438, 246] on icon "Search widget" at bounding box center [439, 246] width 6 height 3
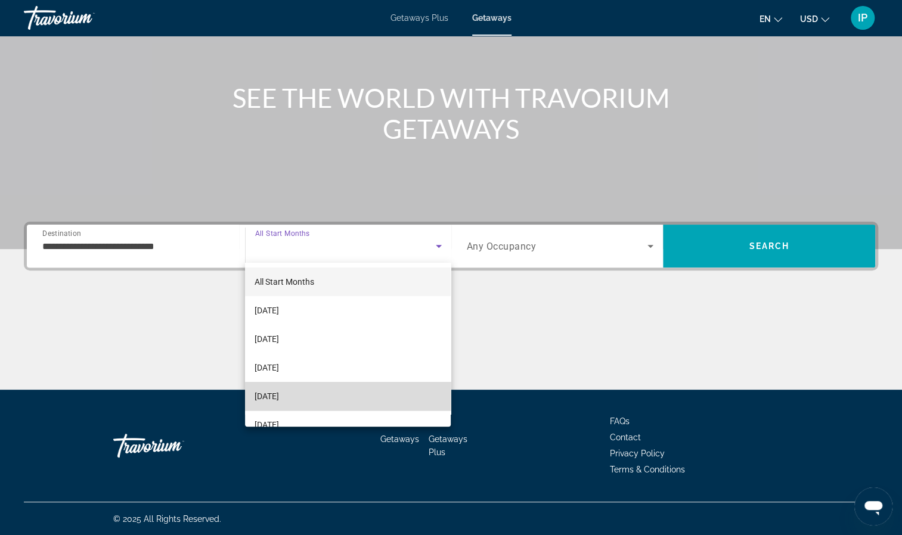
click at [402, 397] on mat-option "[DATE]" at bounding box center [348, 396] width 206 height 29
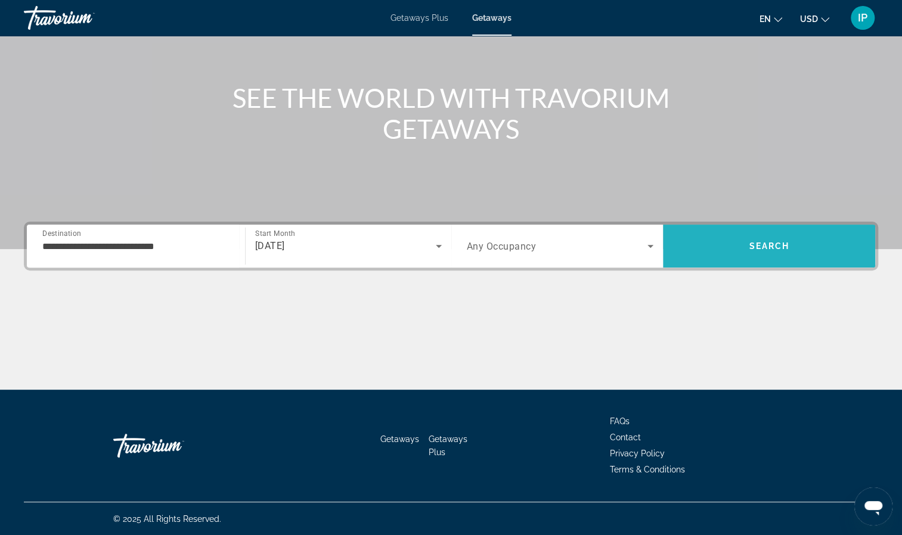
click at [743, 237] on span "Search" at bounding box center [769, 246] width 212 height 29
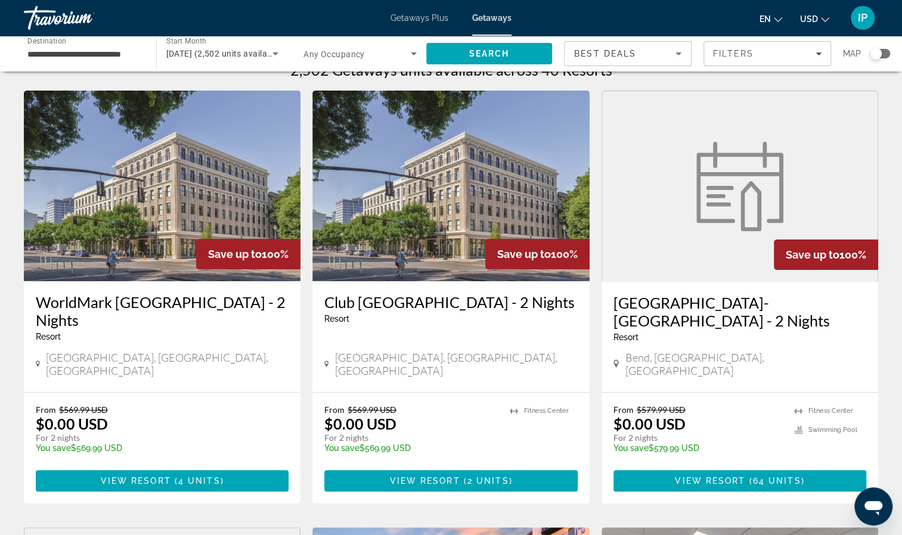
scroll to position [24, 0]
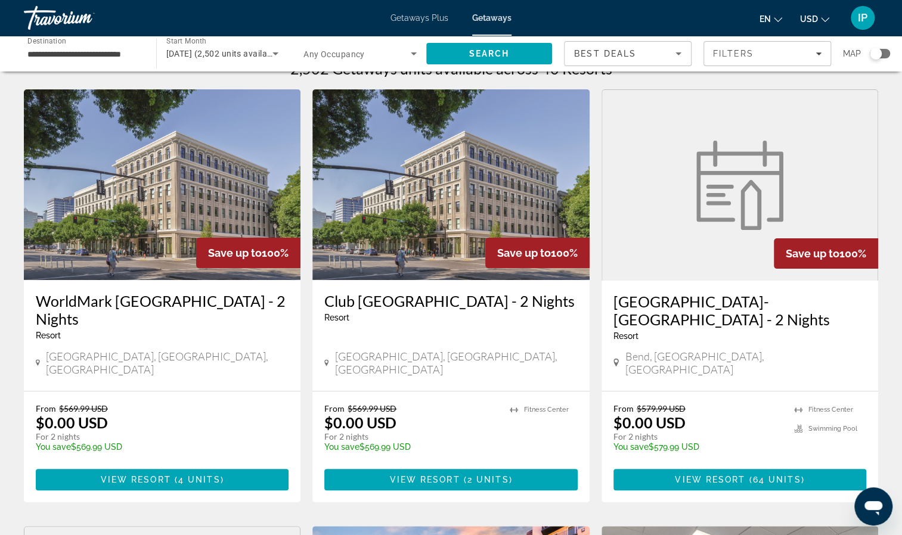
click at [428, 216] on img "Main content" at bounding box center [450, 184] width 277 height 191
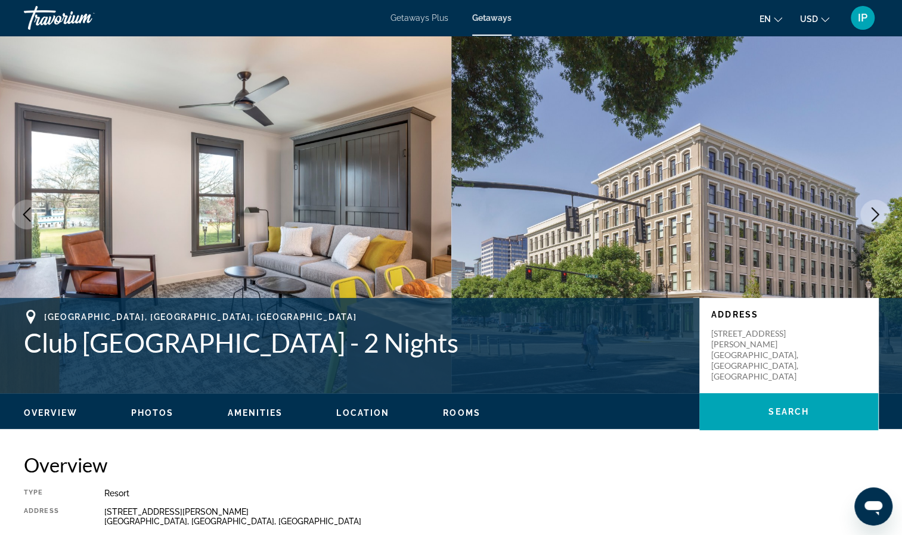
click at [878, 214] on icon "Next image" at bounding box center [875, 214] width 8 height 14
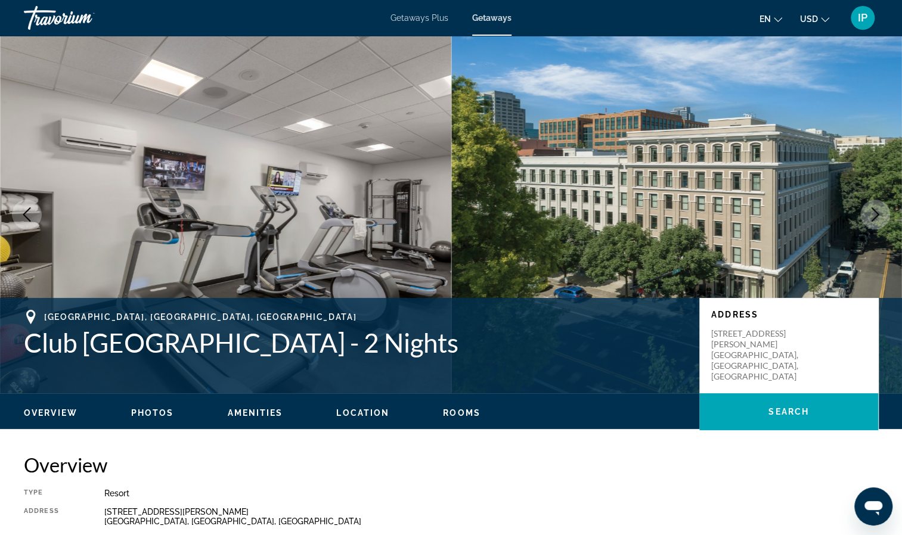
click at [878, 214] on icon "Next image" at bounding box center [875, 214] width 8 height 14
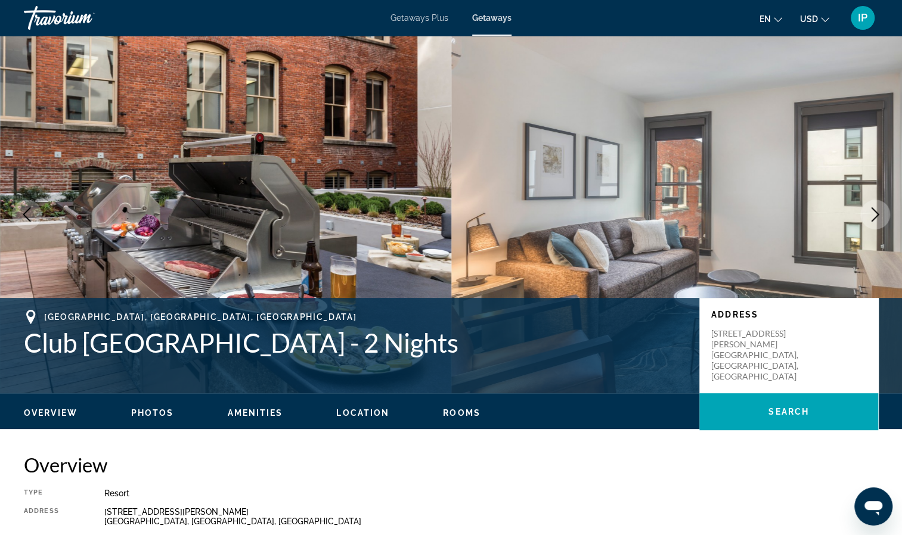
click at [878, 214] on icon "Next image" at bounding box center [875, 214] width 8 height 14
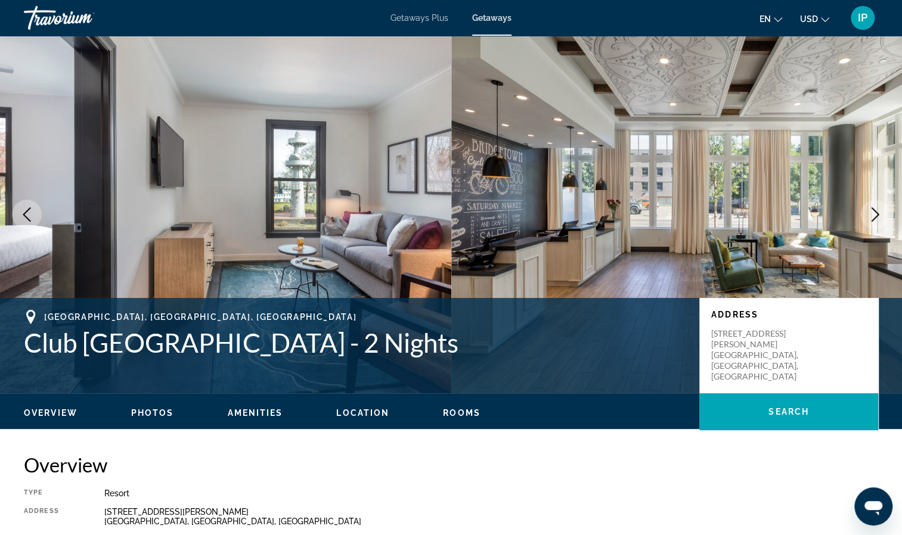
click at [878, 214] on icon "Next image" at bounding box center [875, 214] width 8 height 14
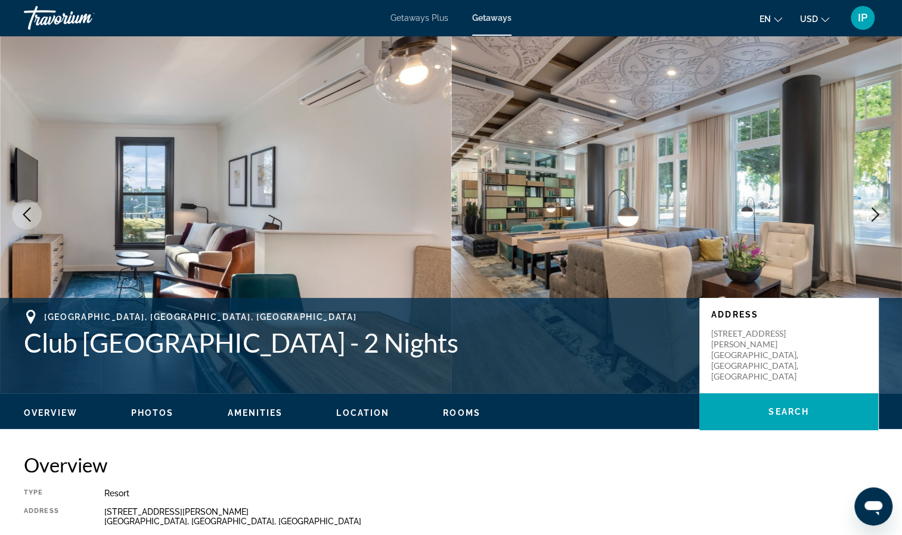
click at [878, 214] on icon "Next image" at bounding box center [875, 214] width 8 height 14
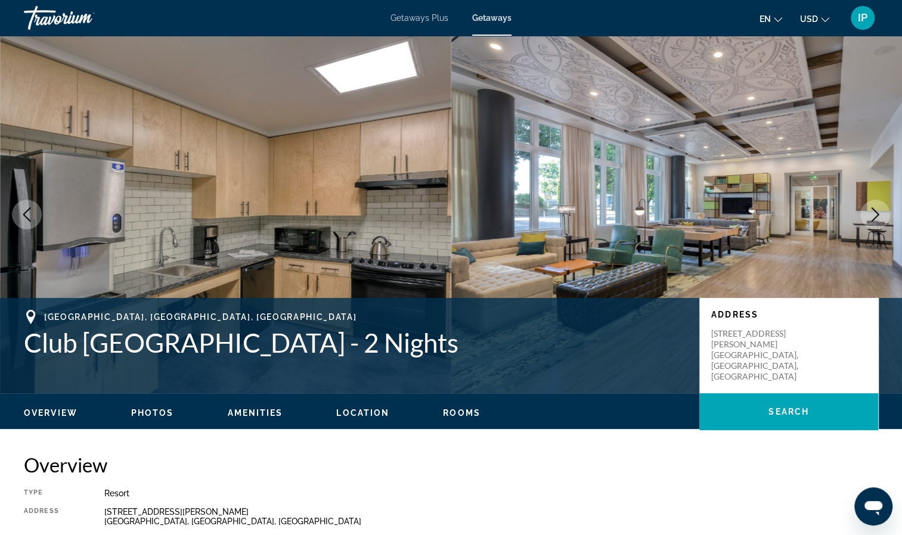
click at [878, 214] on icon "Next image" at bounding box center [875, 214] width 14 height 14
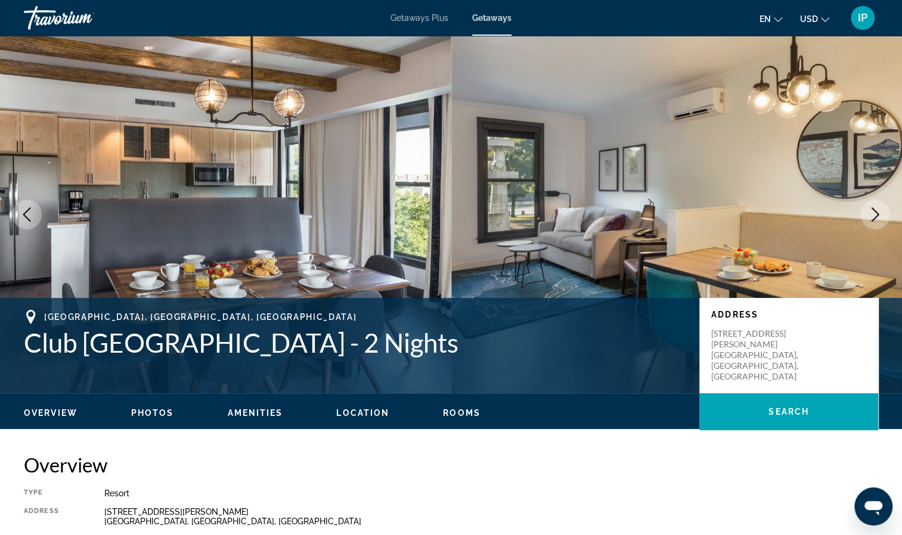
click at [878, 214] on icon "Next image" at bounding box center [875, 214] width 14 height 14
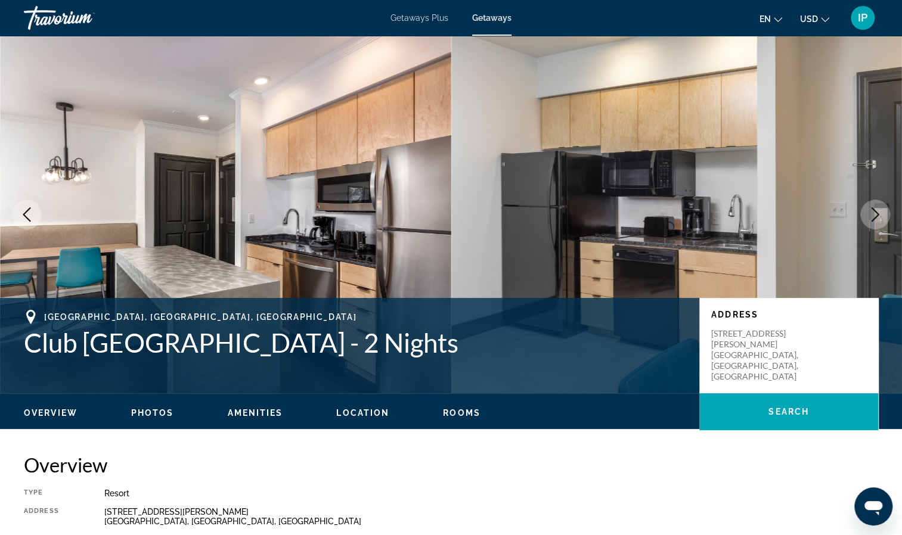
click at [878, 214] on icon "Next image" at bounding box center [875, 214] width 14 height 14
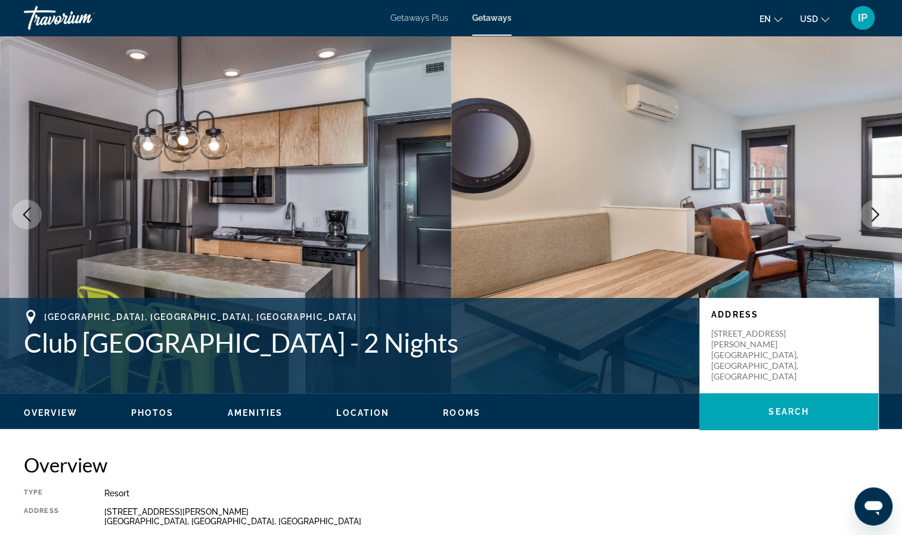
click at [868, 213] on icon "Next image" at bounding box center [875, 214] width 14 height 14
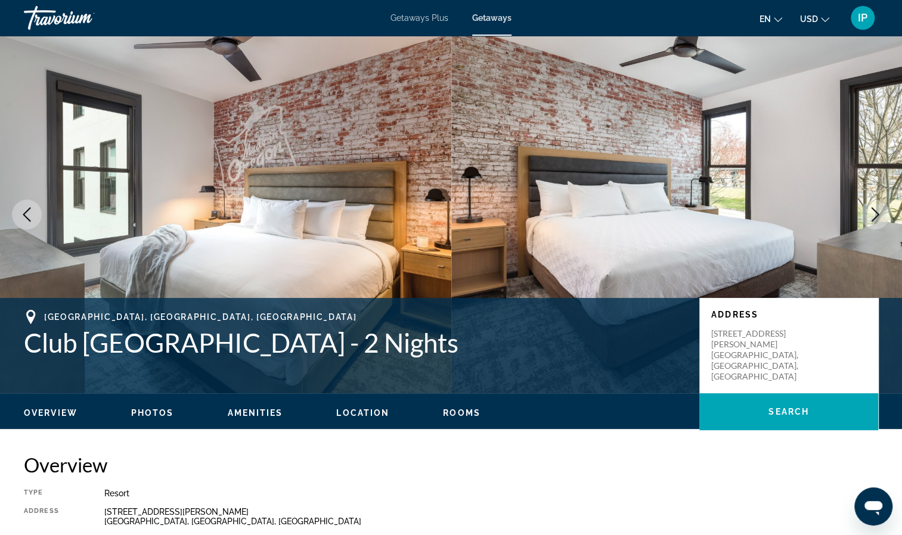
click at [868, 213] on icon "Next image" at bounding box center [875, 214] width 14 height 14
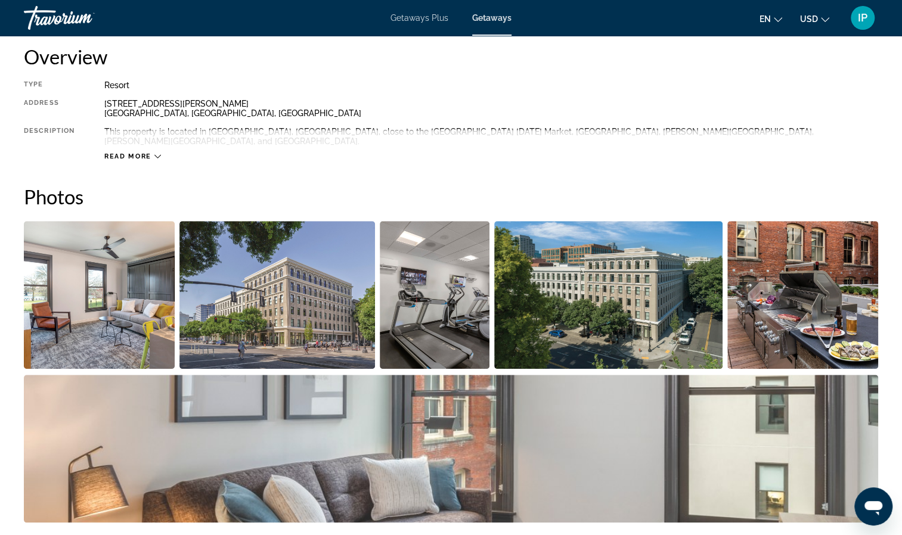
scroll to position [368, 0]
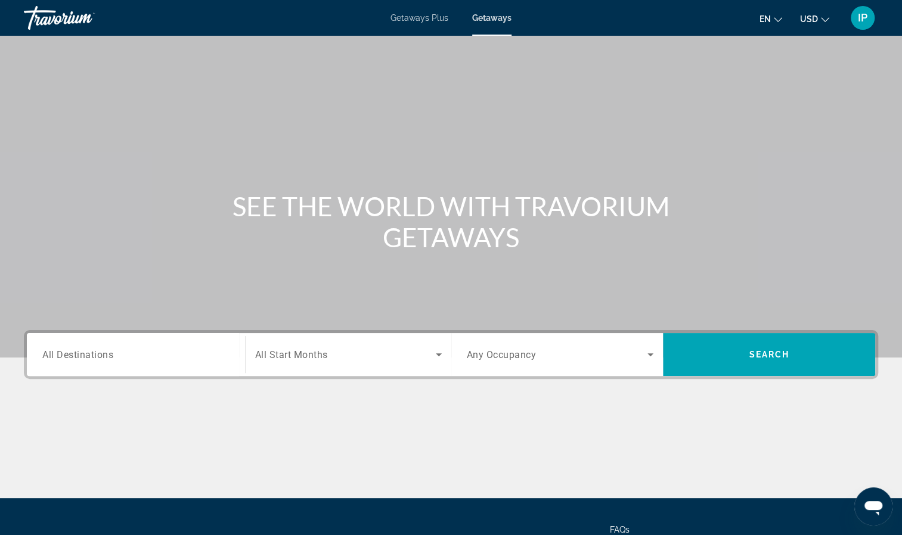
click at [50, 357] on span "All Destinations" at bounding box center [77, 354] width 71 height 11
click at [50, 357] on input "Destination All Destinations" at bounding box center [135, 355] width 187 height 14
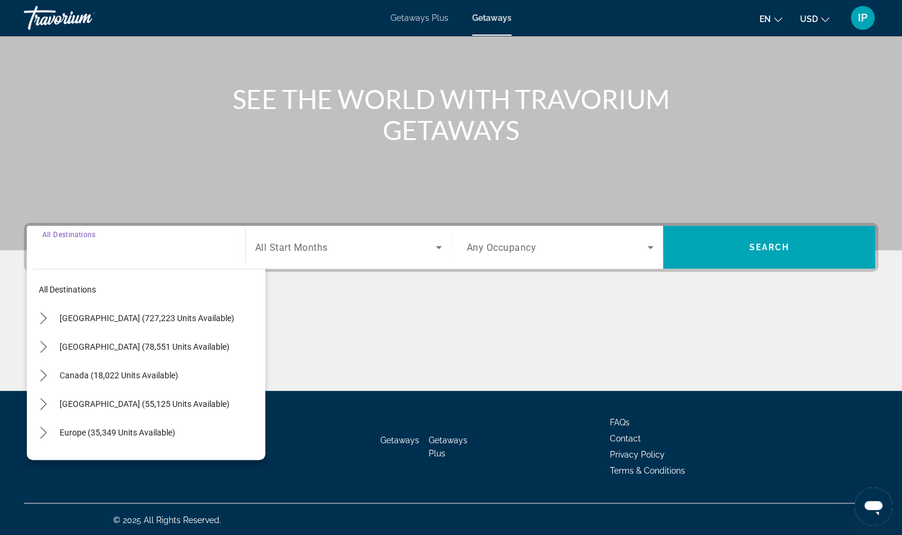
scroll to position [108, 0]
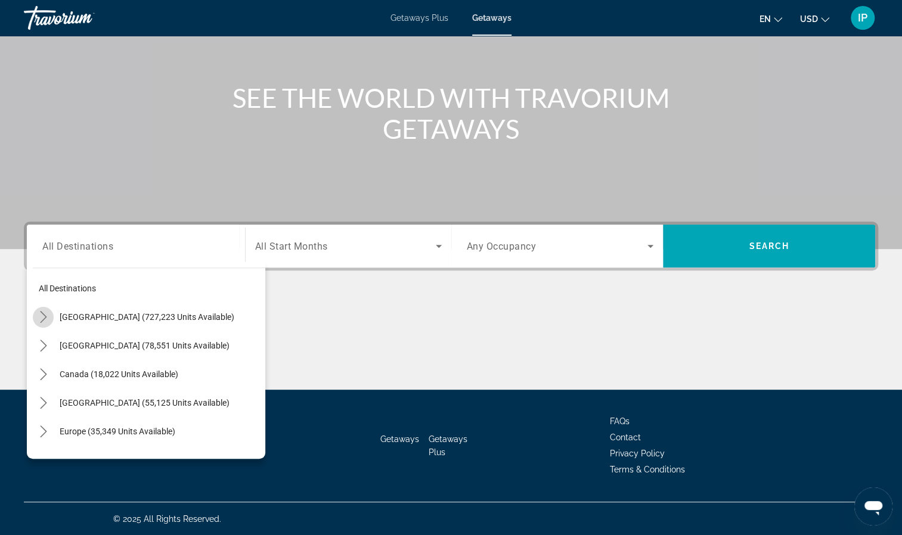
click at [44, 316] on icon "Toggle United States (727,223 units available) submenu" at bounding box center [44, 317] width 12 height 12
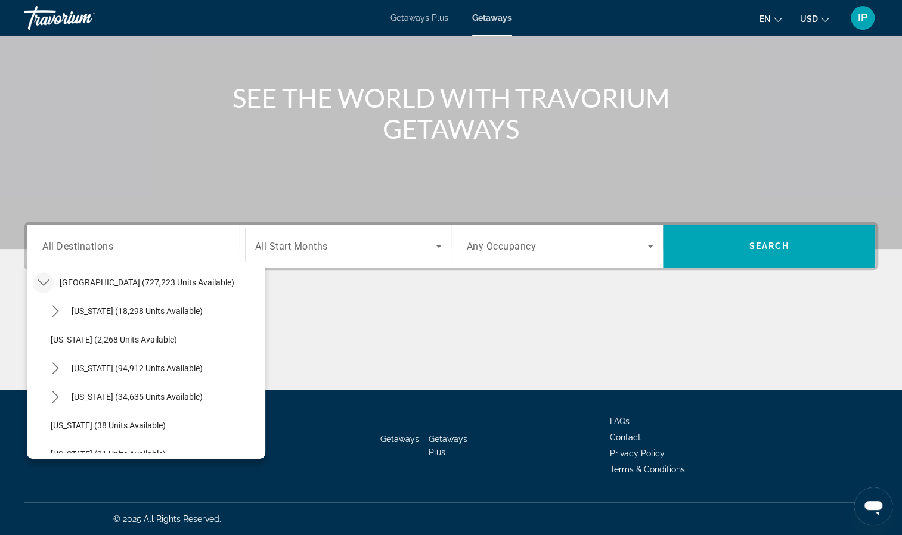
click at [381, 343] on div "Main content" at bounding box center [451, 344] width 854 height 89
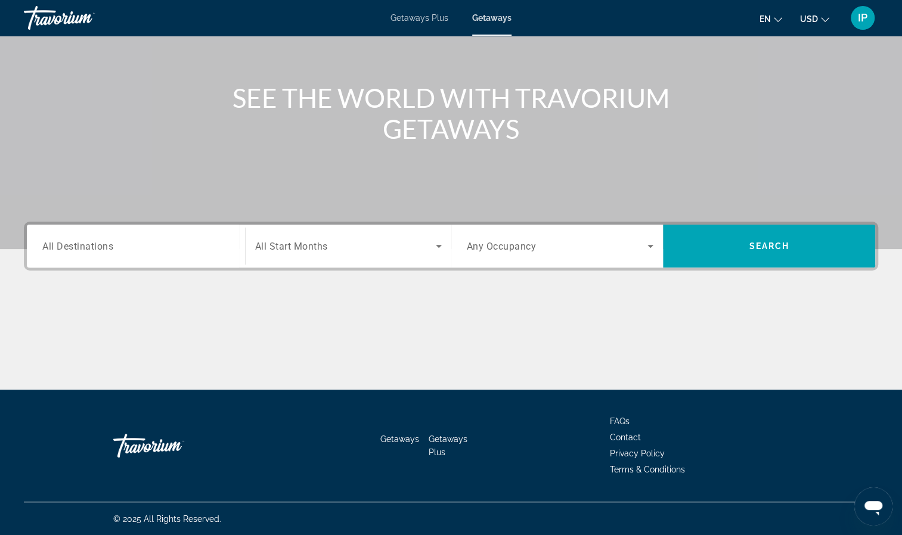
click at [81, 250] on span "All Destinations" at bounding box center [77, 245] width 71 height 11
click at [81, 250] on input "Destination All Destinations" at bounding box center [135, 247] width 187 height 14
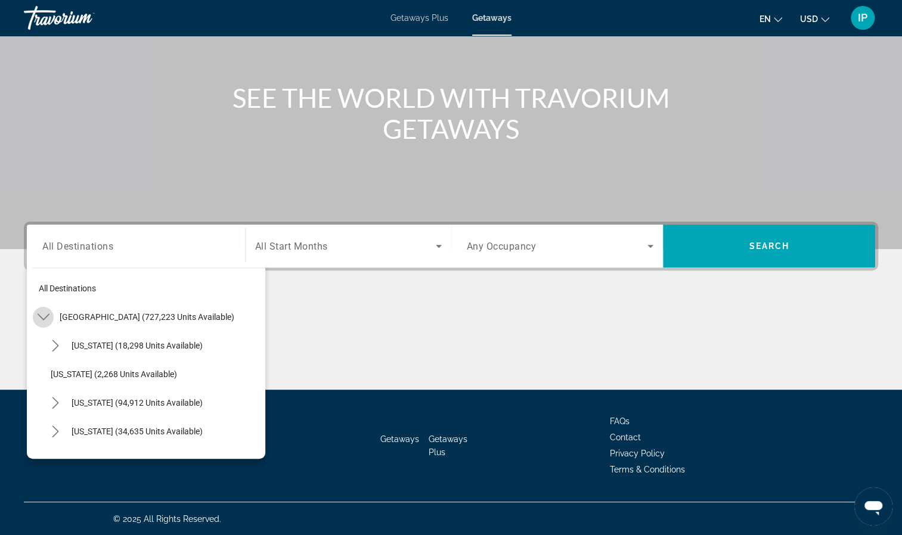
click at [45, 319] on icon "Toggle United States (727,223 units available) submenu" at bounding box center [44, 317] width 12 height 12
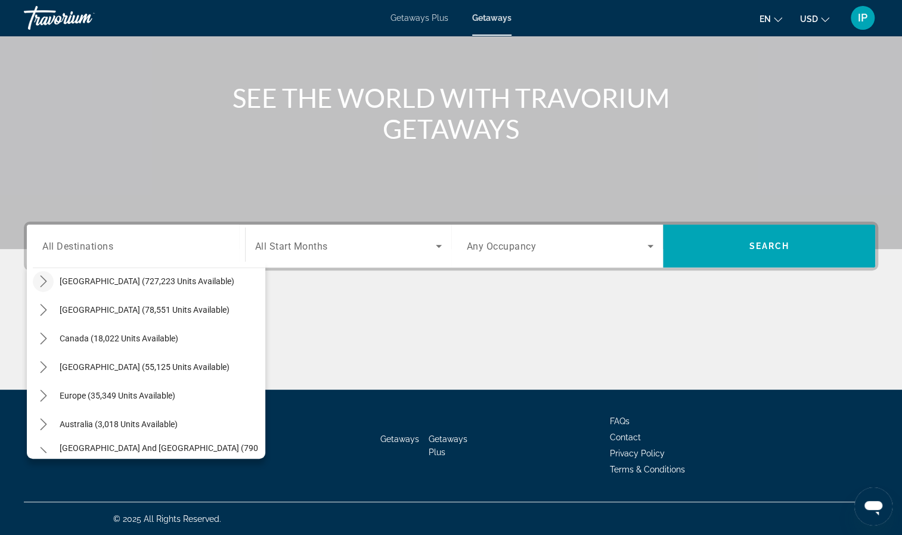
scroll to position [0, 0]
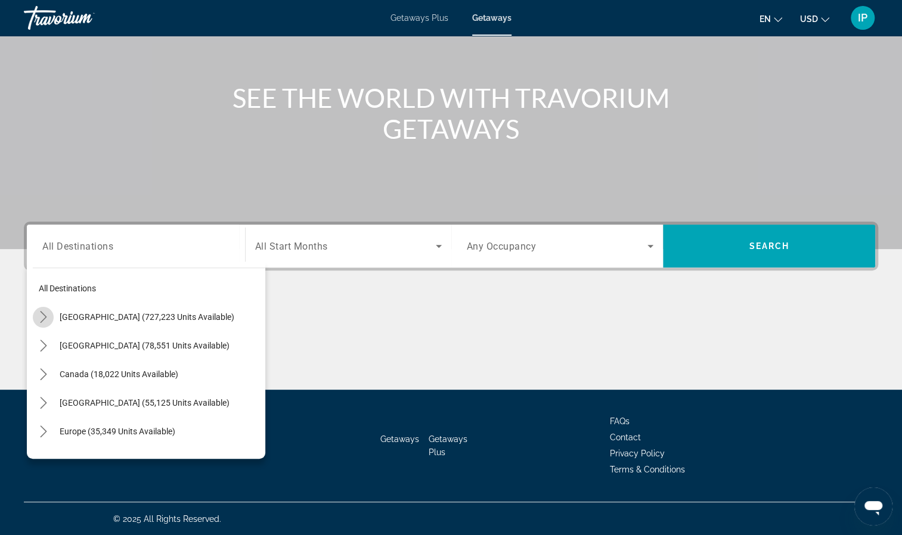
click at [45, 316] on icon "Toggle United States (727,223 units available) submenu" at bounding box center [43, 317] width 7 height 12
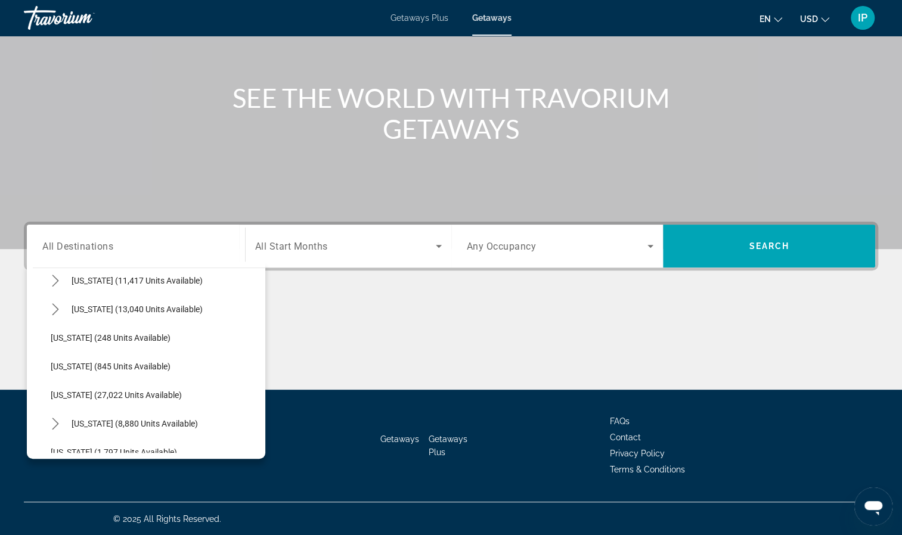
scroll to position [917, 0]
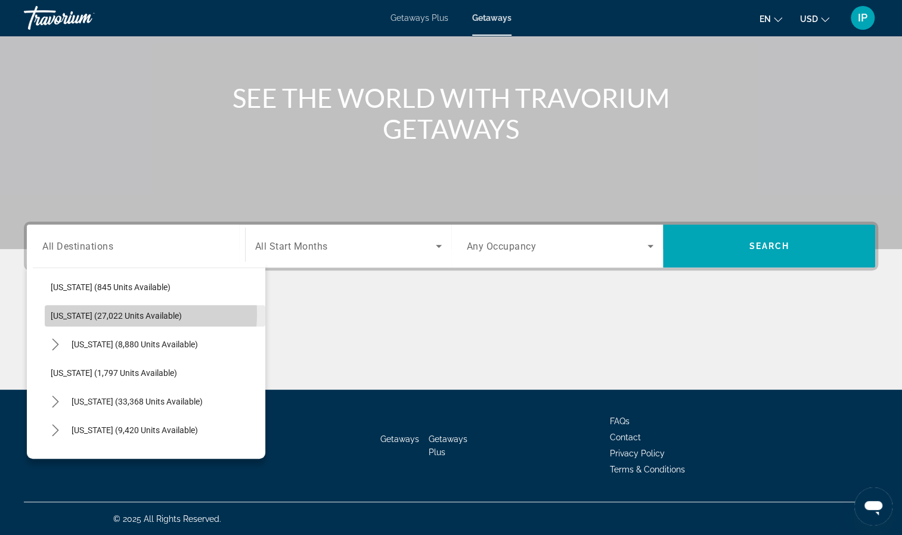
click at [110, 313] on span "[US_STATE] (27,022 units available)" at bounding box center [116, 316] width 131 height 10
type input "**********"
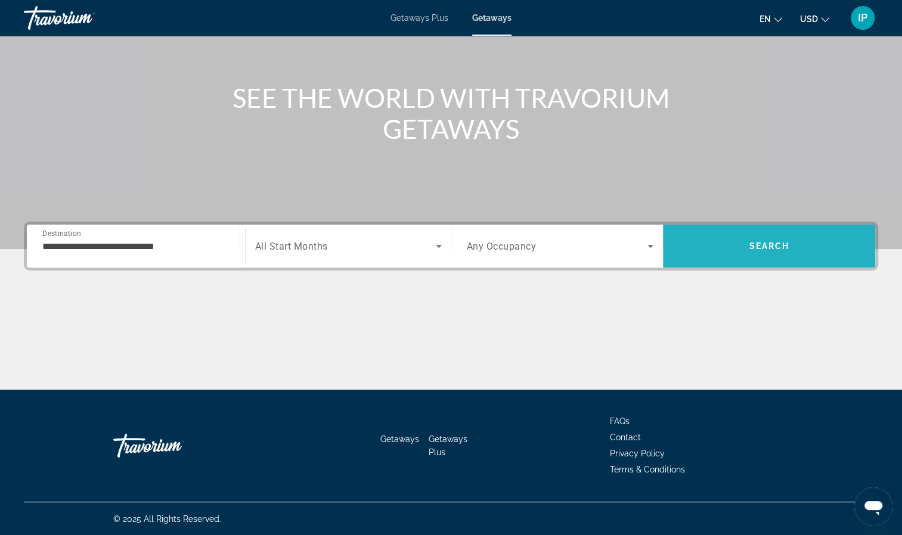
click at [732, 257] on span "Search" at bounding box center [769, 246] width 212 height 29
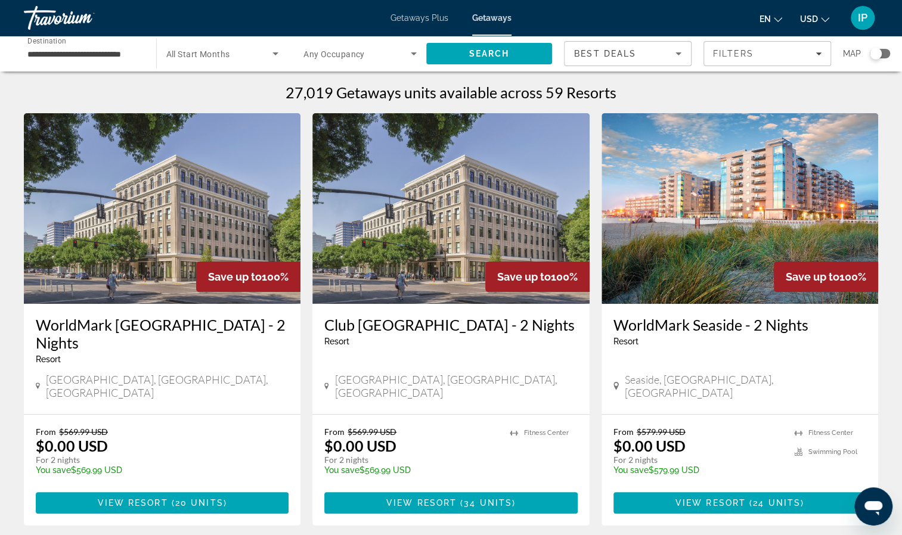
click at [776, 226] on img "Main content" at bounding box center [739, 208] width 277 height 191
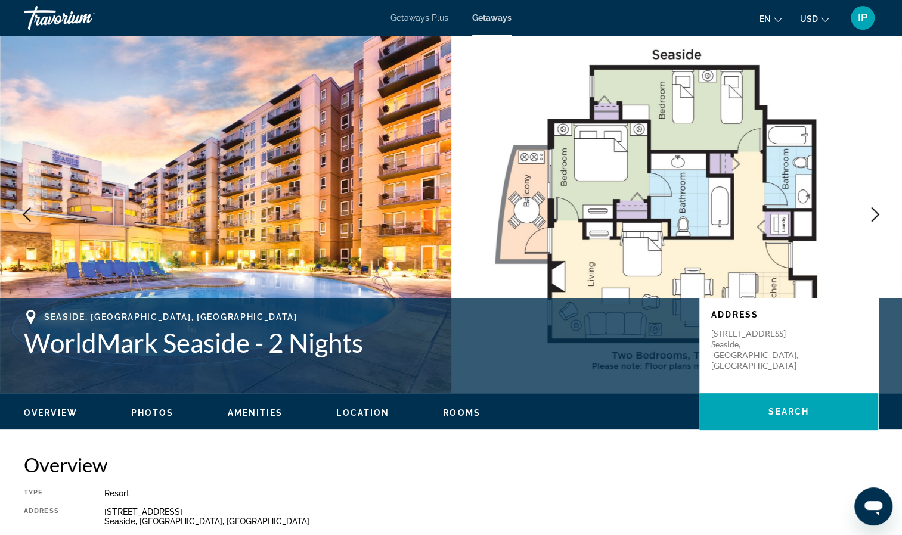
click at [876, 212] on icon "Next image" at bounding box center [875, 214] width 8 height 14
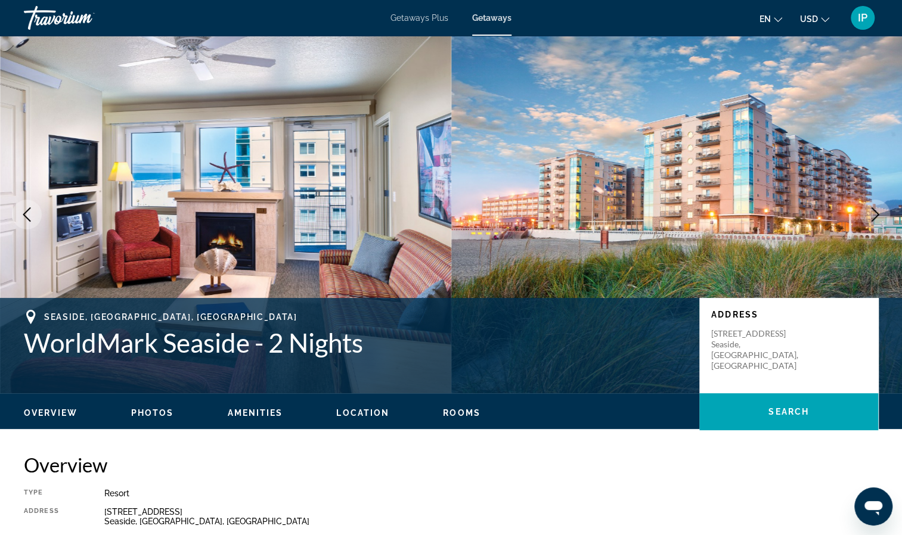
click at [877, 212] on icon "Next image" at bounding box center [875, 214] width 14 height 14
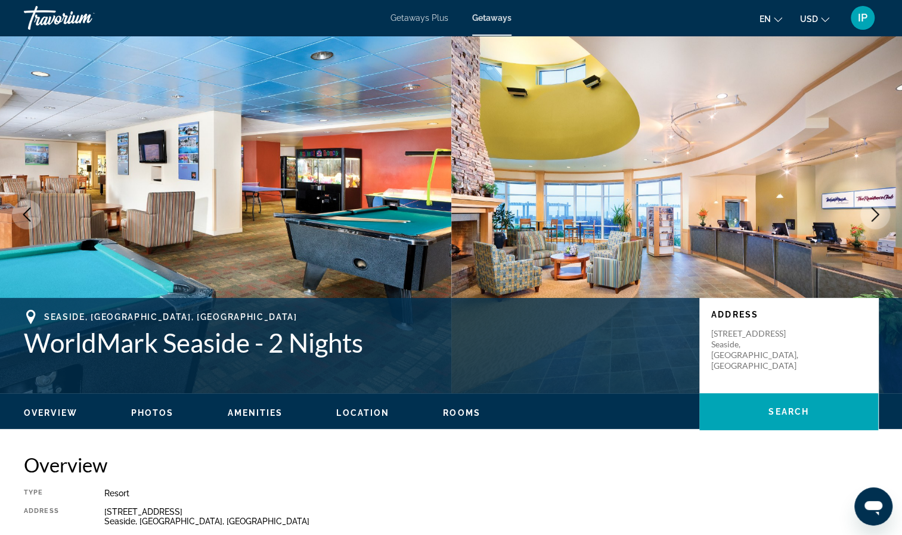
click at [877, 212] on icon "Next image" at bounding box center [875, 214] width 14 height 14
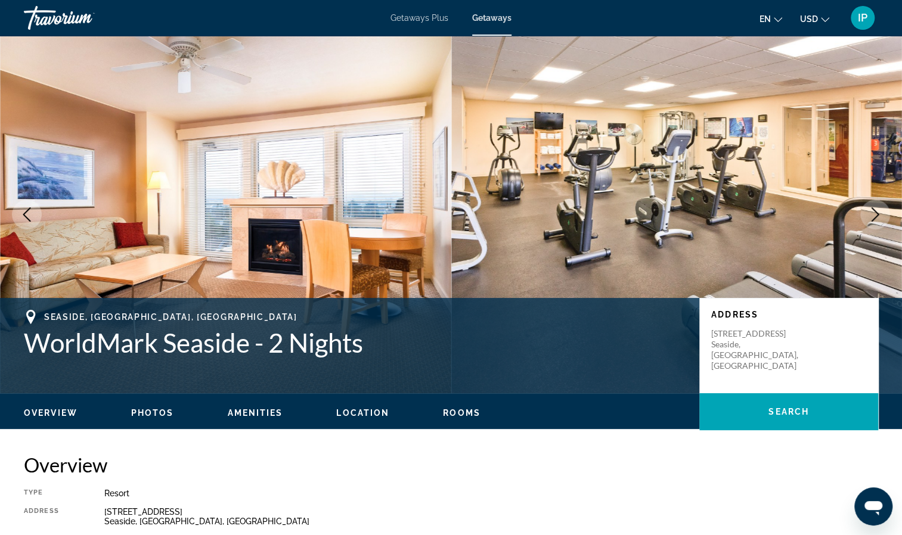
click at [877, 212] on icon "Next image" at bounding box center [875, 214] width 14 height 14
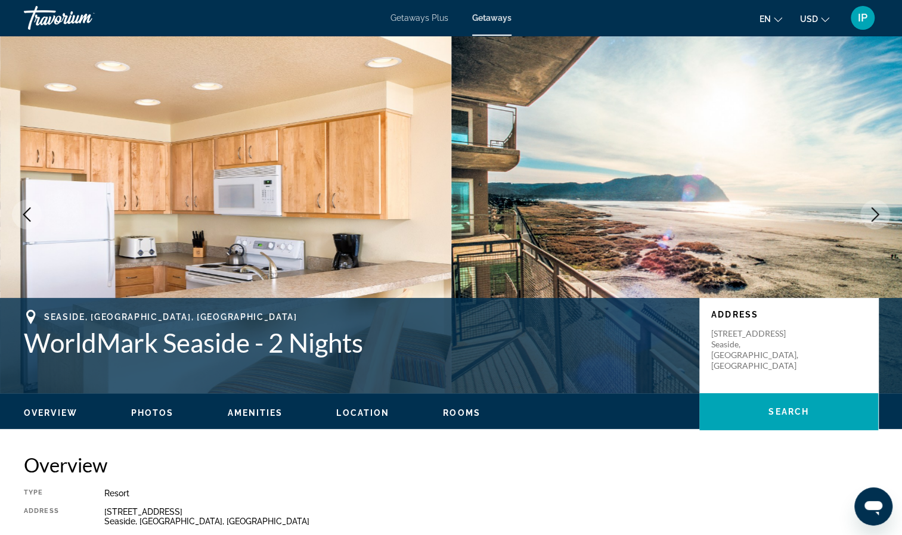
click at [877, 212] on icon "Next image" at bounding box center [875, 214] width 14 height 14
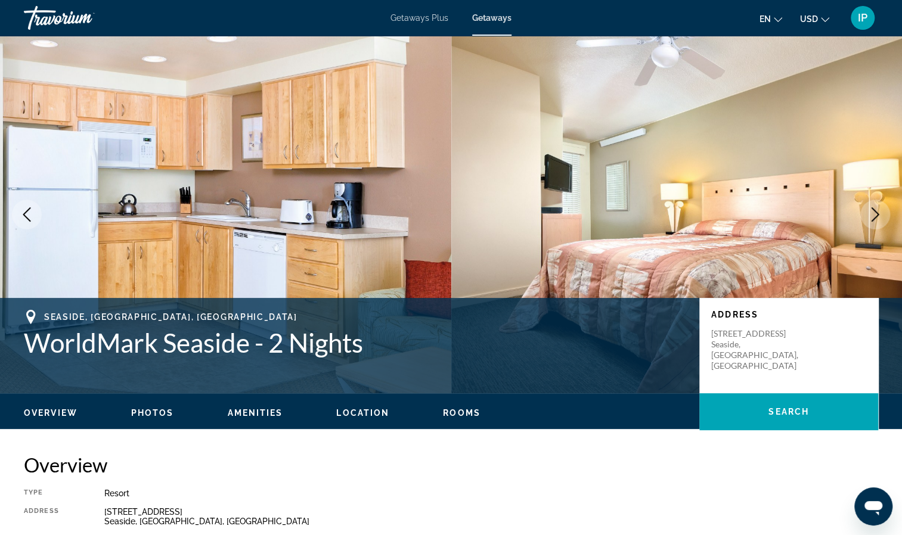
click at [877, 212] on icon "Next image" at bounding box center [875, 214] width 14 height 14
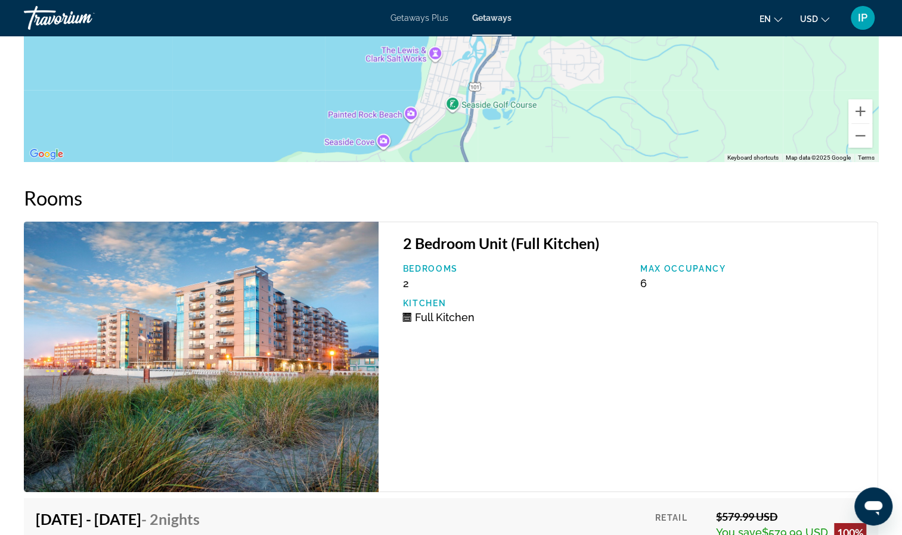
scroll to position [2169, 0]
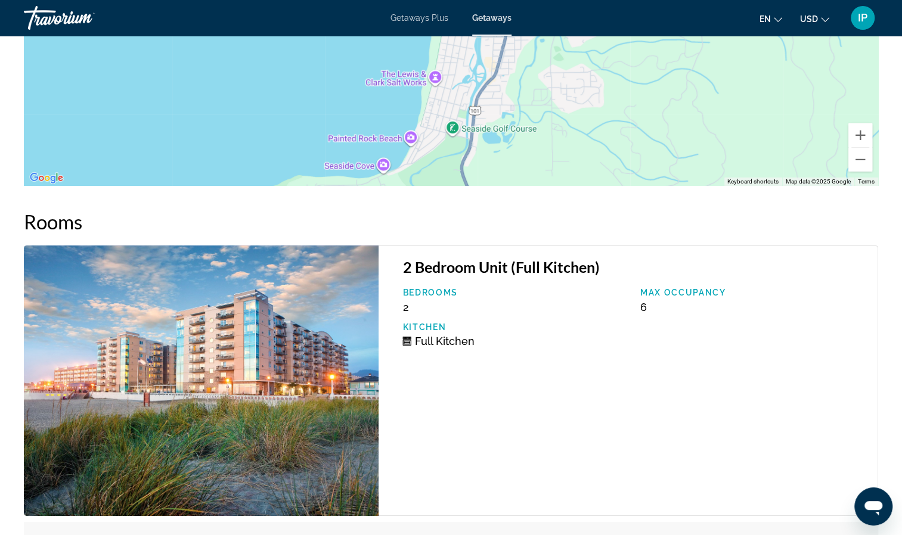
click at [263, 344] on img "Main content" at bounding box center [201, 381] width 355 height 271
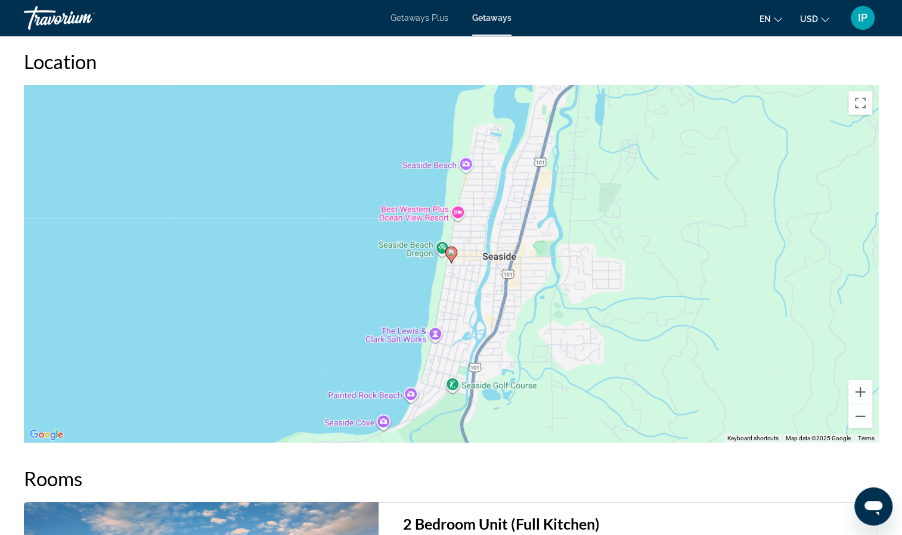
scroll to position [1884, 0]
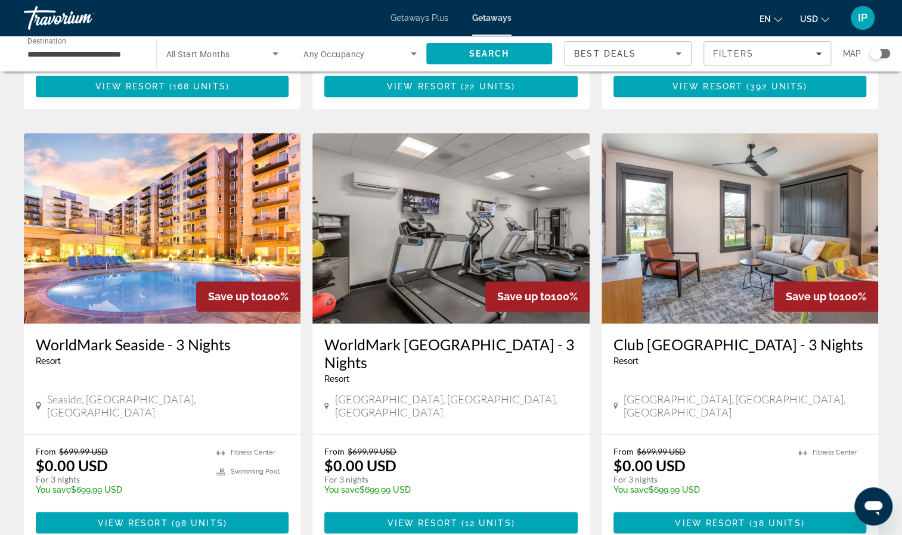
scroll to position [909, 0]
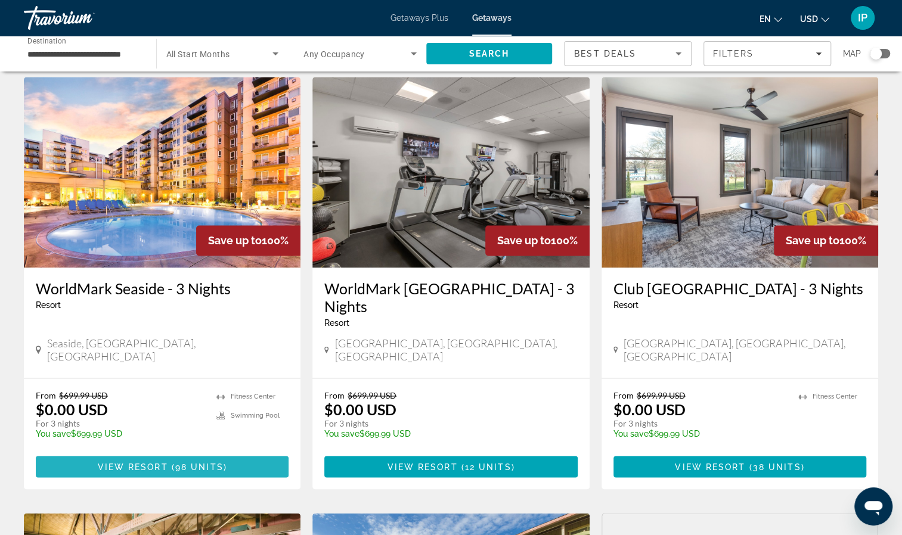
click at [159, 462] on span "View Resort" at bounding box center [133, 467] width 70 height 10
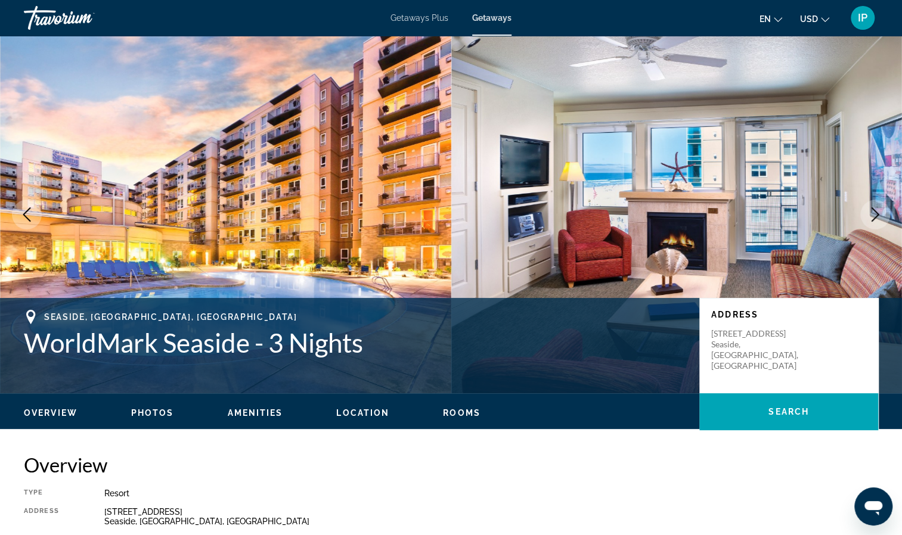
click at [876, 214] on icon "Next image" at bounding box center [875, 214] width 14 height 14
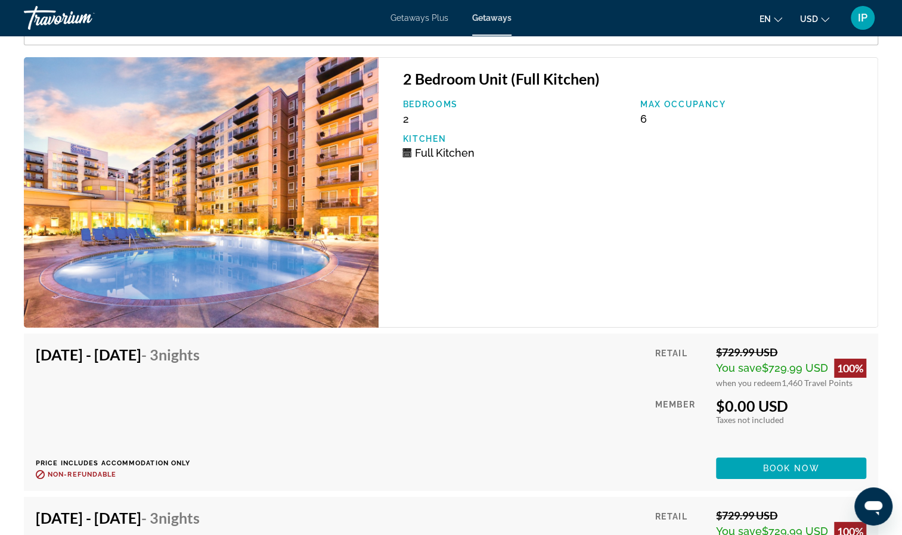
scroll to position [2416, 0]
